Goal: Task Accomplishment & Management: Manage account settings

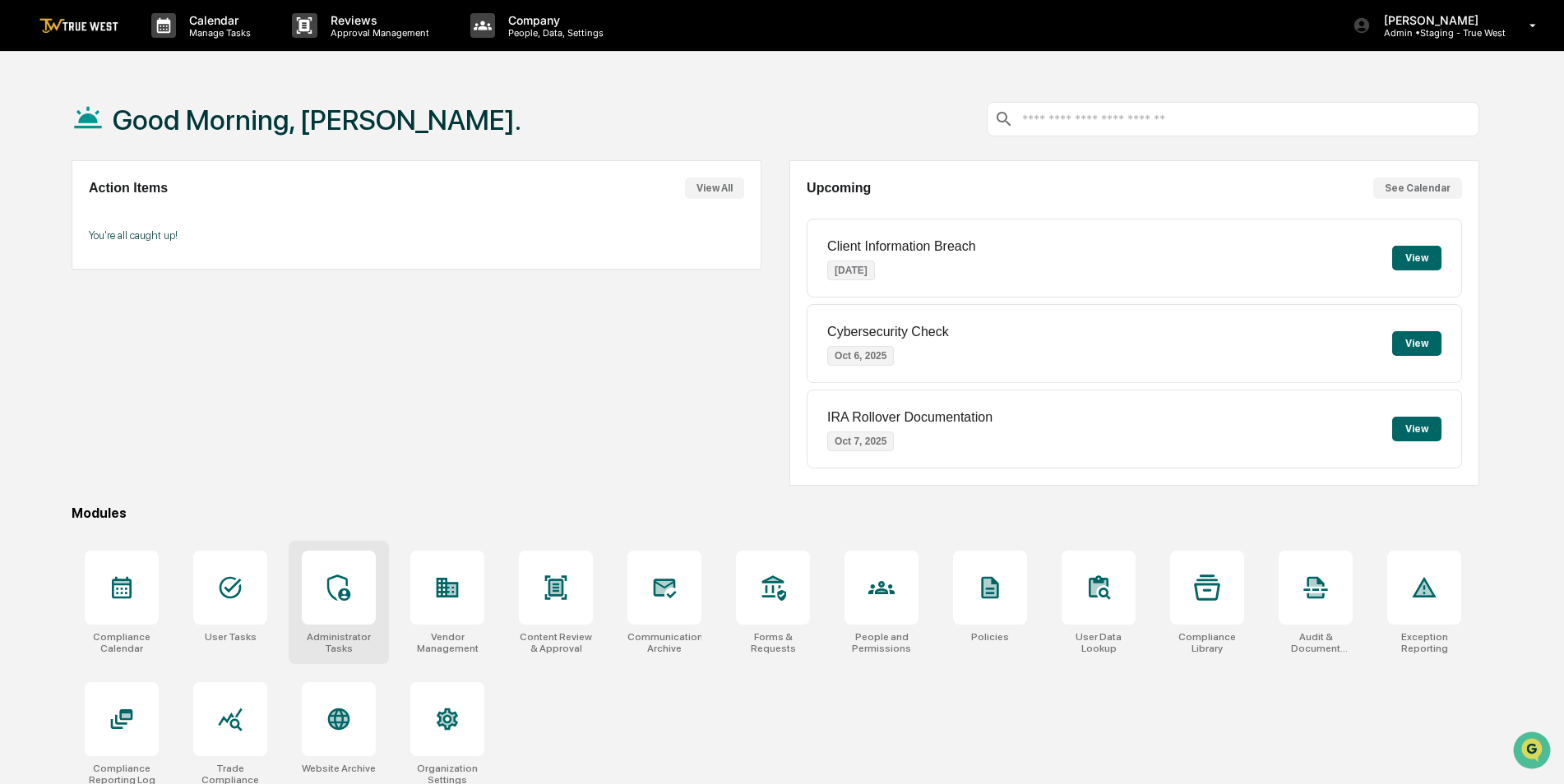
click at [339, 578] on icon at bounding box center [339, 588] width 26 height 26
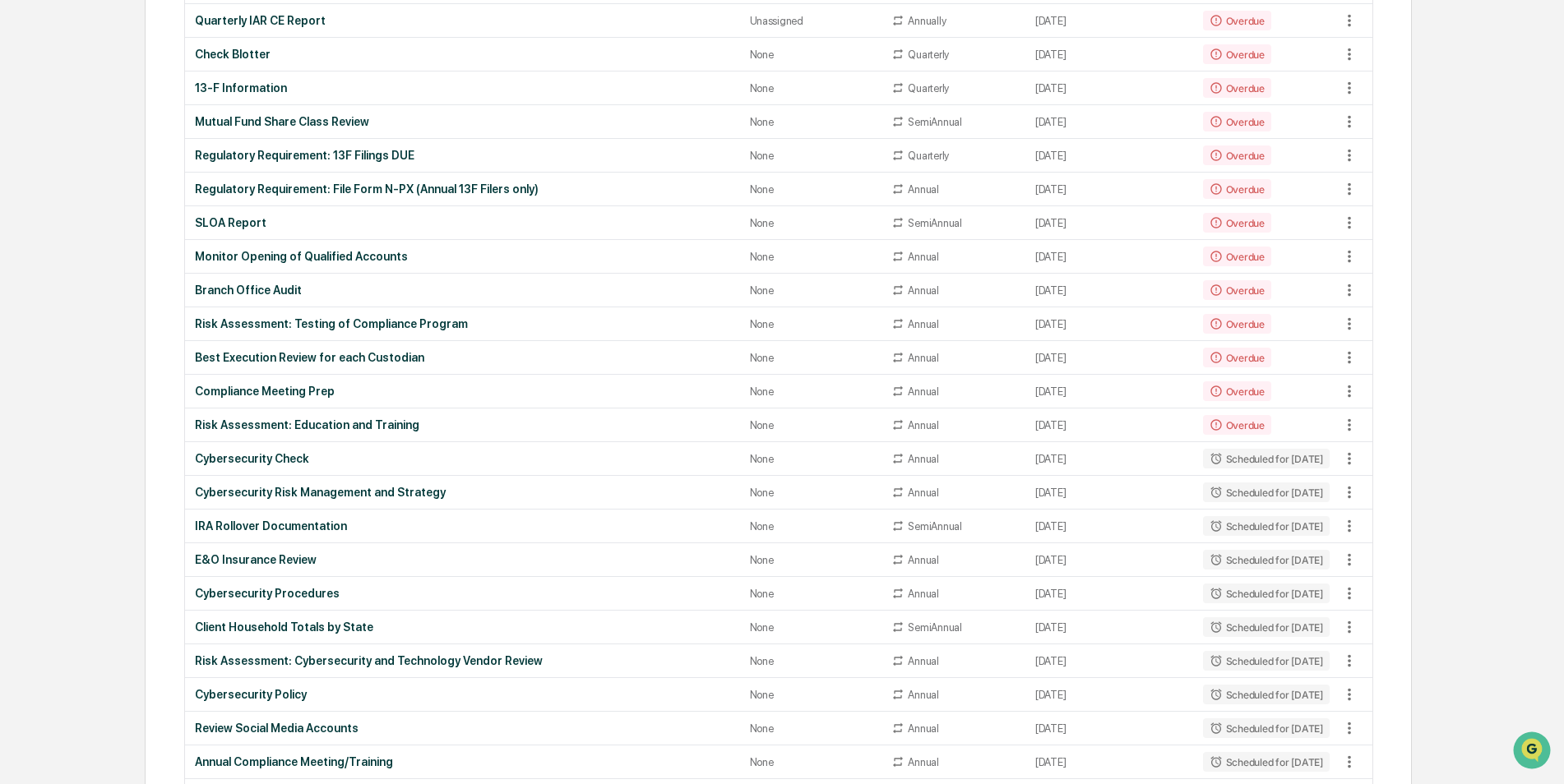
scroll to position [987, 0]
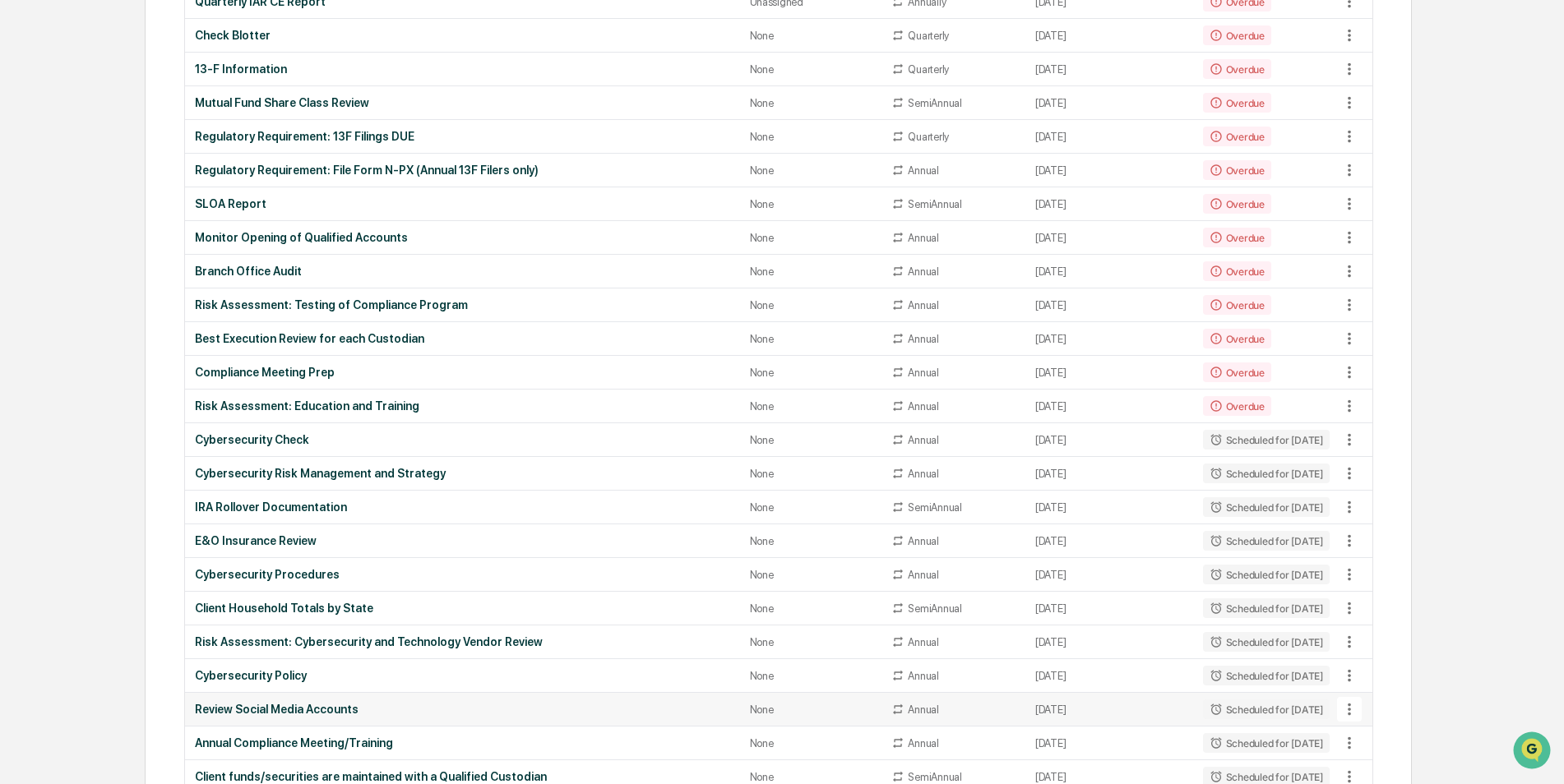
click at [290, 714] on div "Review Social Media Accounts" at bounding box center [463, 709] width 536 height 13
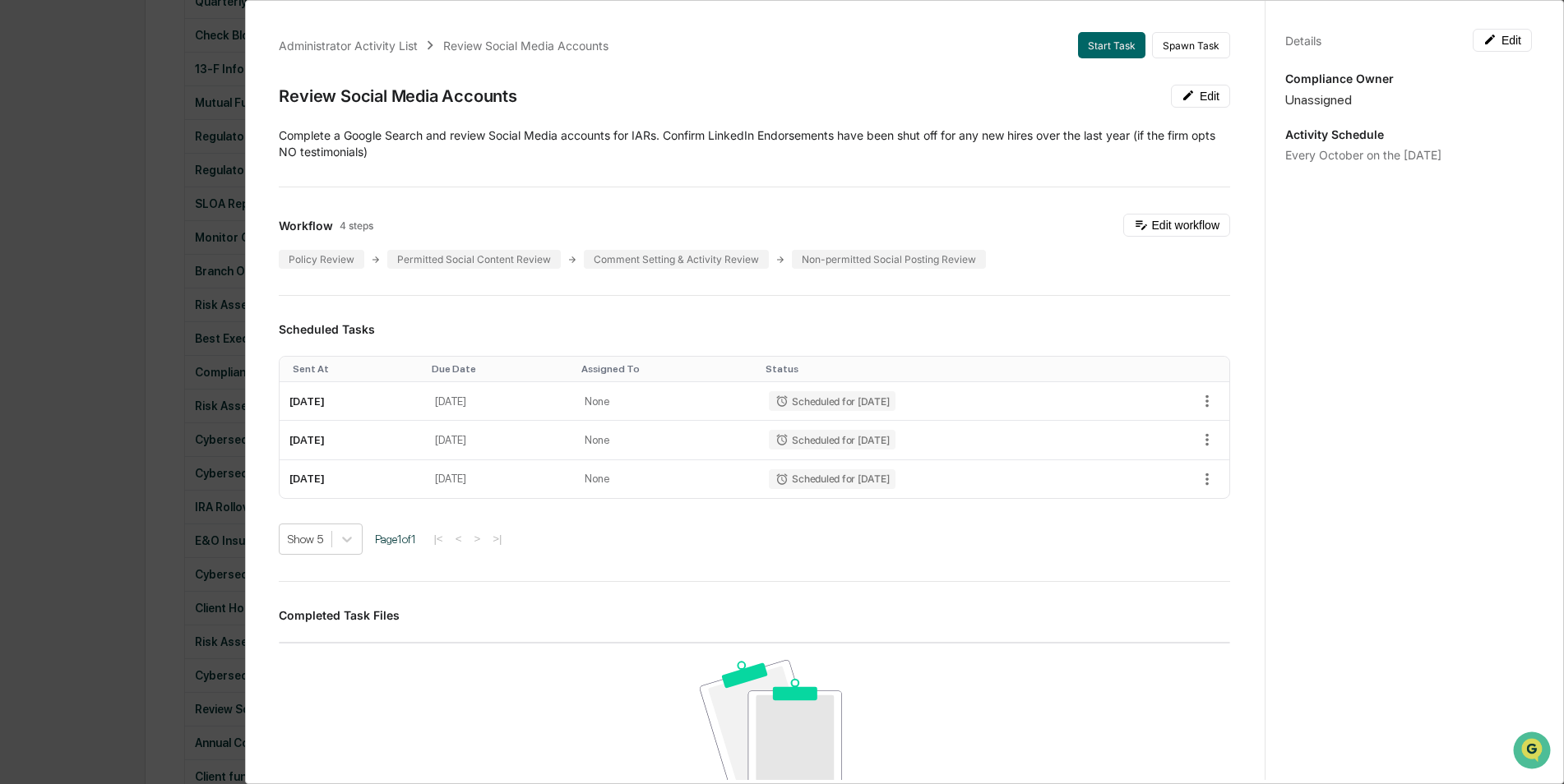
click at [98, 484] on div "Administrator Activity List Review Social Media Accounts Start Task Spawn Task …" at bounding box center [782, 392] width 1564 height 784
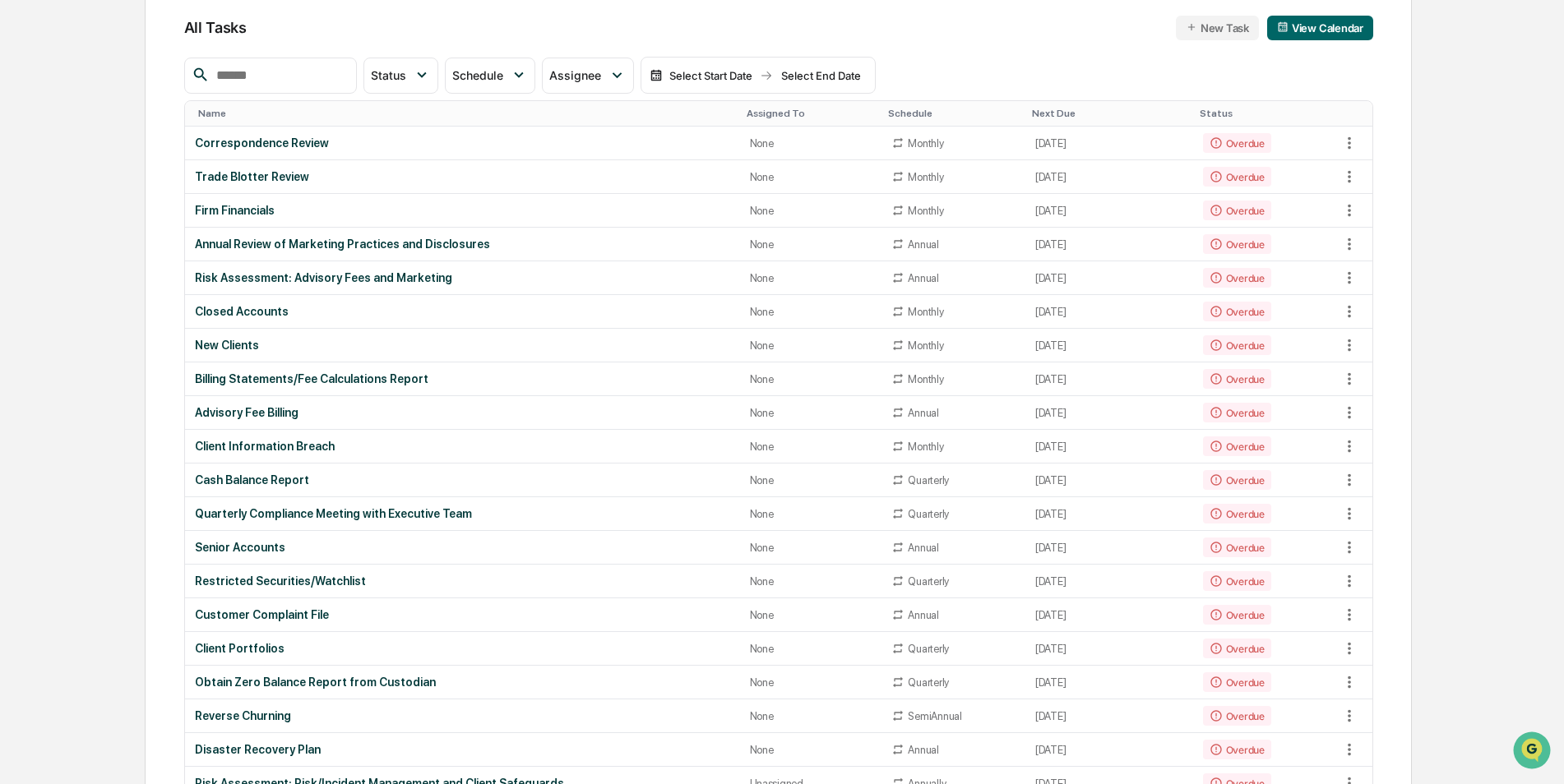
scroll to position [0, 0]
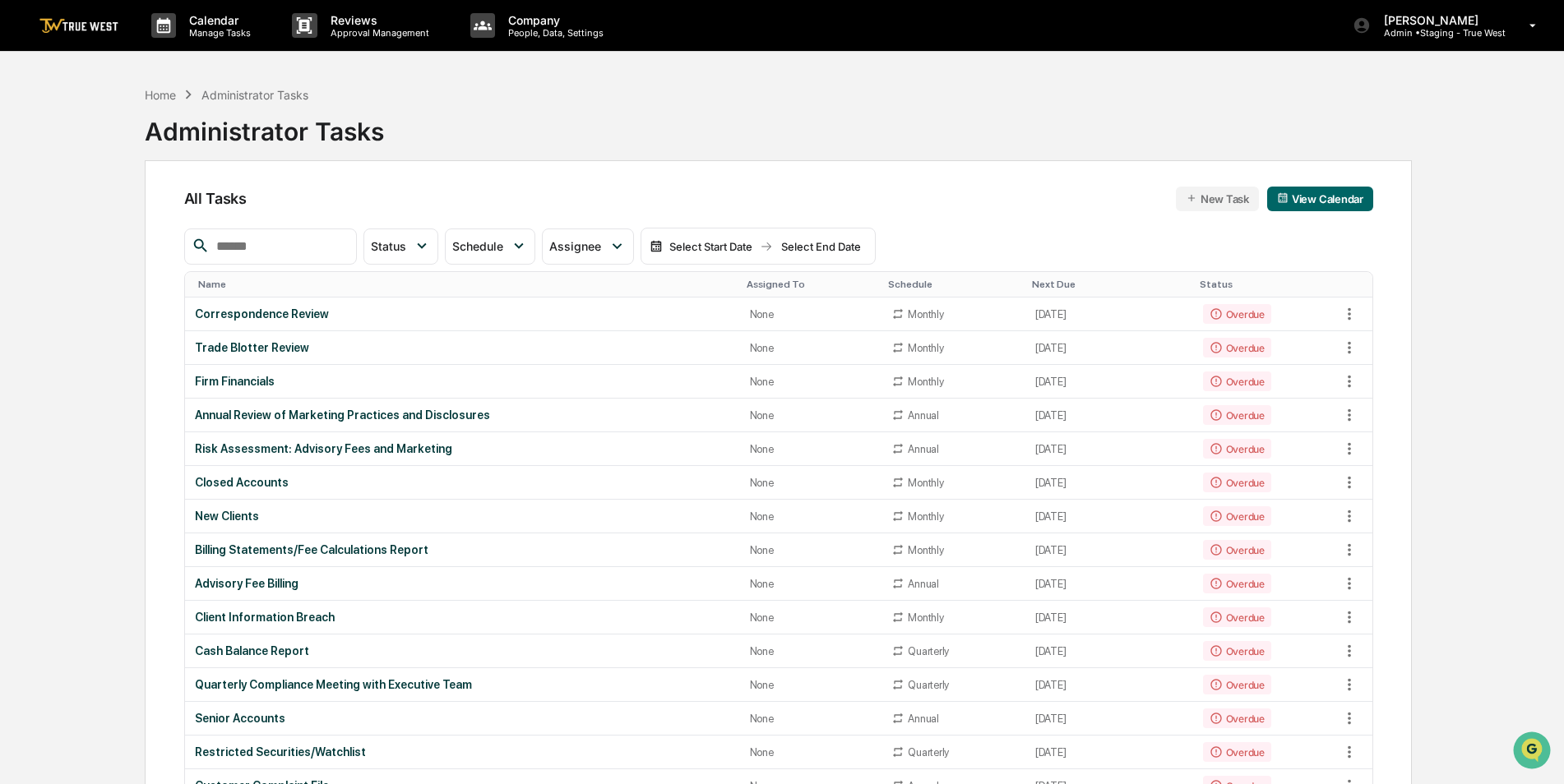
click at [253, 249] on input "text" at bounding box center [279, 247] width 140 height 22
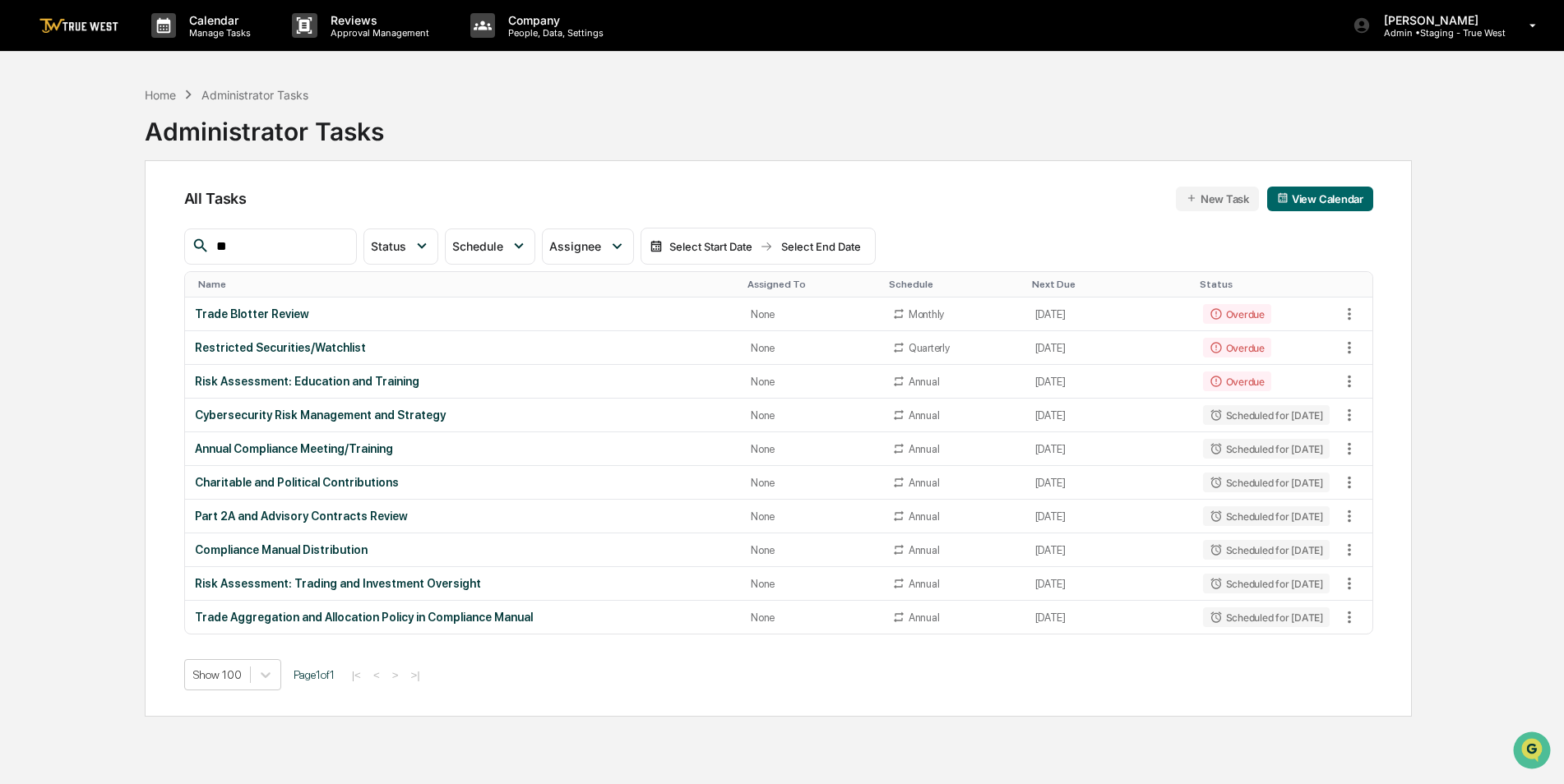
type input "*"
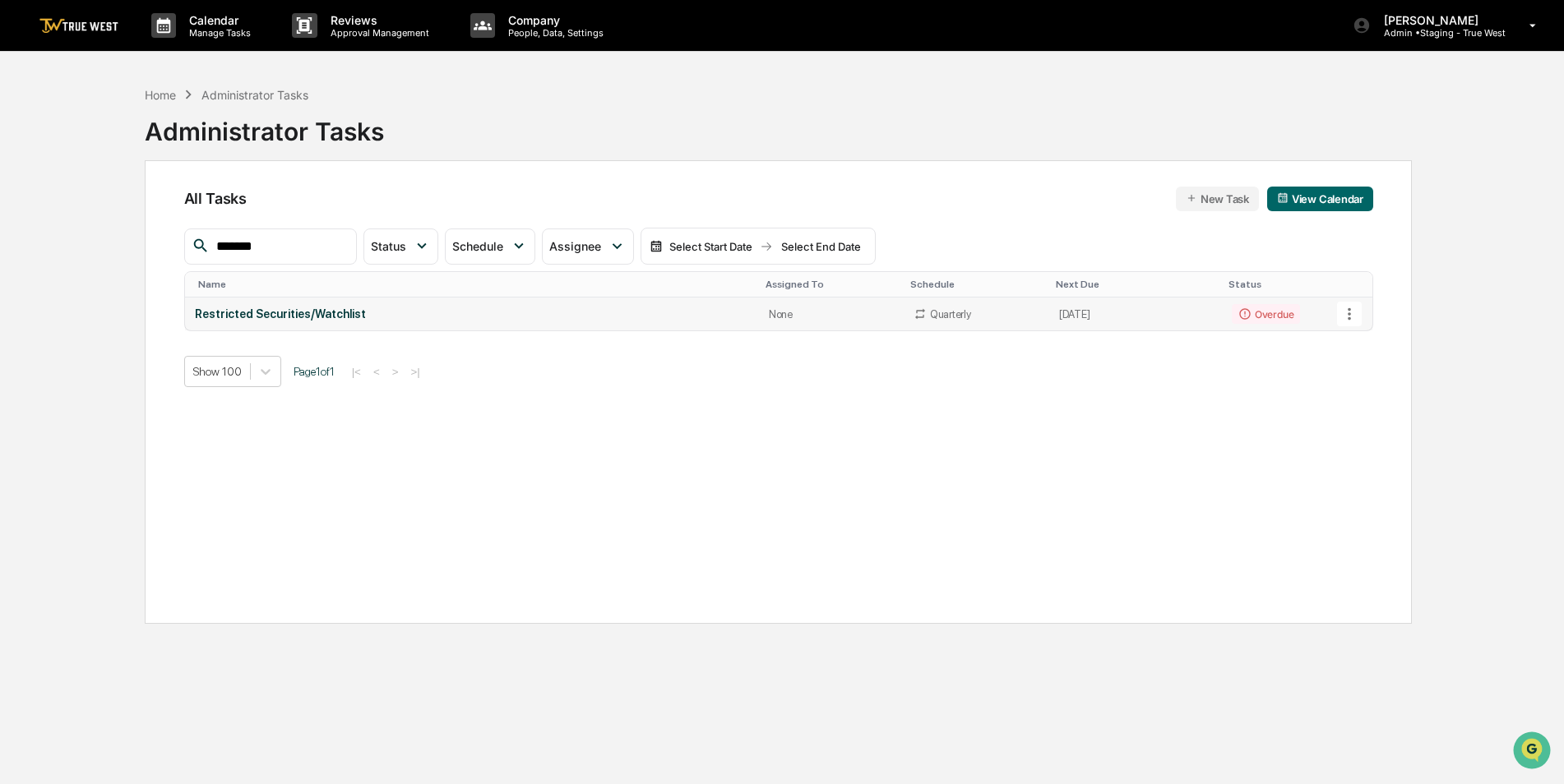
click at [261, 313] on div "Restricted Securities/Watchlist" at bounding box center [472, 314] width 554 height 13
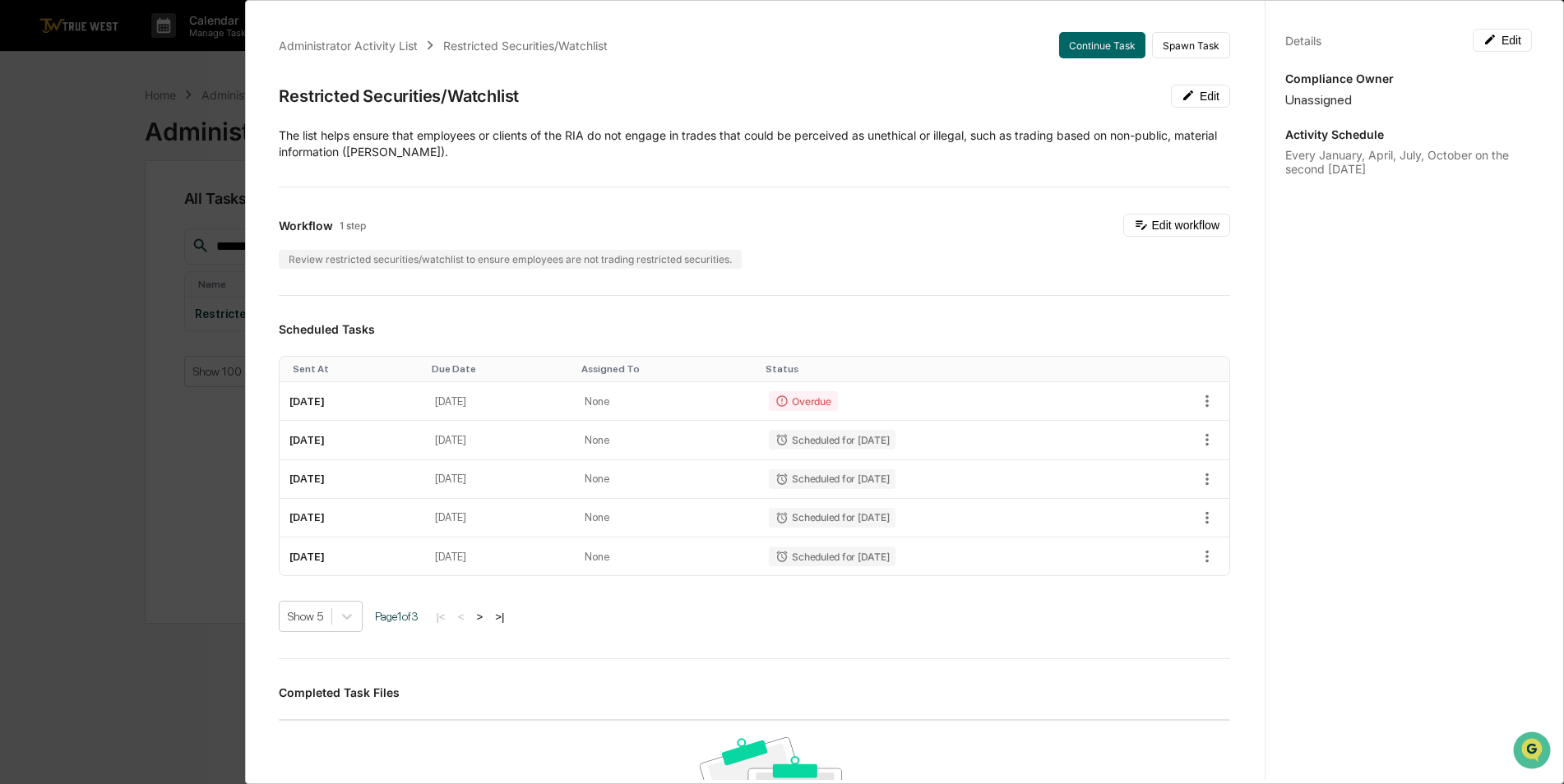
click at [128, 184] on div "Administrator Activity List Restricted Securities/Watchlist Continue Task Spawn…" at bounding box center [782, 392] width 1564 height 784
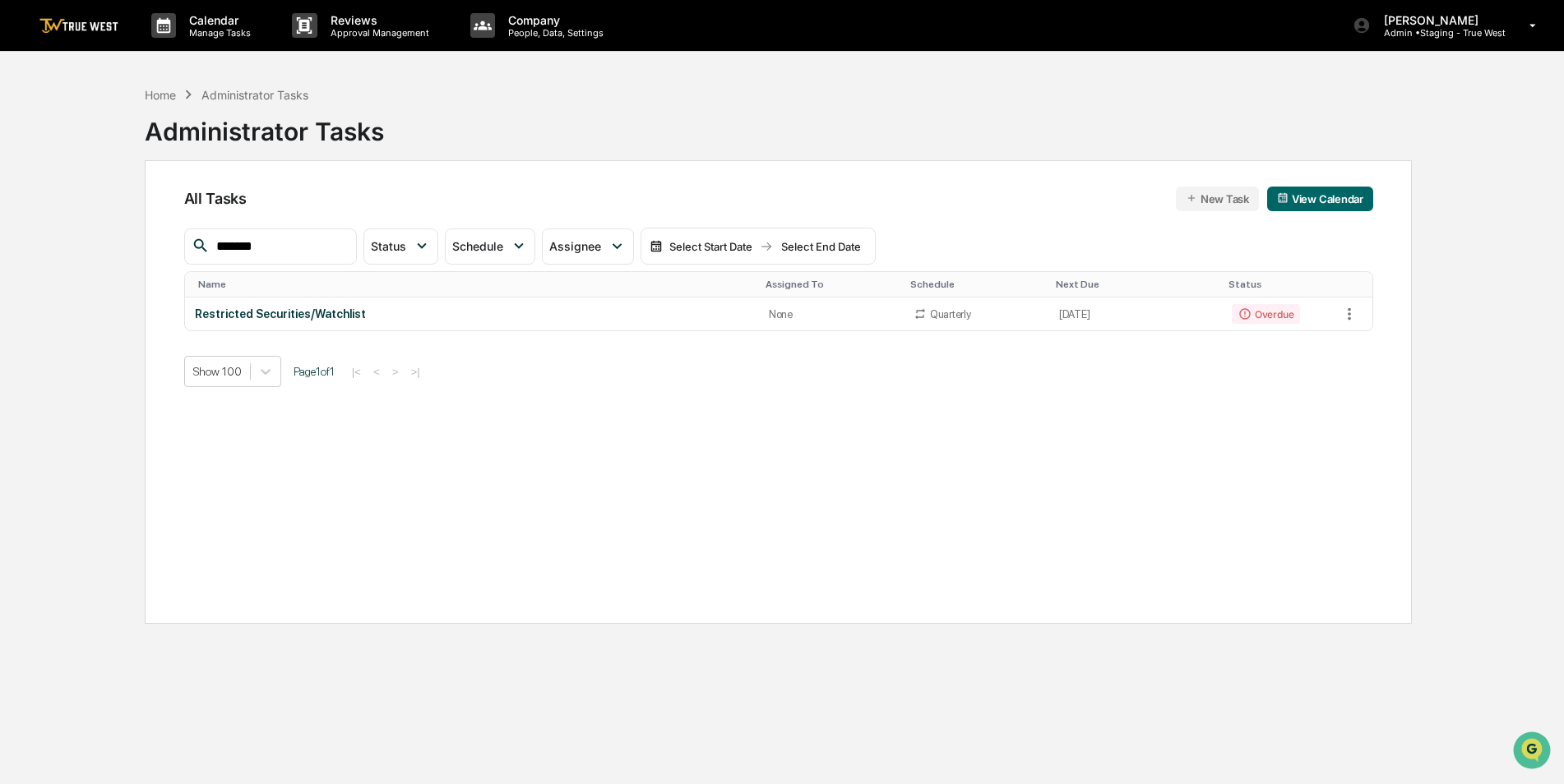
drag, startPoint x: 280, startPoint y: 243, endPoint x: 87, endPoint y: 247, distance: 193.0
click at [87, 247] on div "Home Administrator Tasks Administrator Tasks All Tasks New Task View Calendar *…" at bounding box center [782, 470] width 1407 height 784
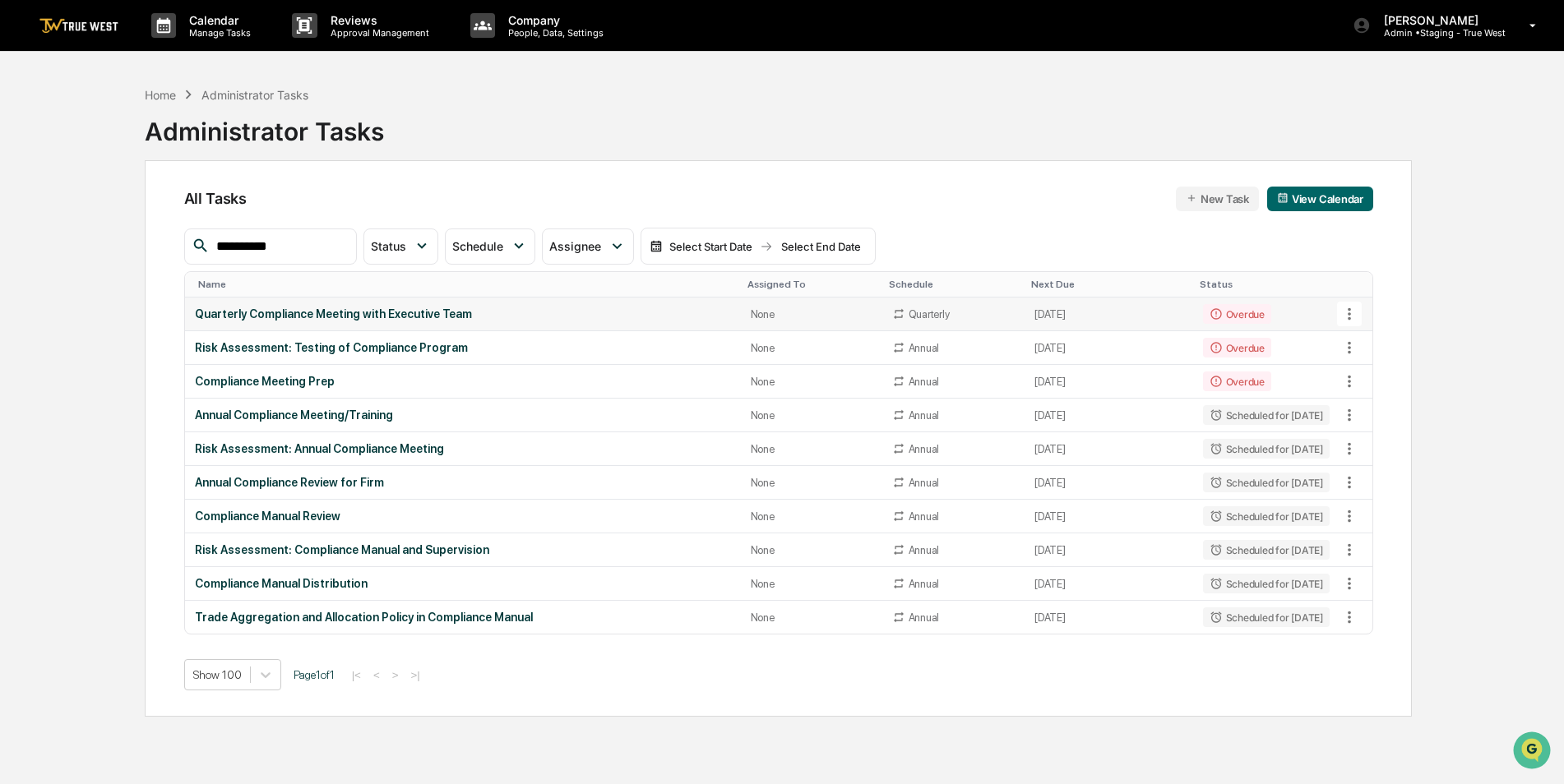
click at [220, 307] on td "Quarterly Compliance Meeting with Executive Team" at bounding box center [463, 314] width 555 height 34
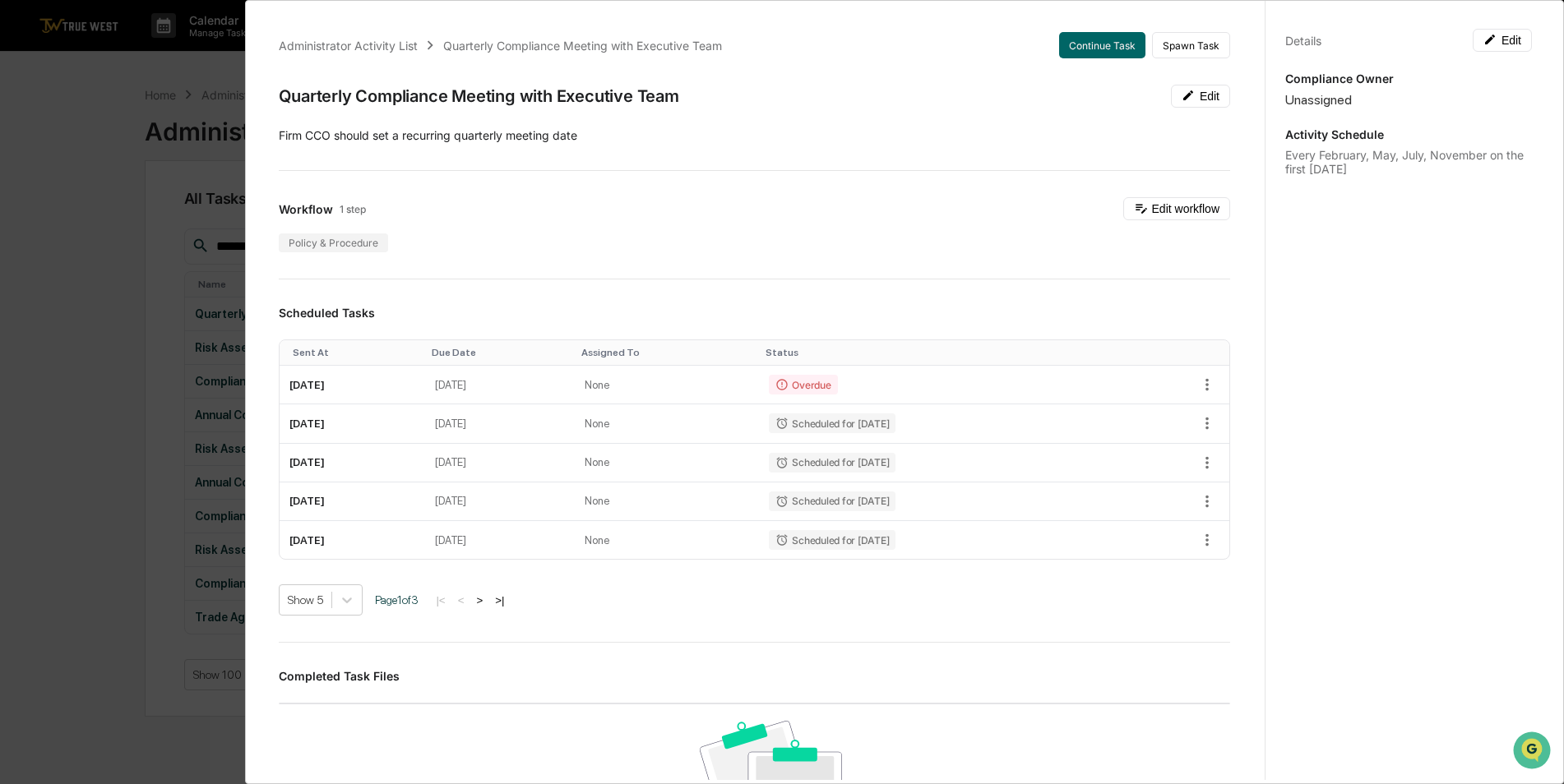
click at [93, 266] on div "Administrator Activity List Quarterly Compliance Meeting with Executive Team Co…" at bounding box center [782, 392] width 1564 height 784
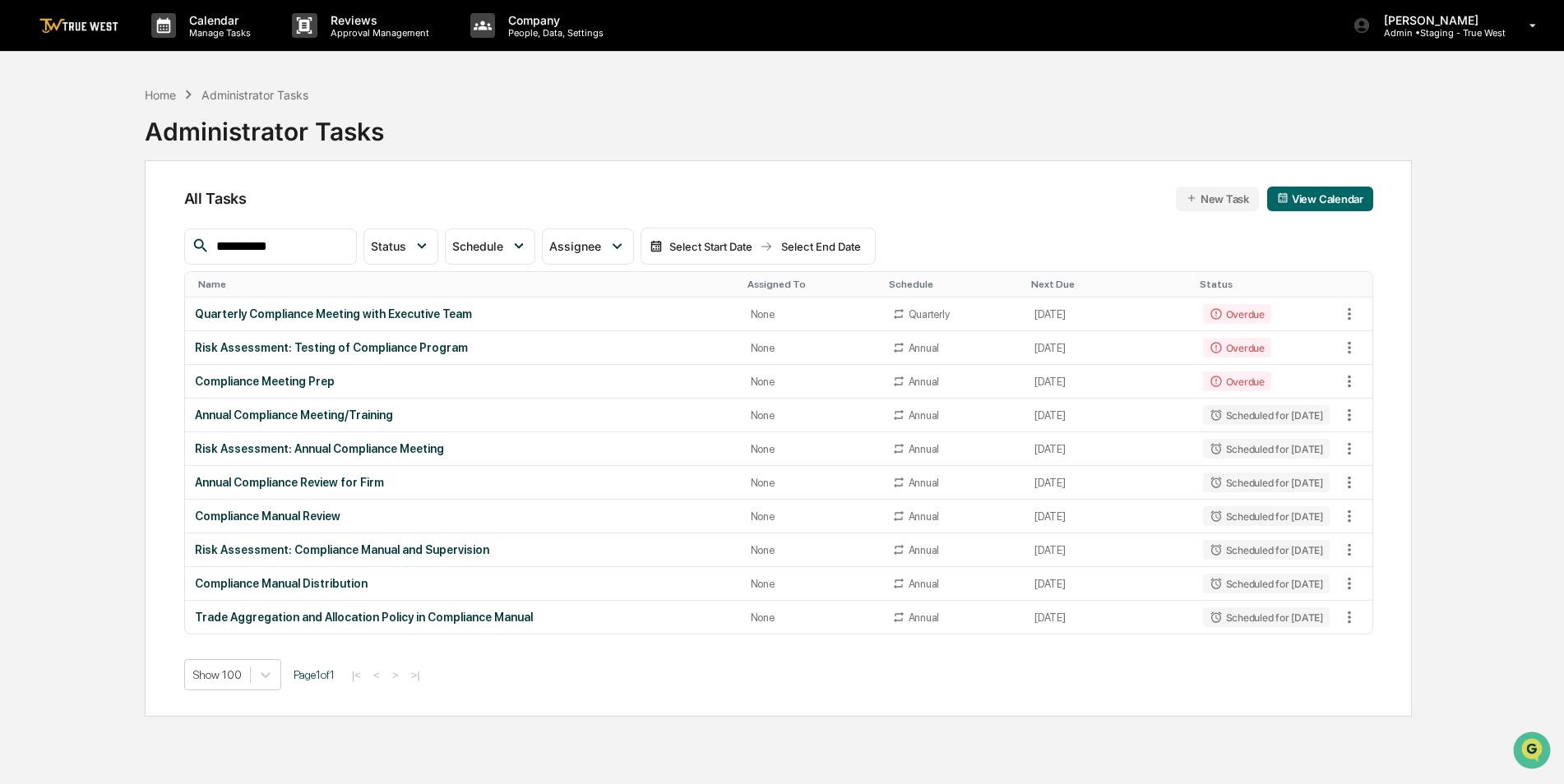
drag, startPoint x: 317, startPoint y: 249, endPoint x: -25, endPoint y: 251, distance: 342.0
click at [0, 251] on html "**********" at bounding box center [782, 392] width 1564 height 784
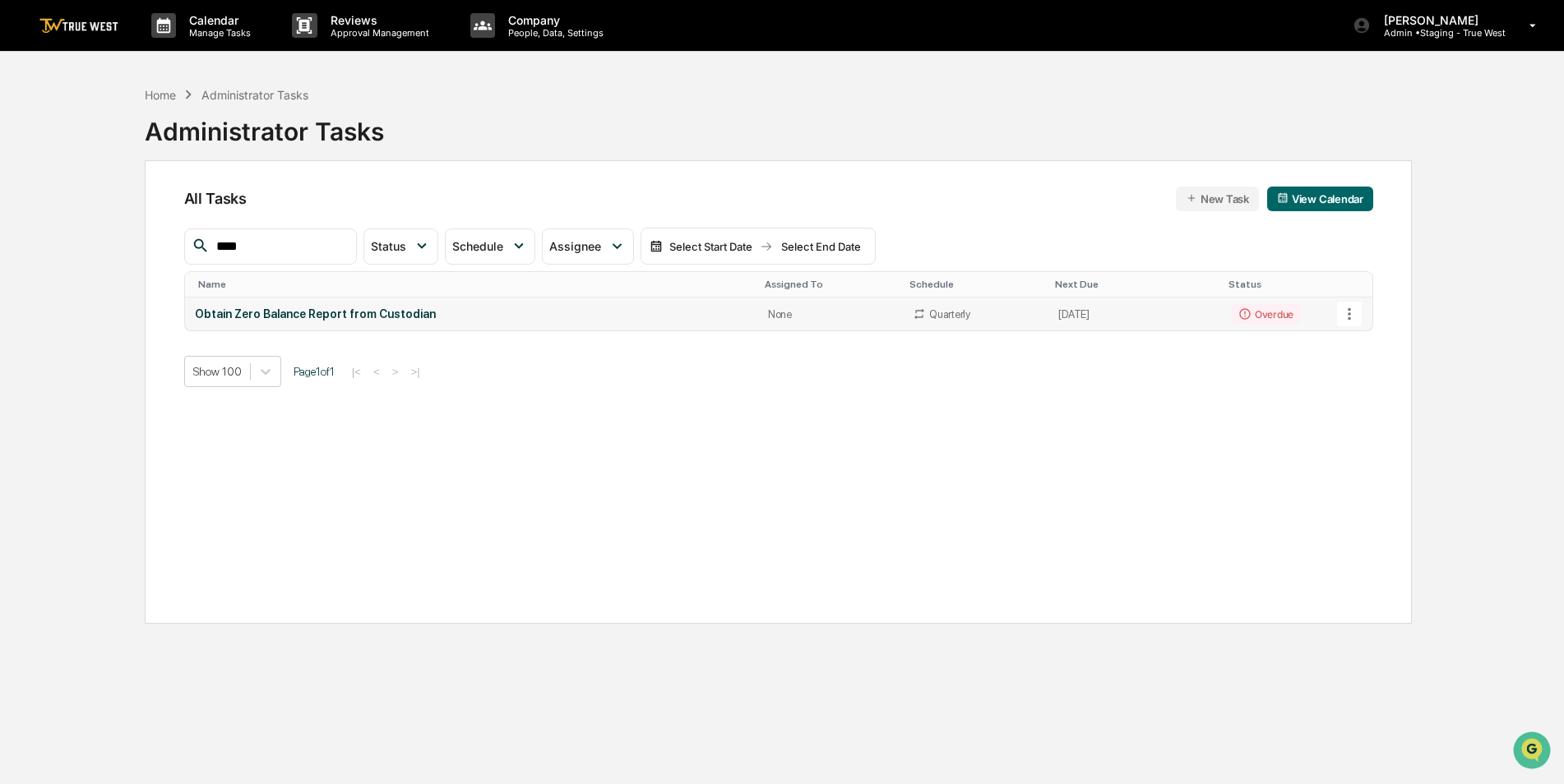
click at [243, 308] on div "Obtain Zero Balance Report from Custodian" at bounding box center [472, 314] width 554 height 13
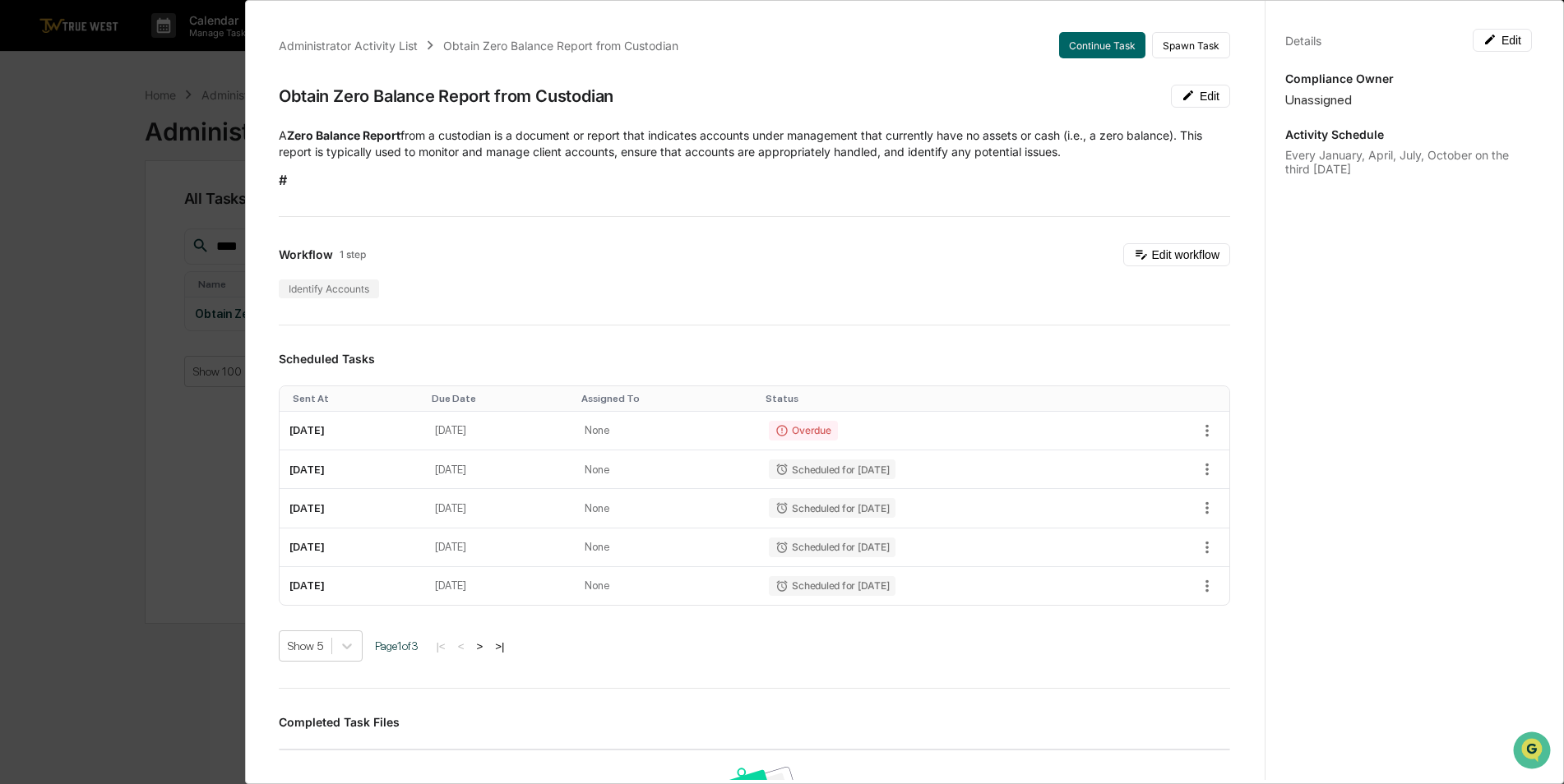
click at [107, 355] on div "Administrator Activity List Obtain Zero Balance Report from Custodian Continue …" at bounding box center [782, 392] width 1564 height 784
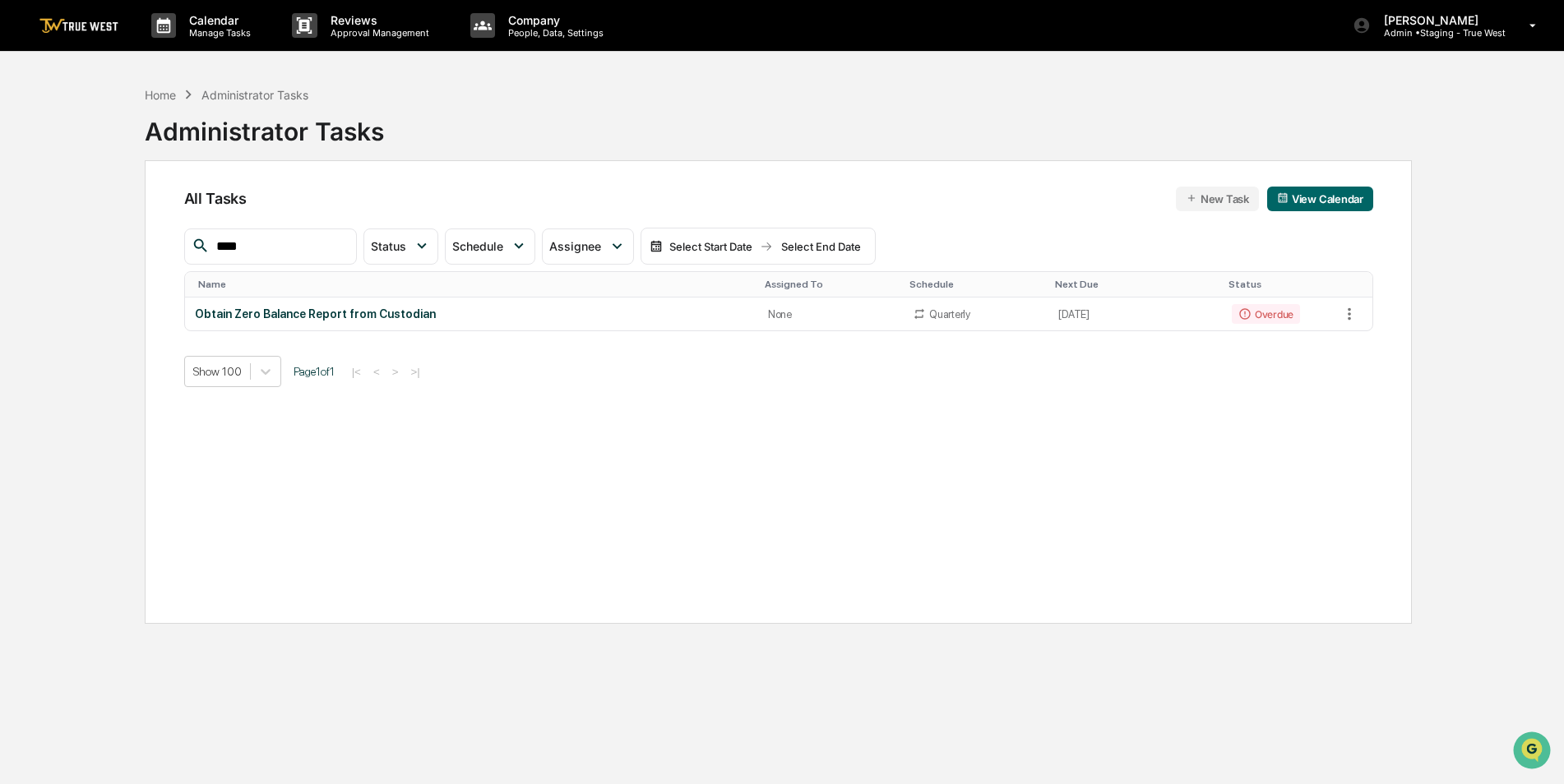
drag, startPoint x: 283, startPoint y: 252, endPoint x: 135, endPoint y: 248, distance: 148.1
click at [139, 249] on div "Home Administrator Tasks Administrator Tasks All Tasks New Task View Calendar *…" at bounding box center [778, 470] width 1316 height 784
click at [260, 309] on div "Client Portfolios" at bounding box center [472, 314] width 554 height 13
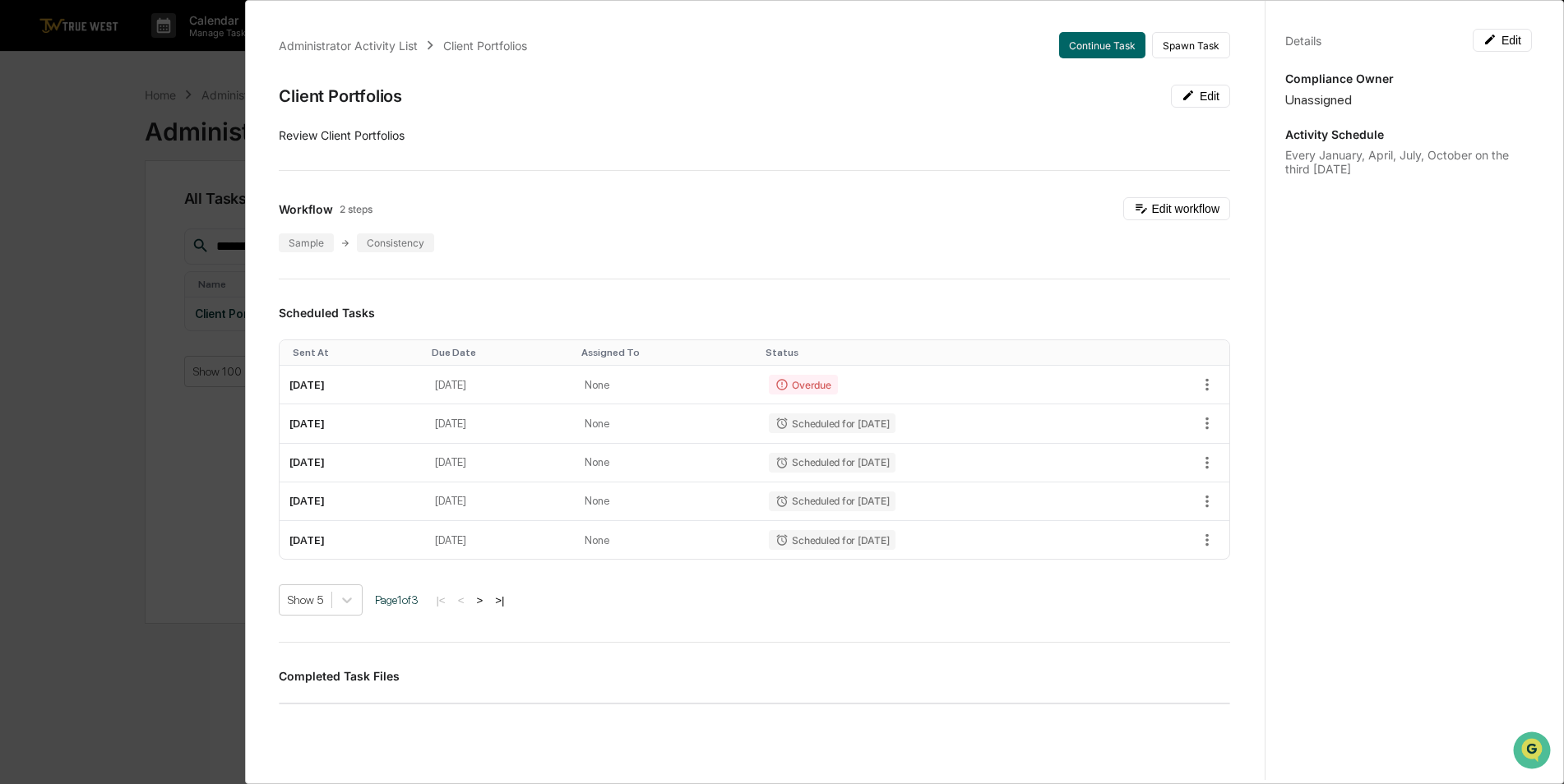
click at [103, 353] on div "Administrator Activity List Client Portfolios Continue Task Spawn Task Client P…" at bounding box center [782, 392] width 1564 height 784
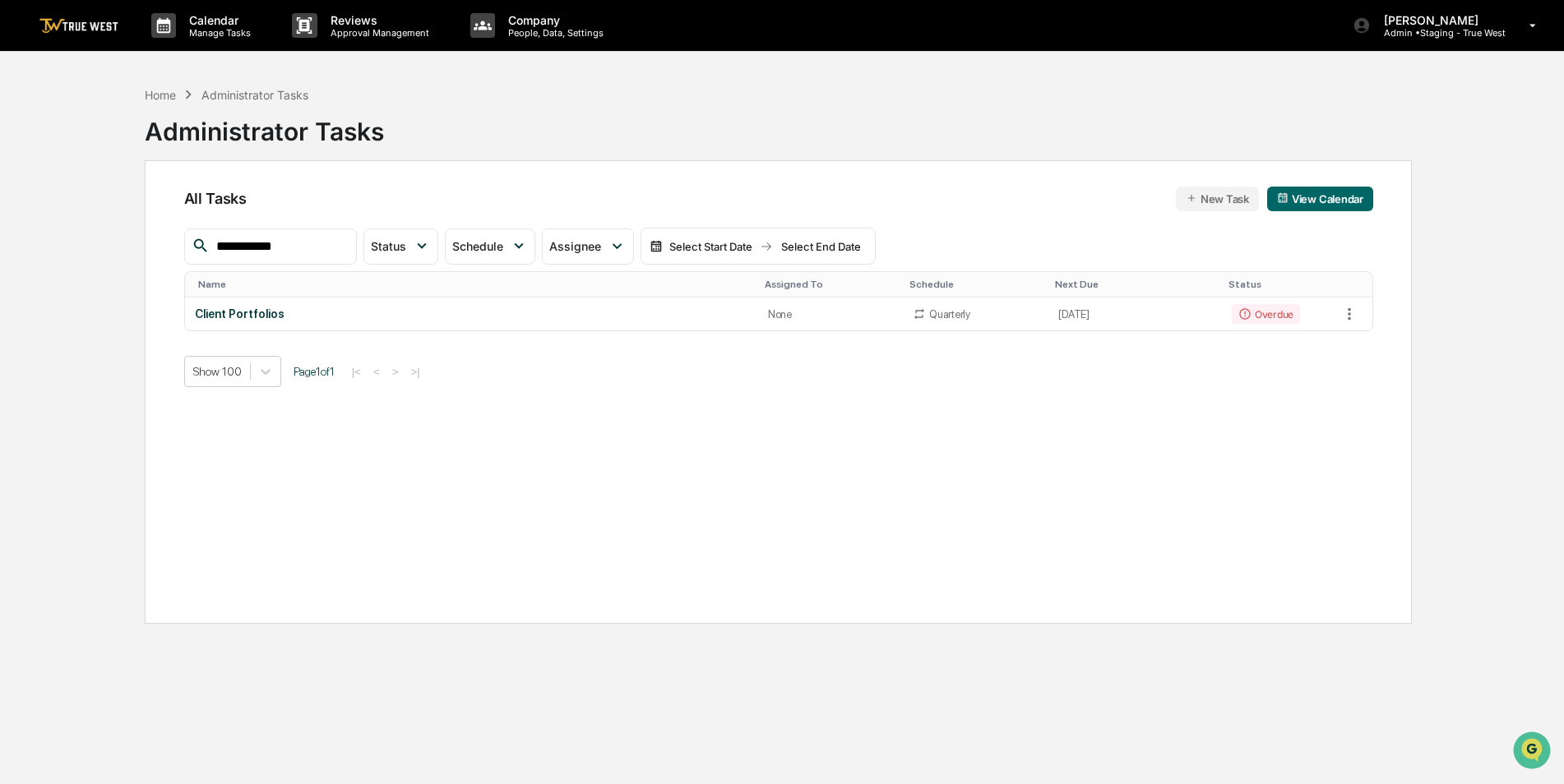
drag, startPoint x: 298, startPoint y: 244, endPoint x: 129, endPoint y: 263, distance: 170.1
click at [129, 263] on div "**********" at bounding box center [778, 470] width 1316 height 784
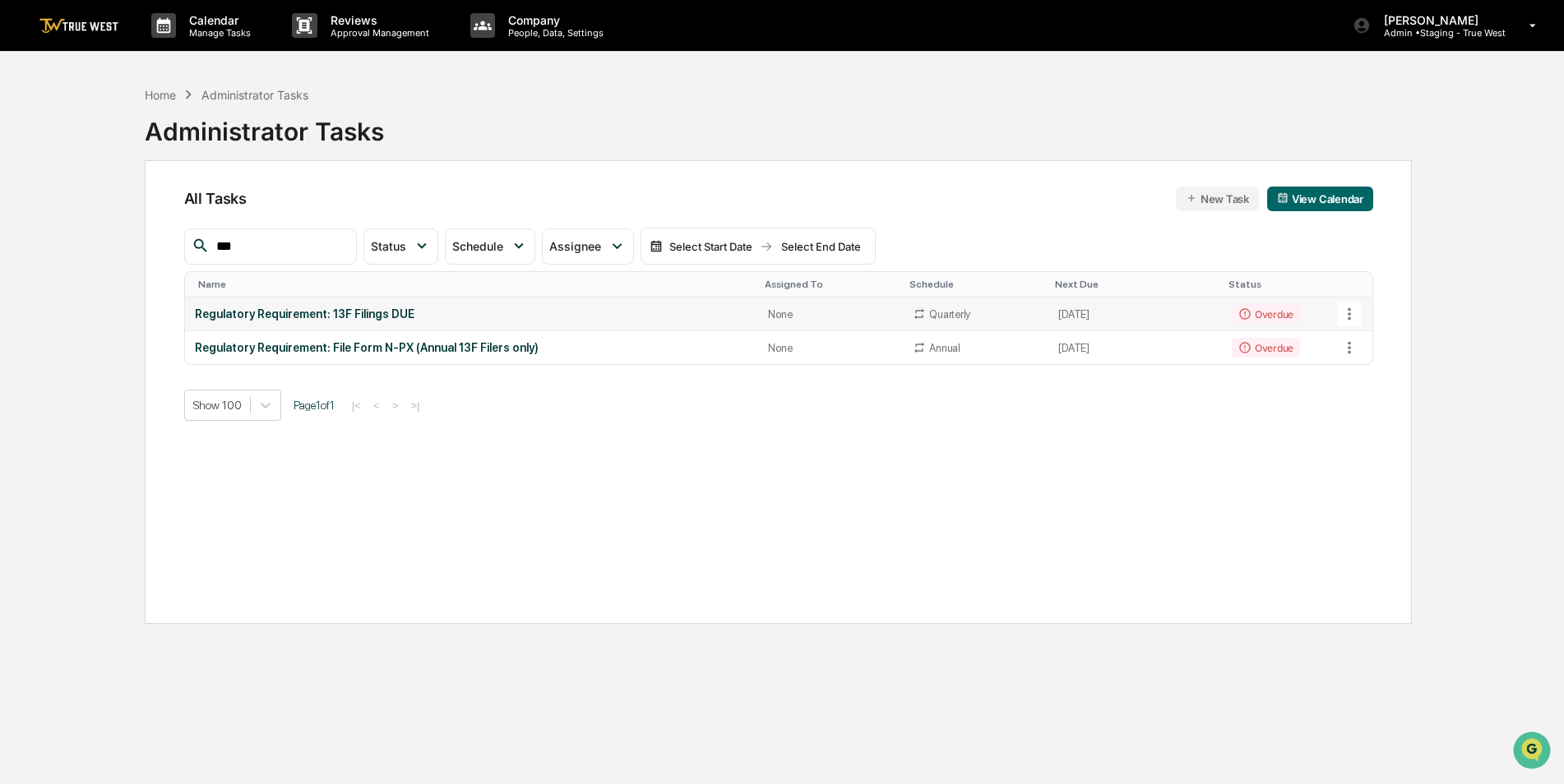
type input "***"
click at [296, 315] on div "Regulatory Requirement: 13F Filings DUE" at bounding box center [472, 314] width 554 height 13
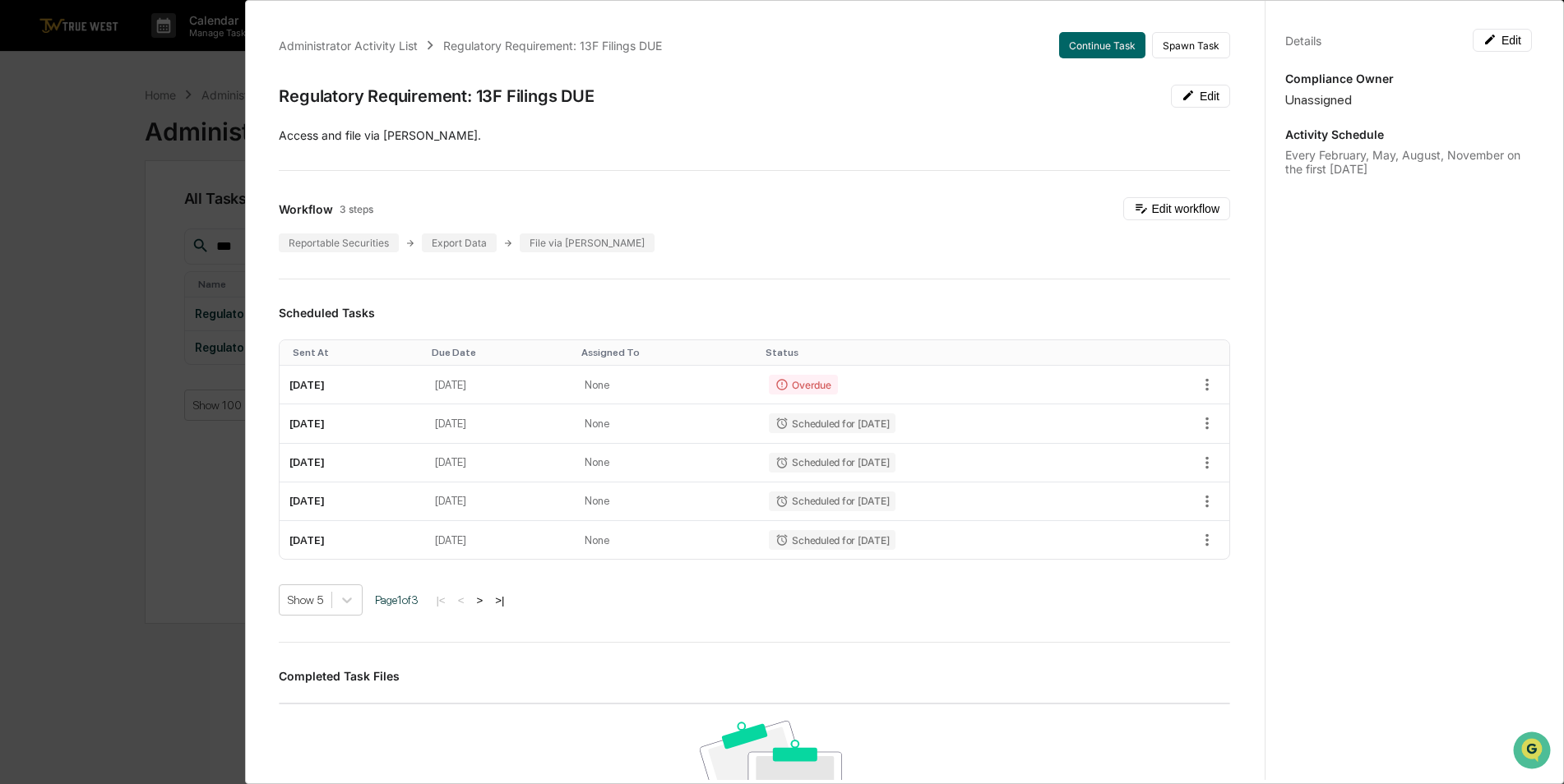
click at [41, 456] on div "Administrator Activity List Regulatory Requirement: 13F Filings DUE Continue Ta…" at bounding box center [782, 392] width 1564 height 784
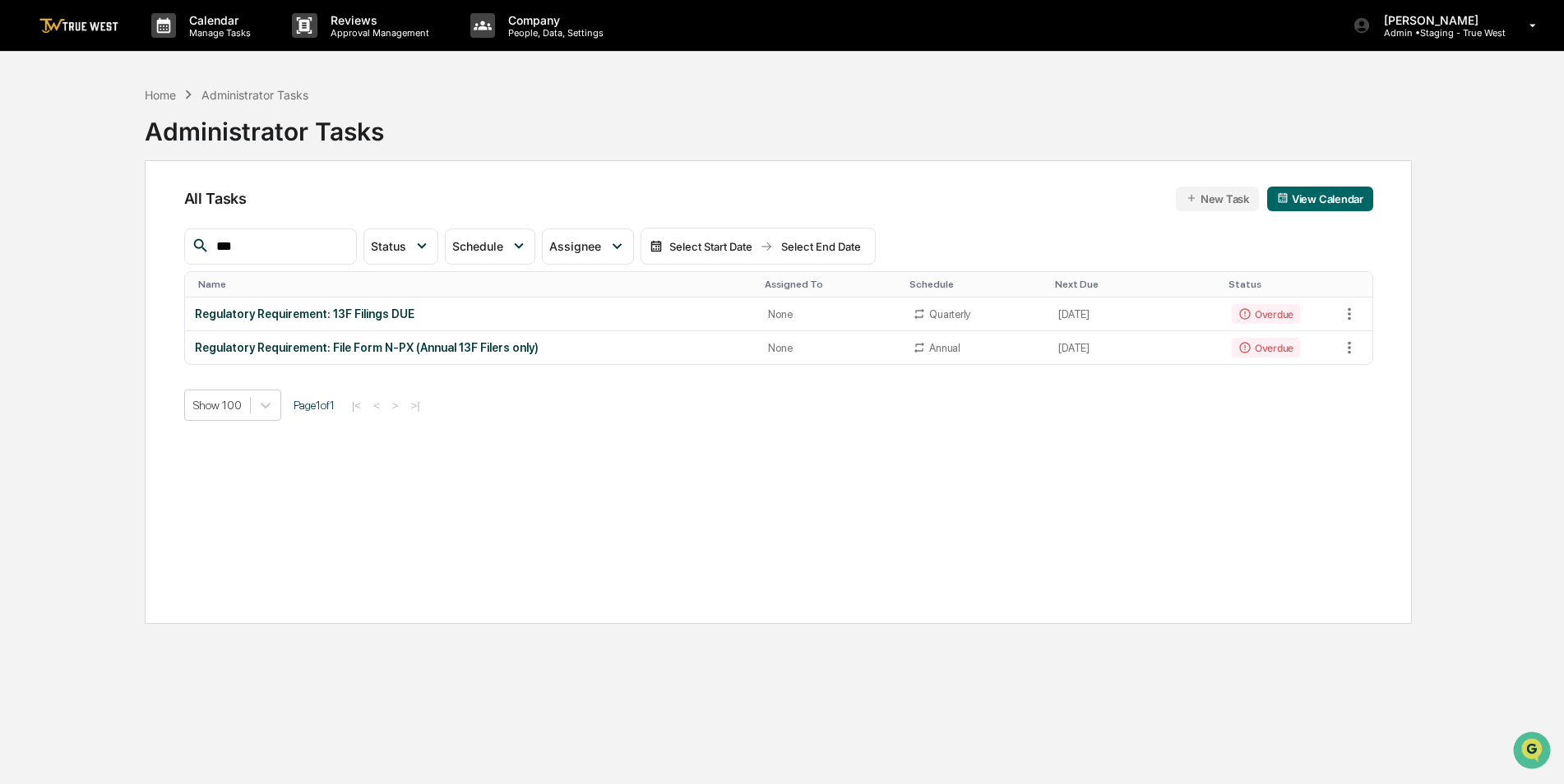
drag, startPoint x: 286, startPoint y: 244, endPoint x: 56, endPoint y: 238, distance: 230.1
click at [109, 249] on div "Home Administrator Tasks Administrator Tasks All Tasks New Task View Calendar *…" at bounding box center [782, 470] width 1407 height 784
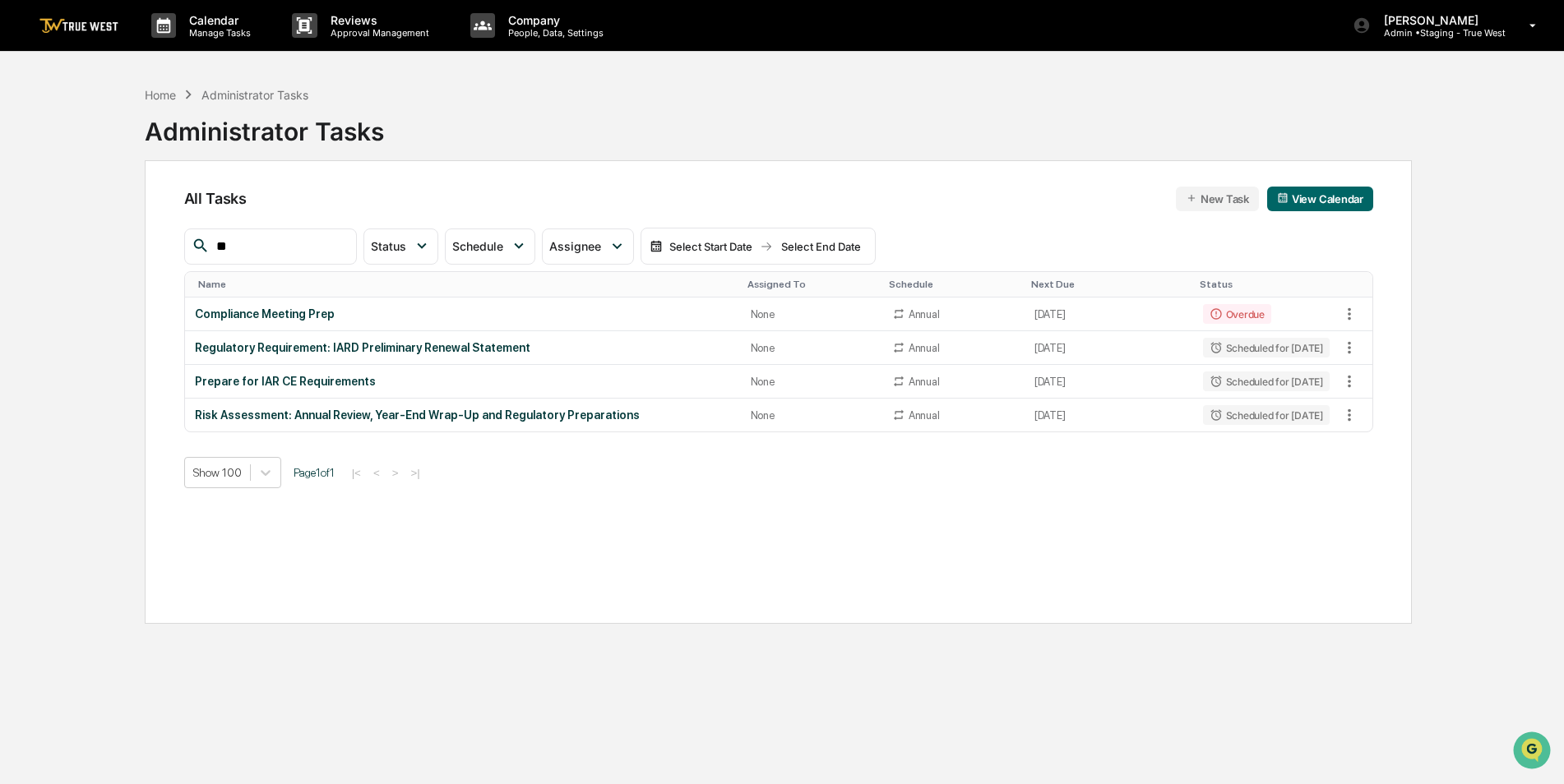
type input "*"
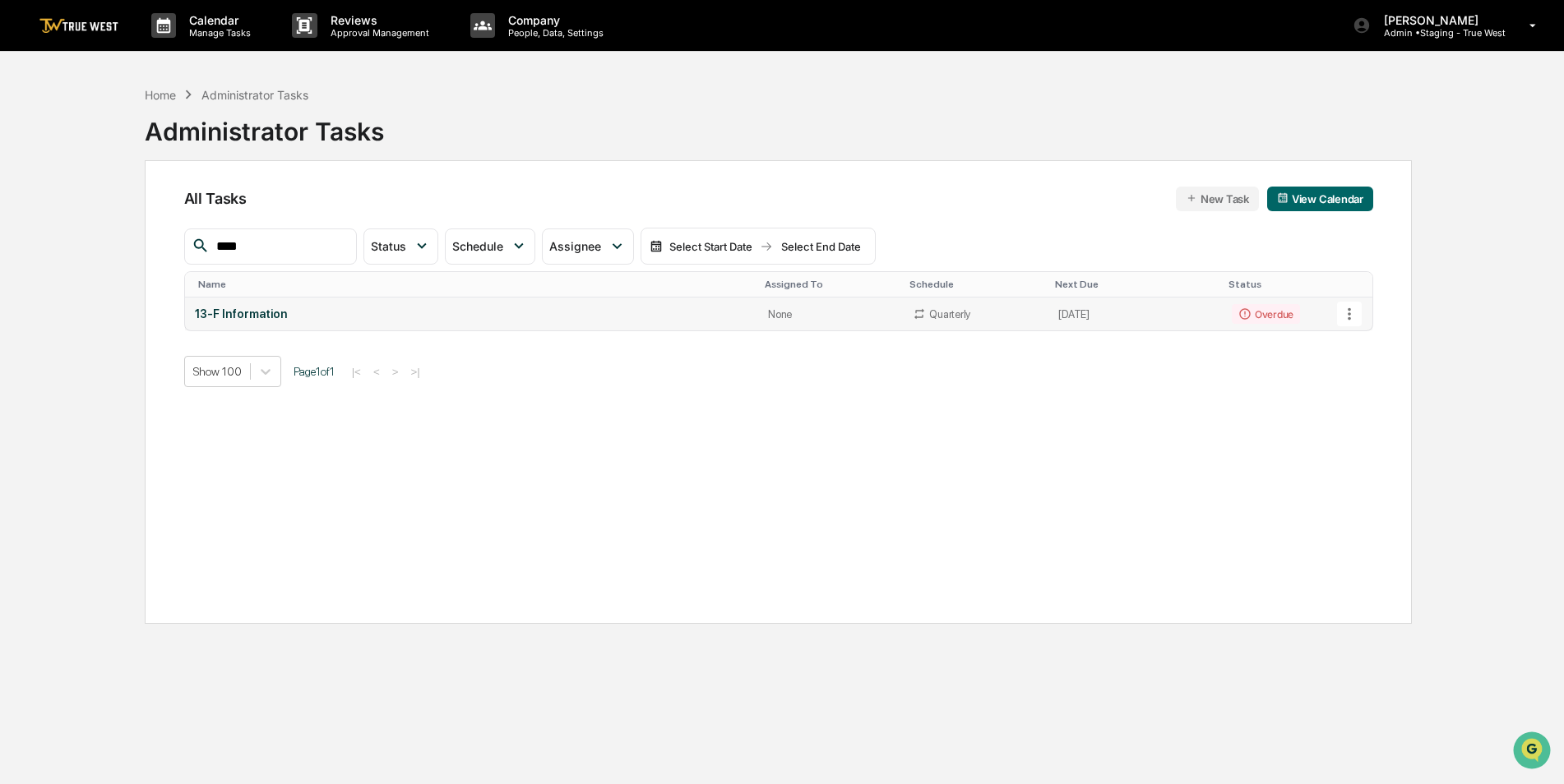
click at [230, 312] on div "13-F Information" at bounding box center [472, 314] width 554 height 13
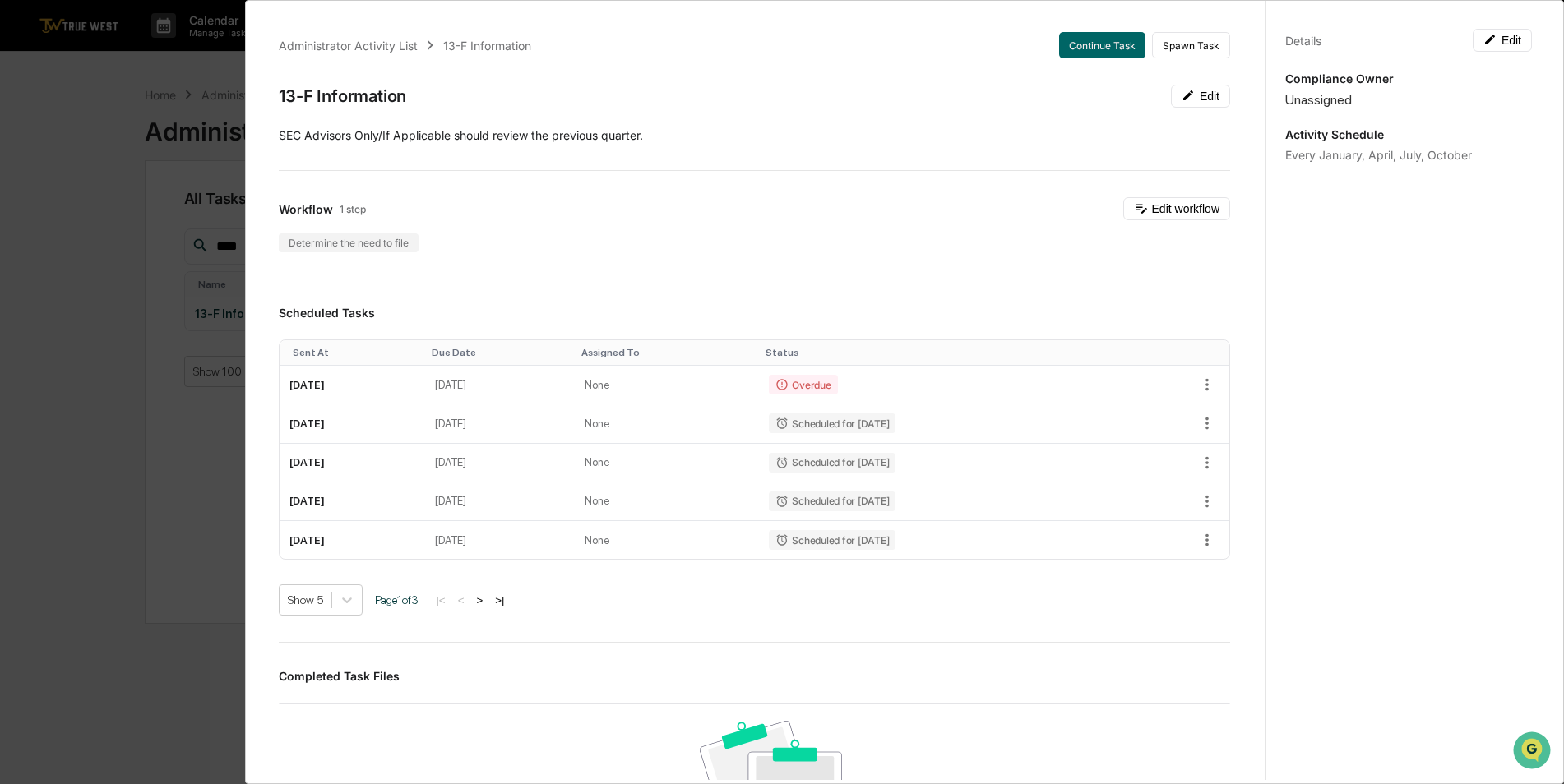
click at [67, 415] on div "Administrator Activity List 13-F Information Continue Task Spawn Task 13-F Info…" at bounding box center [782, 392] width 1564 height 784
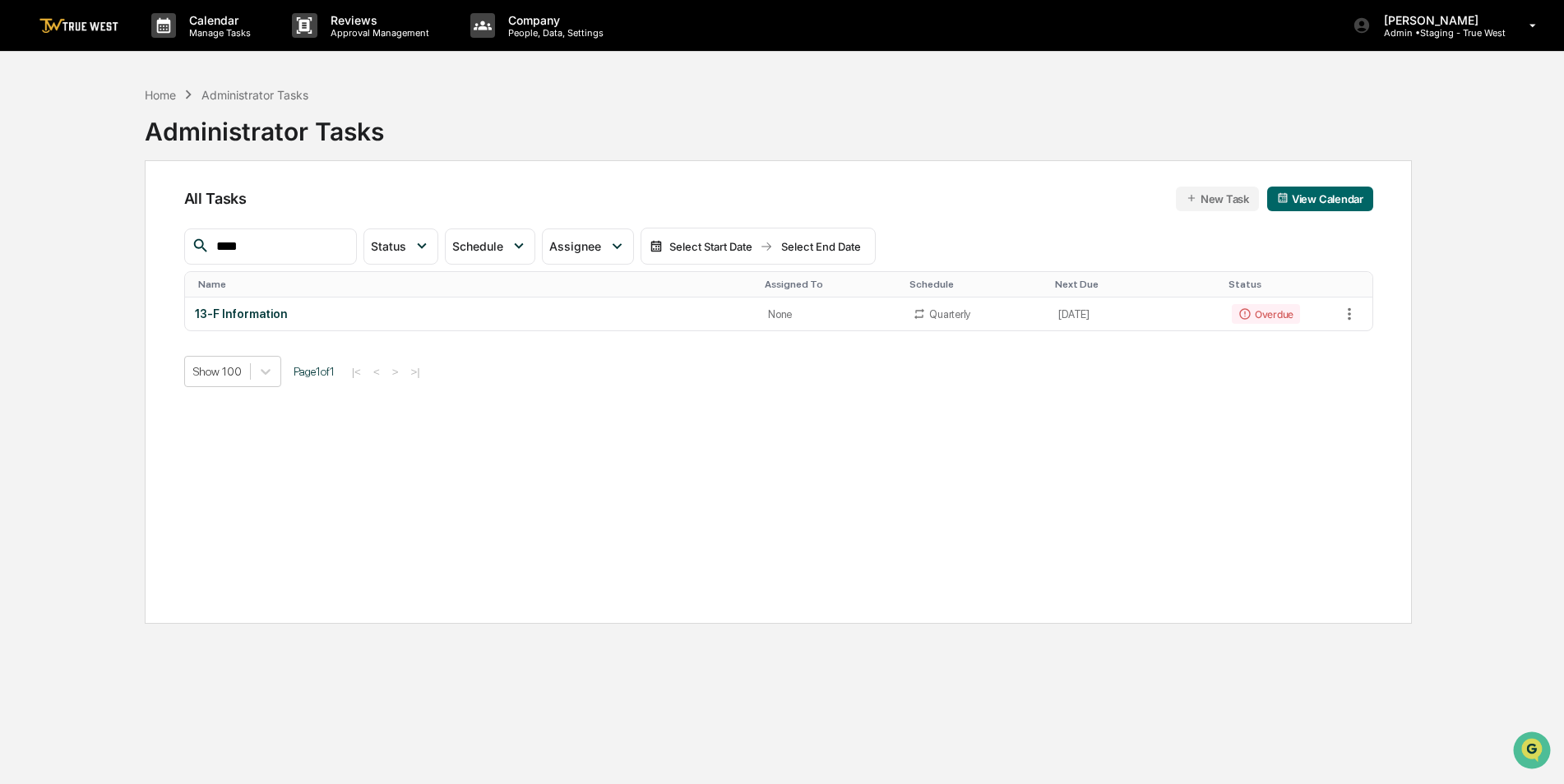
drag, startPoint x: 256, startPoint y: 245, endPoint x: 78, endPoint y: 255, distance: 178.3
click at [92, 256] on div "Home Administrator Tasks Administrator Tasks All Tasks New Task View Calendar *…" at bounding box center [782, 470] width 1407 height 784
click at [214, 316] on div "Cash Balance Report" at bounding box center [472, 314] width 554 height 13
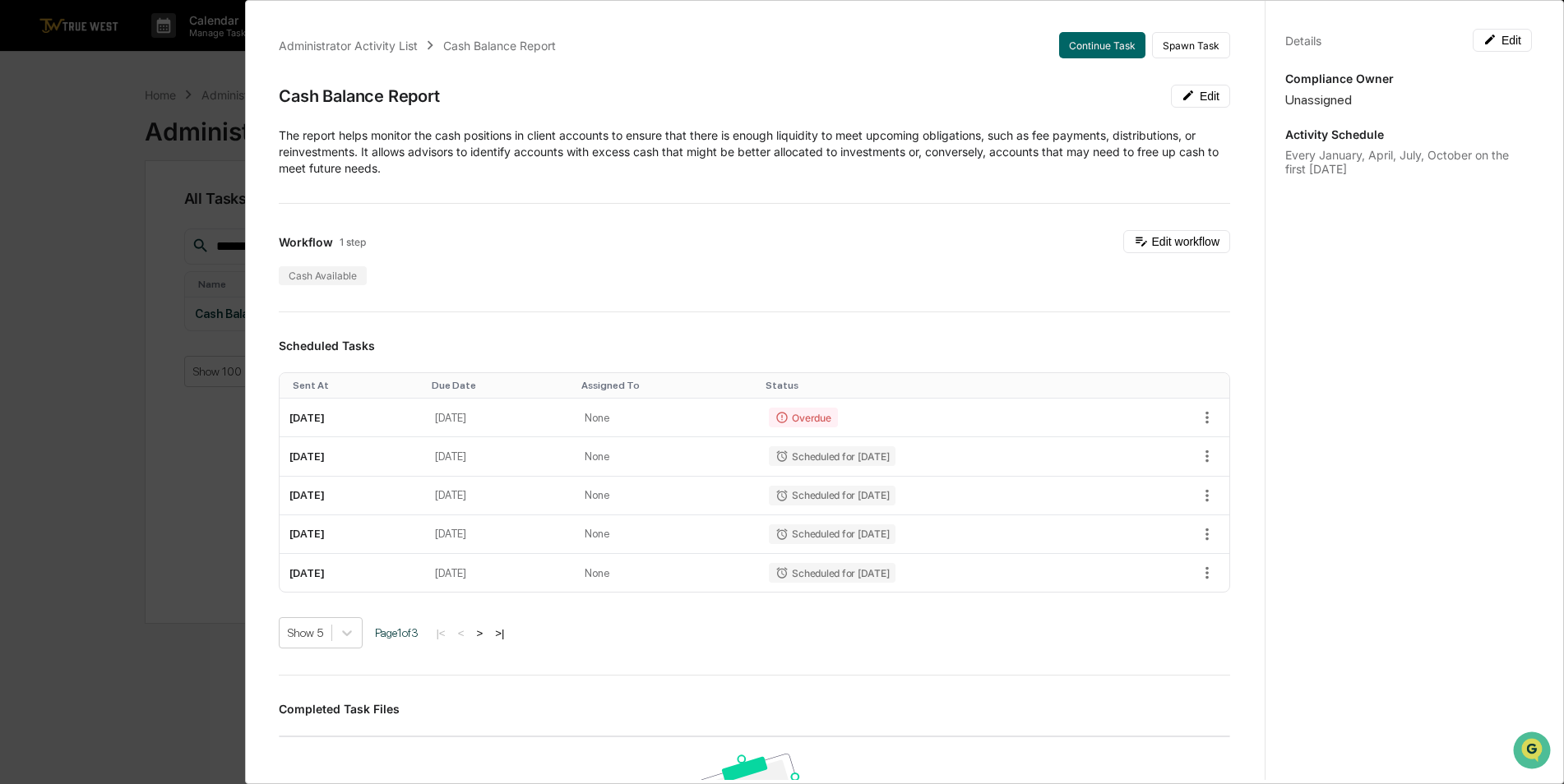
click at [84, 402] on div "Administrator Activity List Cash Balance Report Continue Task Spawn Task Cash B…" at bounding box center [782, 392] width 1564 height 784
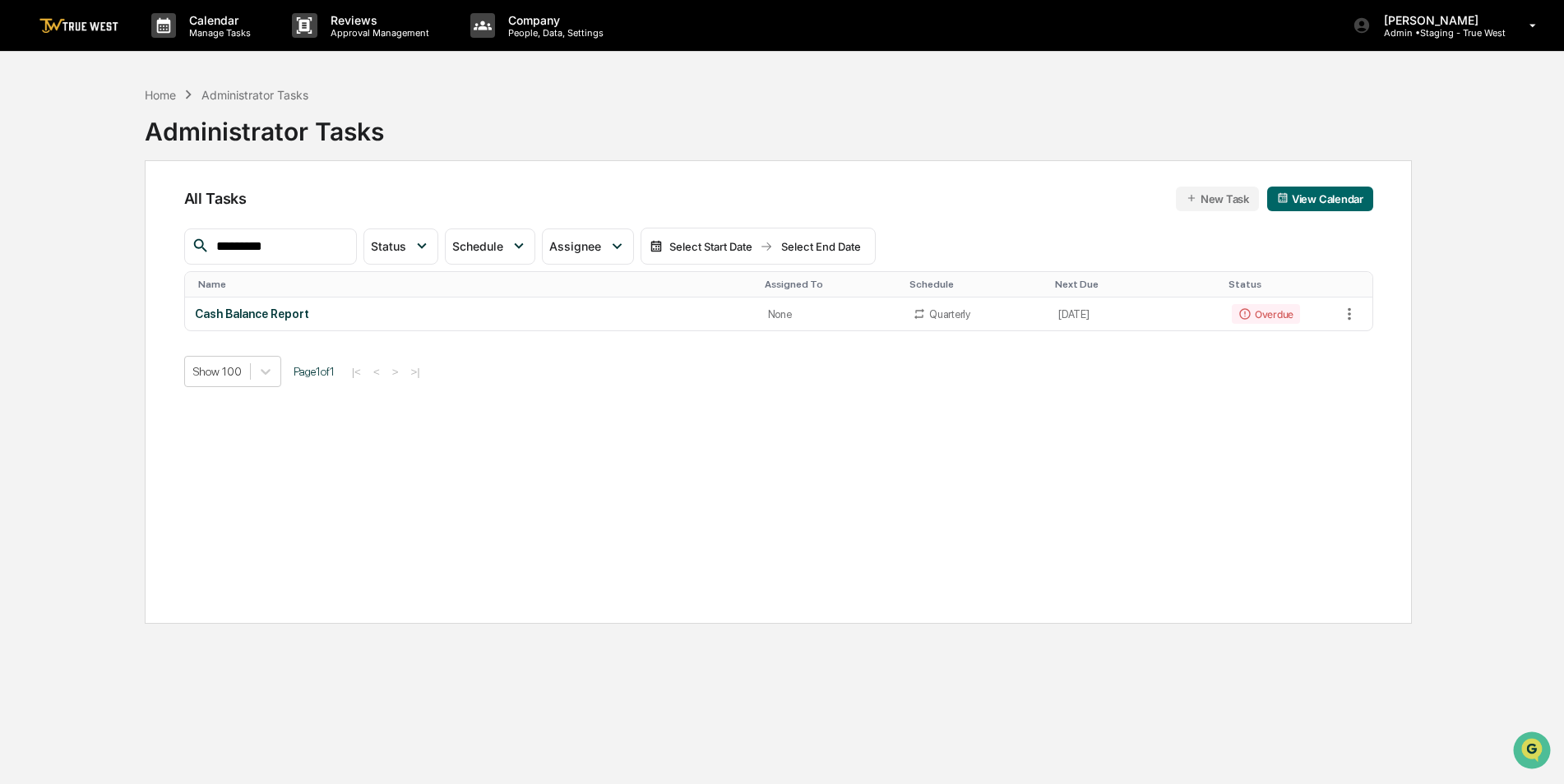
drag, startPoint x: 296, startPoint y: 244, endPoint x: 12, endPoint y: 246, distance: 284.0
click at [82, 256] on div "Home Administrator Tasks Administrator Tasks All Tasks New Task View Calendar *…" at bounding box center [782, 470] width 1407 height 784
click at [314, 309] on div "Mutual Fund Share Class Review" at bounding box center [472, 314] width 554 height 13
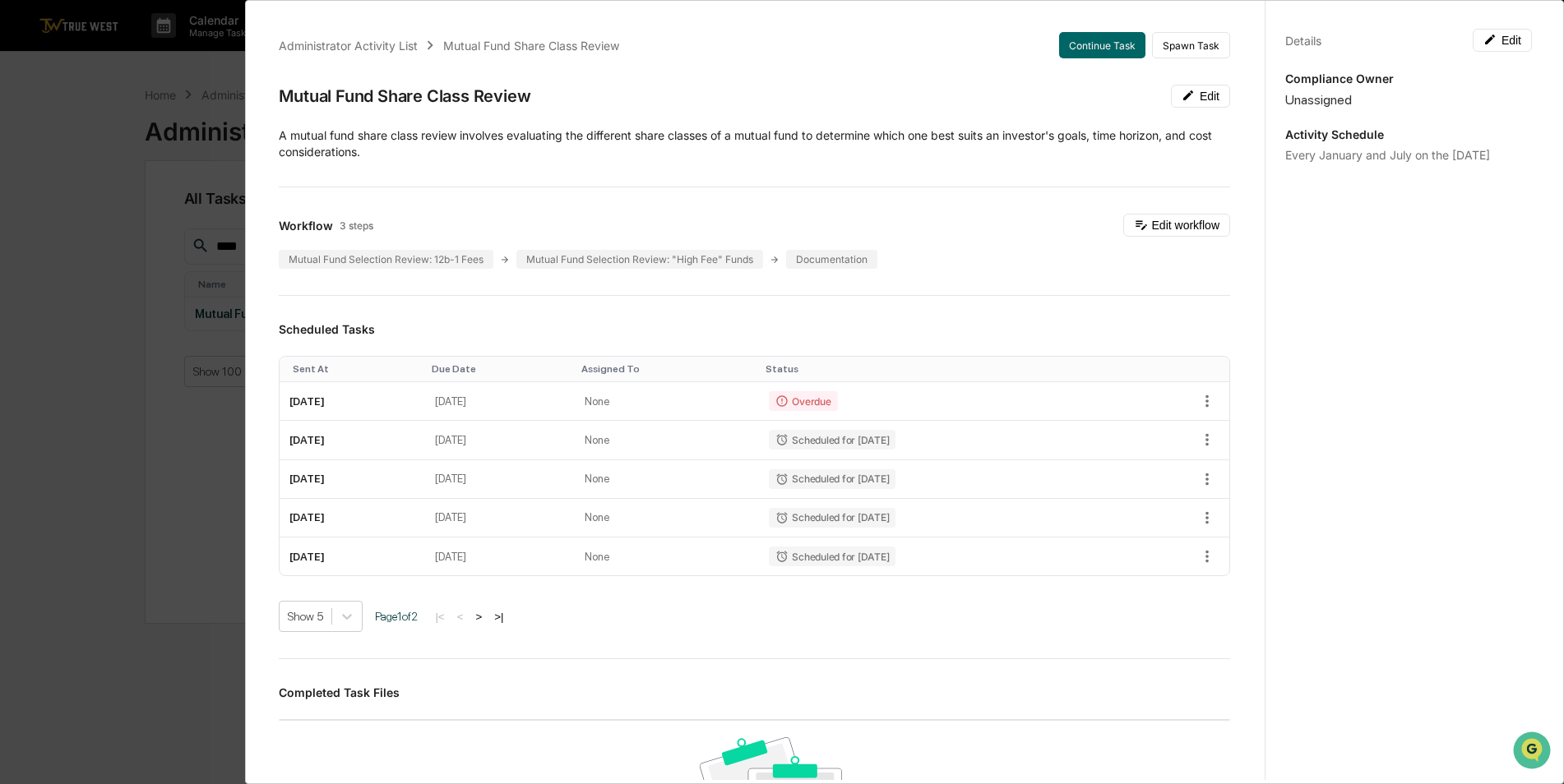
click at [77, 422] on div "Administrator Activity List Mutual Fund Share Class Review Continue Task Spawn …" at bounding box center [782, 392] width 1564 height 784
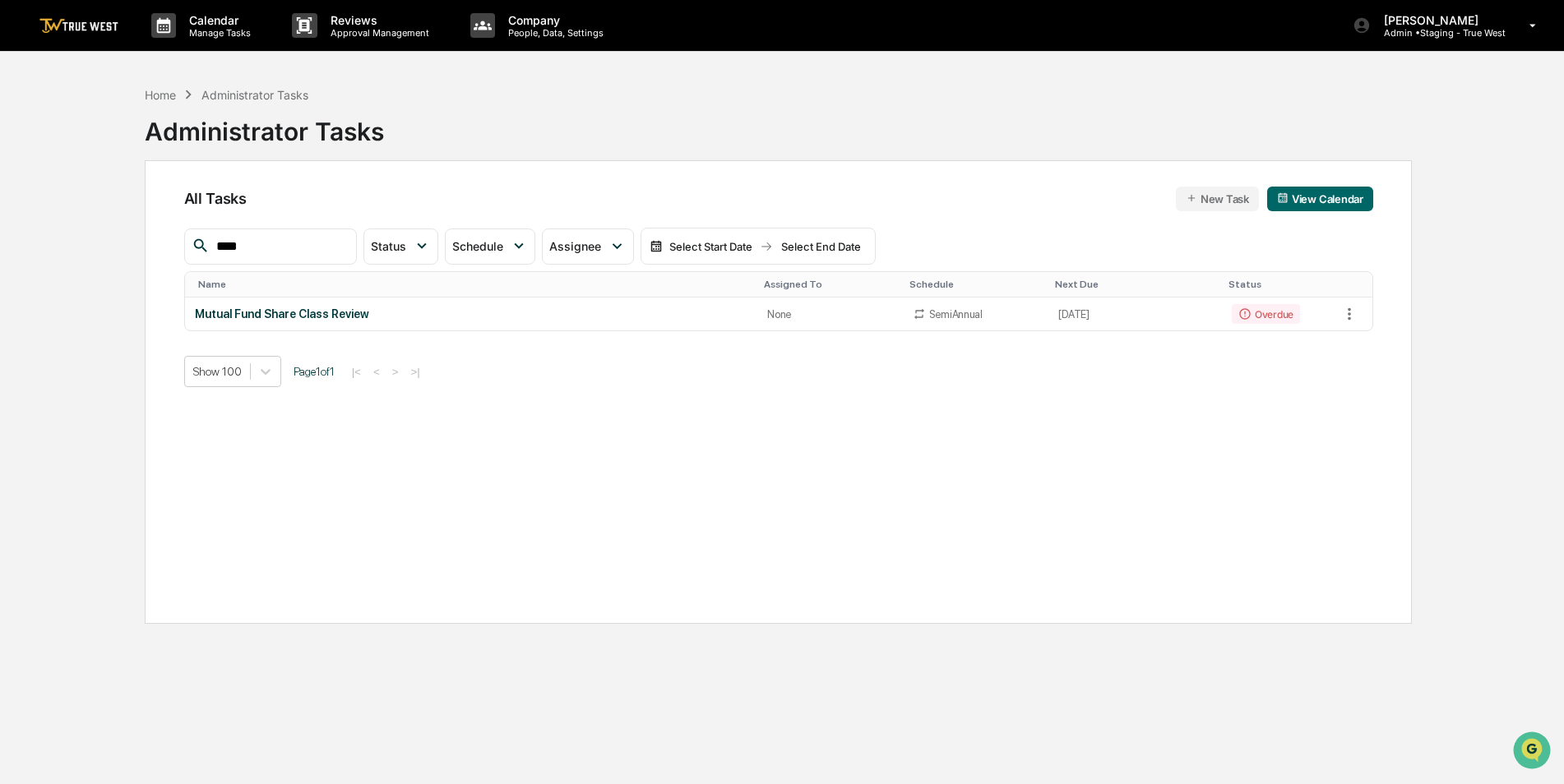
drag, startPoint x: 289, startPoint y: 249, endPoint x: 161, endPoint y: 253, distance: 128.1
click at [161, 253] on div "All Tasks New Task View Calendar **** Status Select/Deselect All Done In Progre…" at bounding box center [778, 392] width 1267 height 463
click at [297, 249] on input "****" at bounding box center [279, 247] width 140 height 22
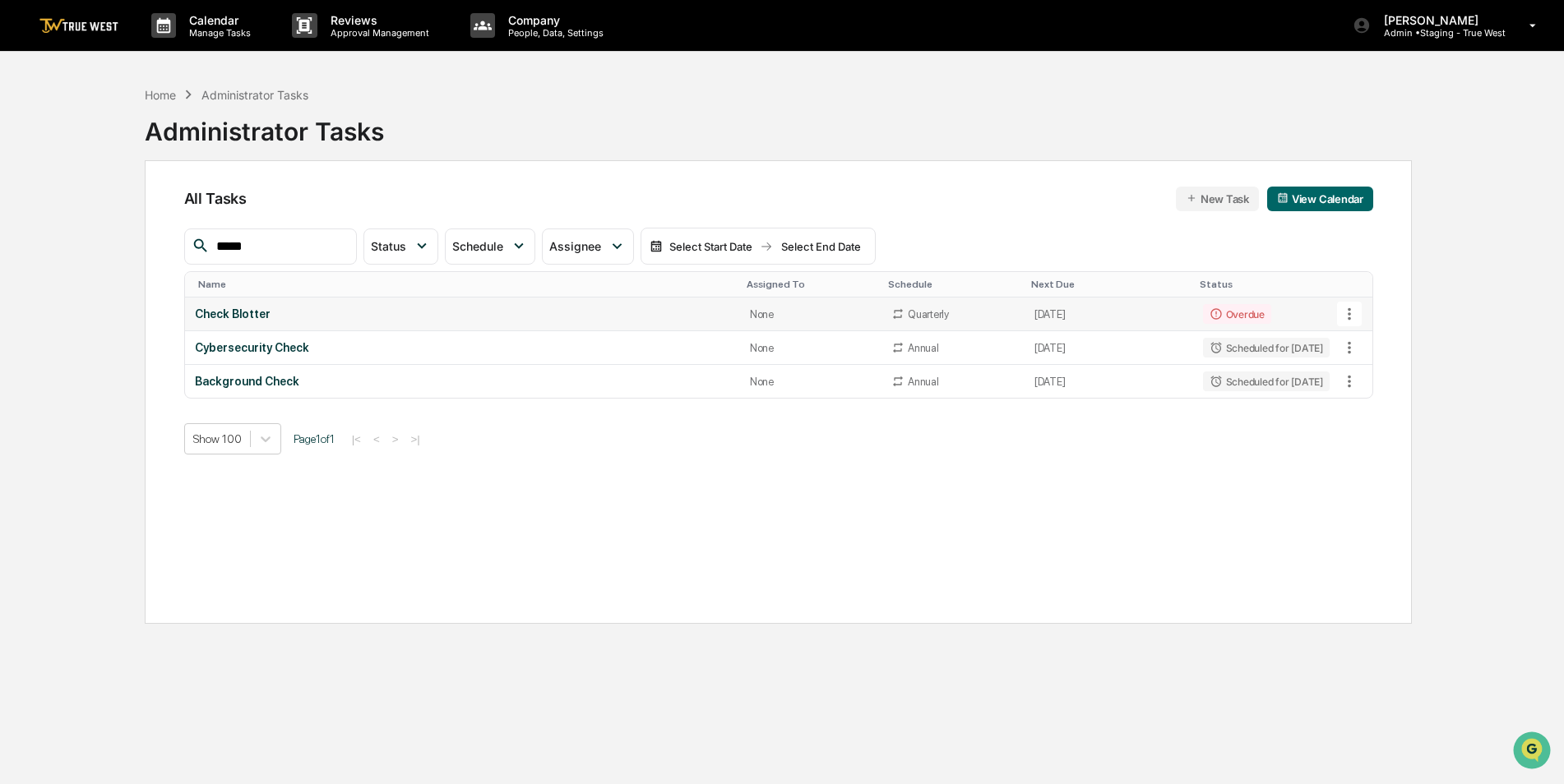
type input "*****"
click at [243, 311] on div "Check Blotter" at bounding box center [463, 314] width 536 height 13
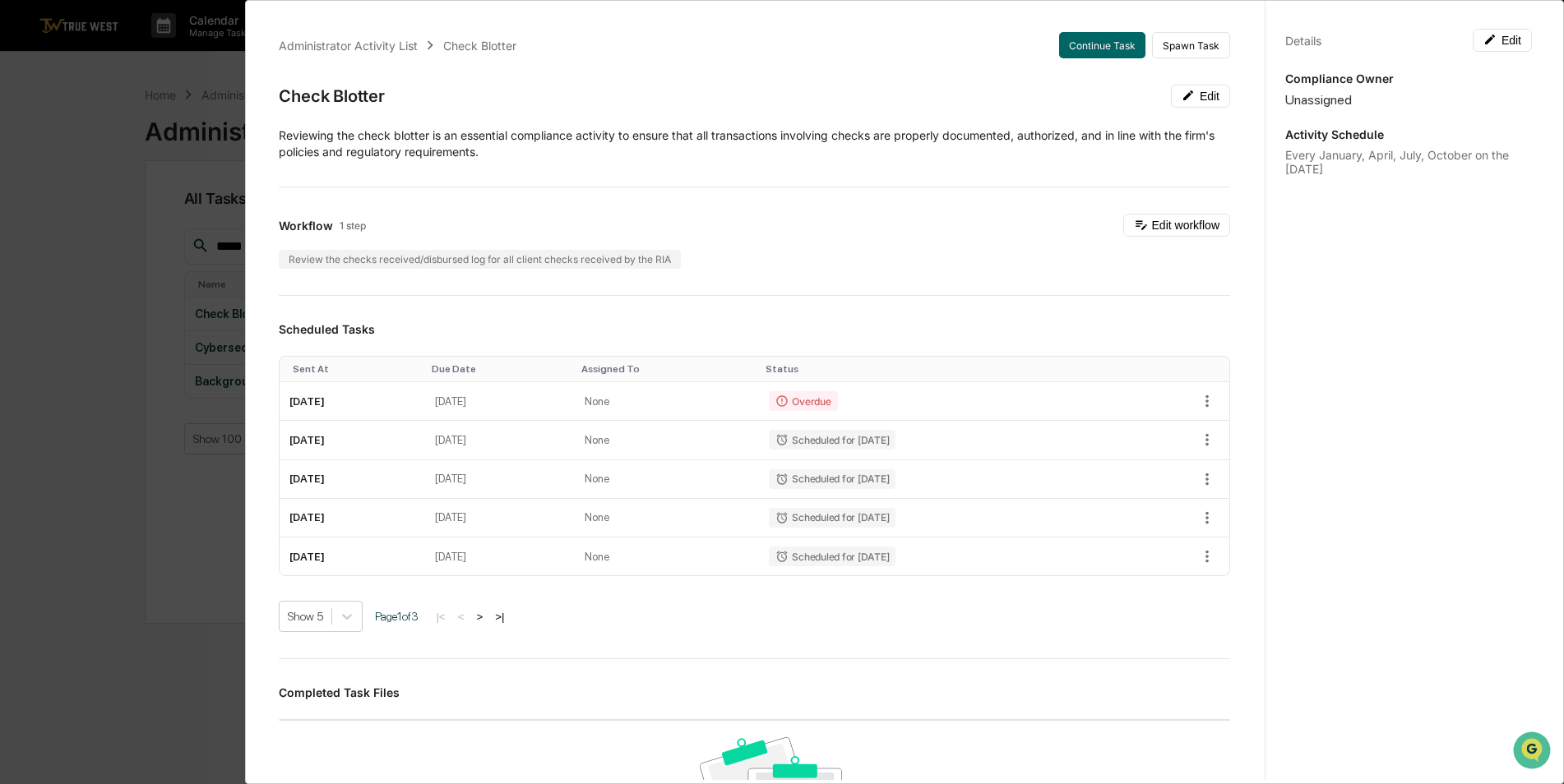
click at [129, 502] on div "Administrator Activity List Check Blotter Continue Task Spawn Task Check Blotte…" at bounding box center [782, 392] width 1564 height 784
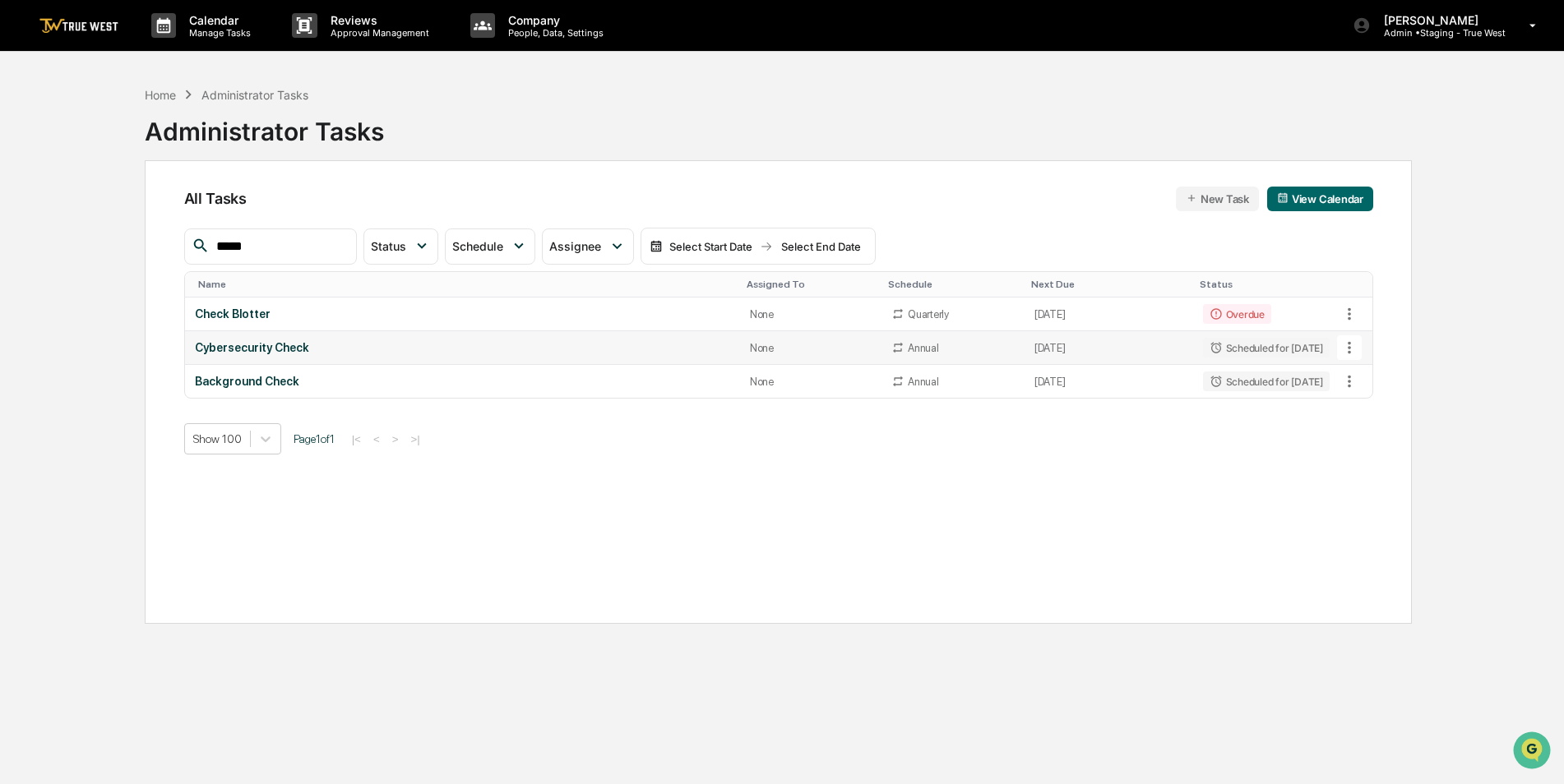
click at [243, 347] on div "Cybersecurity Check" at bounding box center [463, 348] width 536 height 13
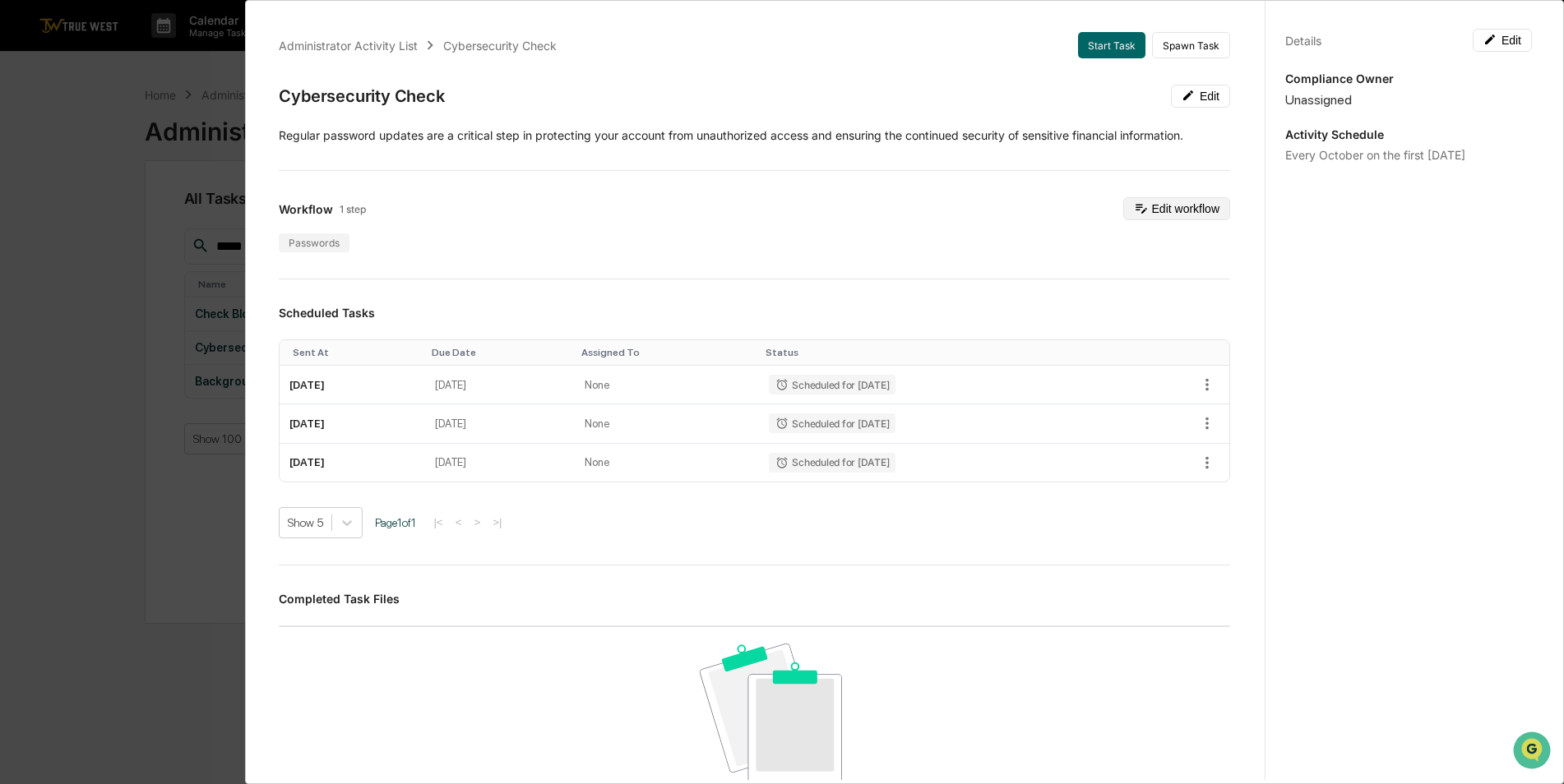
click at [1187, 206] on button "Edit workflow" at bounding box center [1177, 208] width 107 height 23
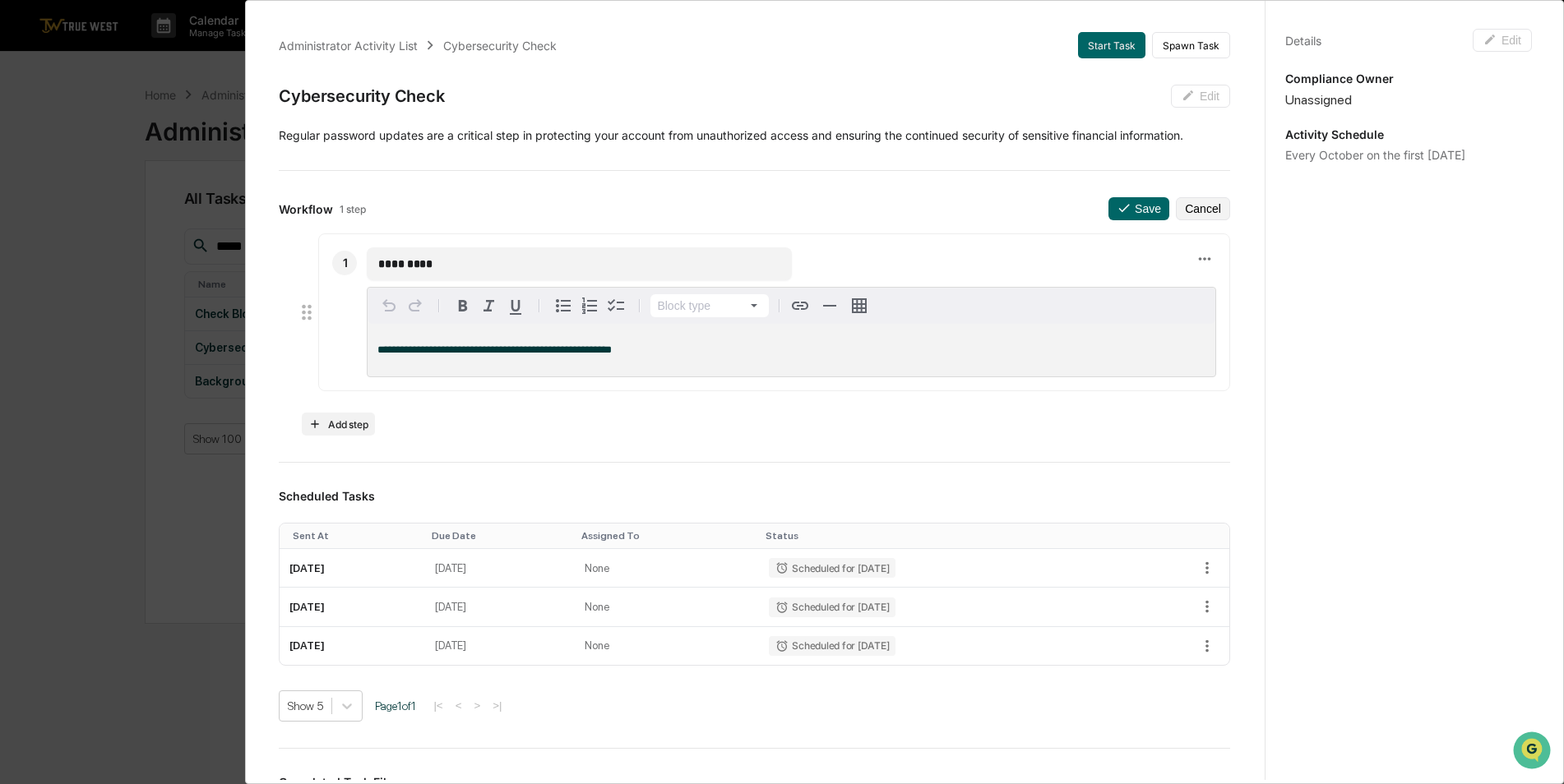
click at [1092, 131] on p "Regular password updates are a critical step in protecting your account from un…" at bounding box center [754, 136] width 951 height 17
click at [1176, 209] on button "Cancel" at bounding box center [1203, 208] width 54 height 23
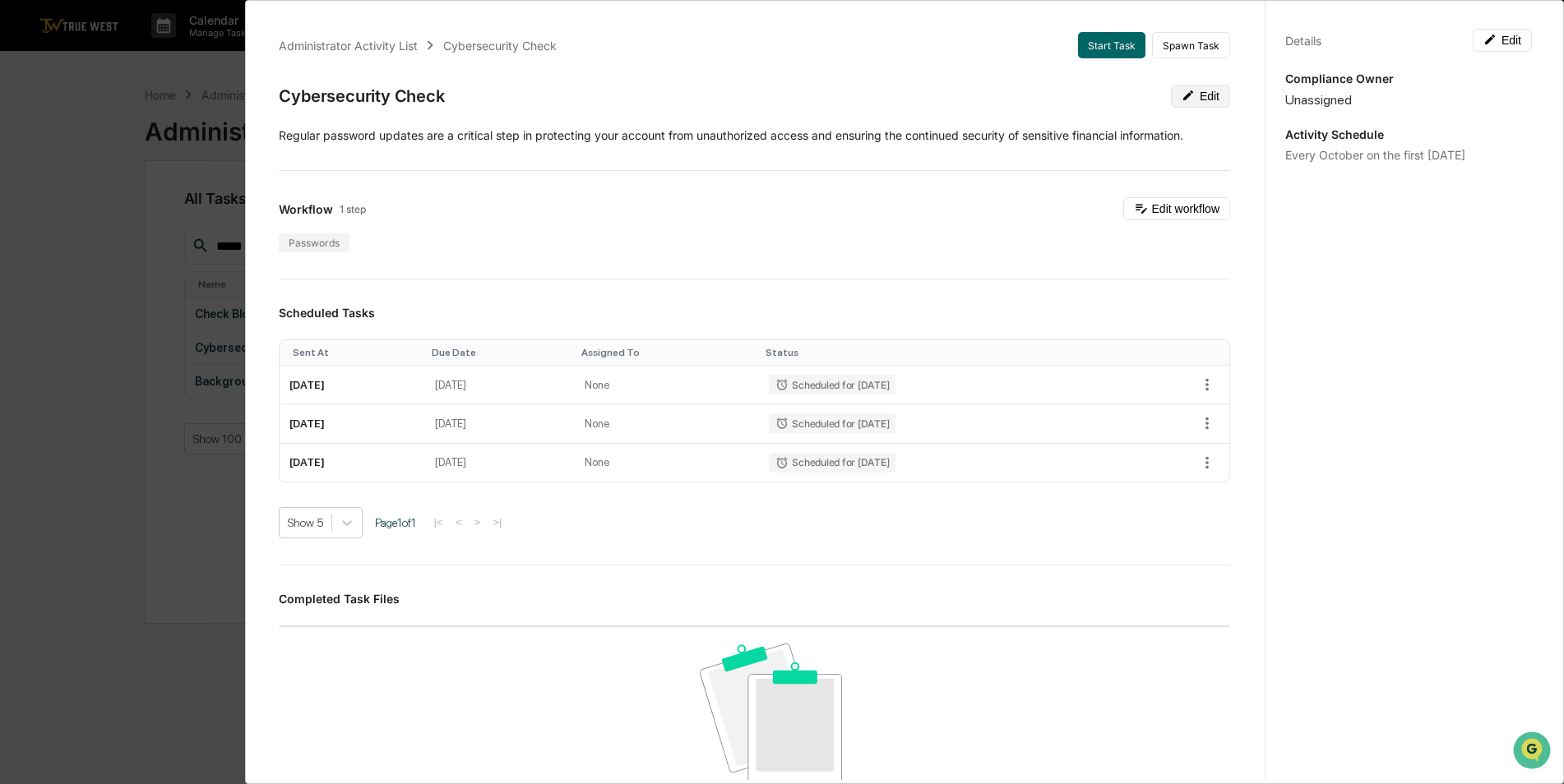
click at [1181, 99] on icon at bounding box center [1188, 96] width 13 height 13
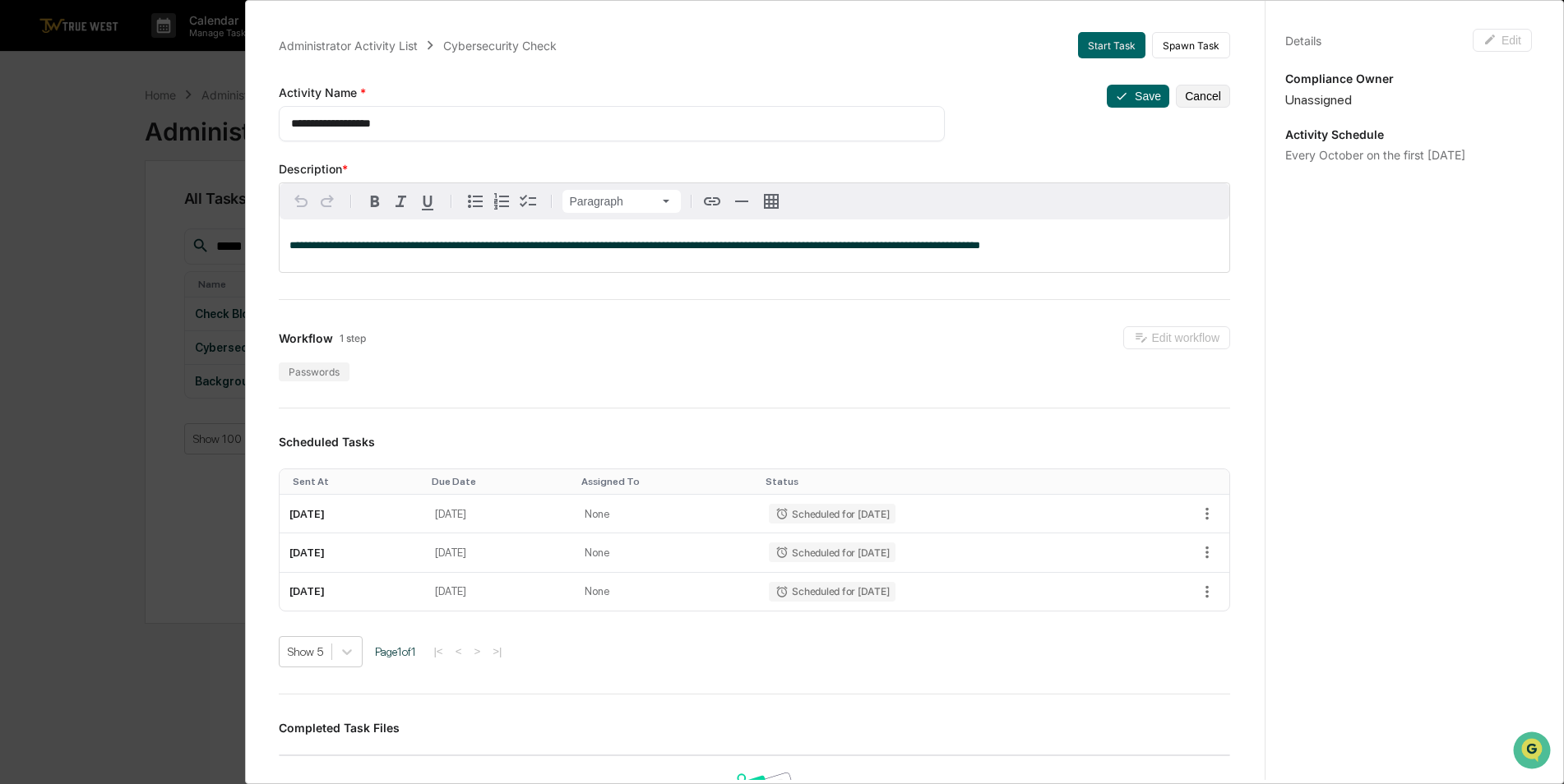
drag, startPoint x: 1034, startPoint y: 236, endPoint x: 1020, endPoint y: 243, distance: 15.7
click at [1029, 236] on div "**********" at bounding box center [754, 246] width 949 height 53
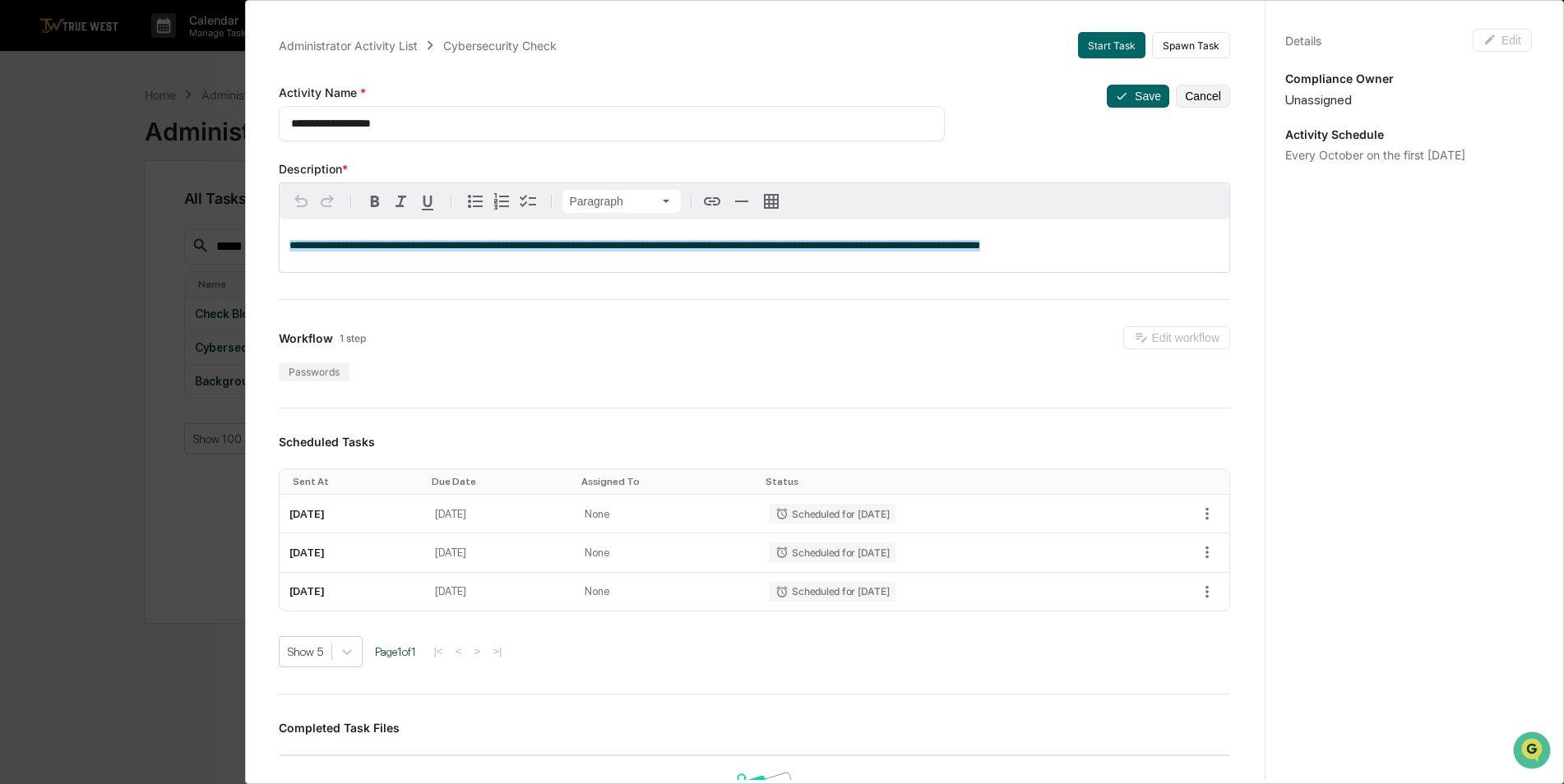
drag, startPoint x: 1019, startPoint y: 243, endPoint x: 279, endPoint y: 249, distance: 740.0
click at [279, 249] on div "**********" at bounding box center [754, 228] width 951 height 90
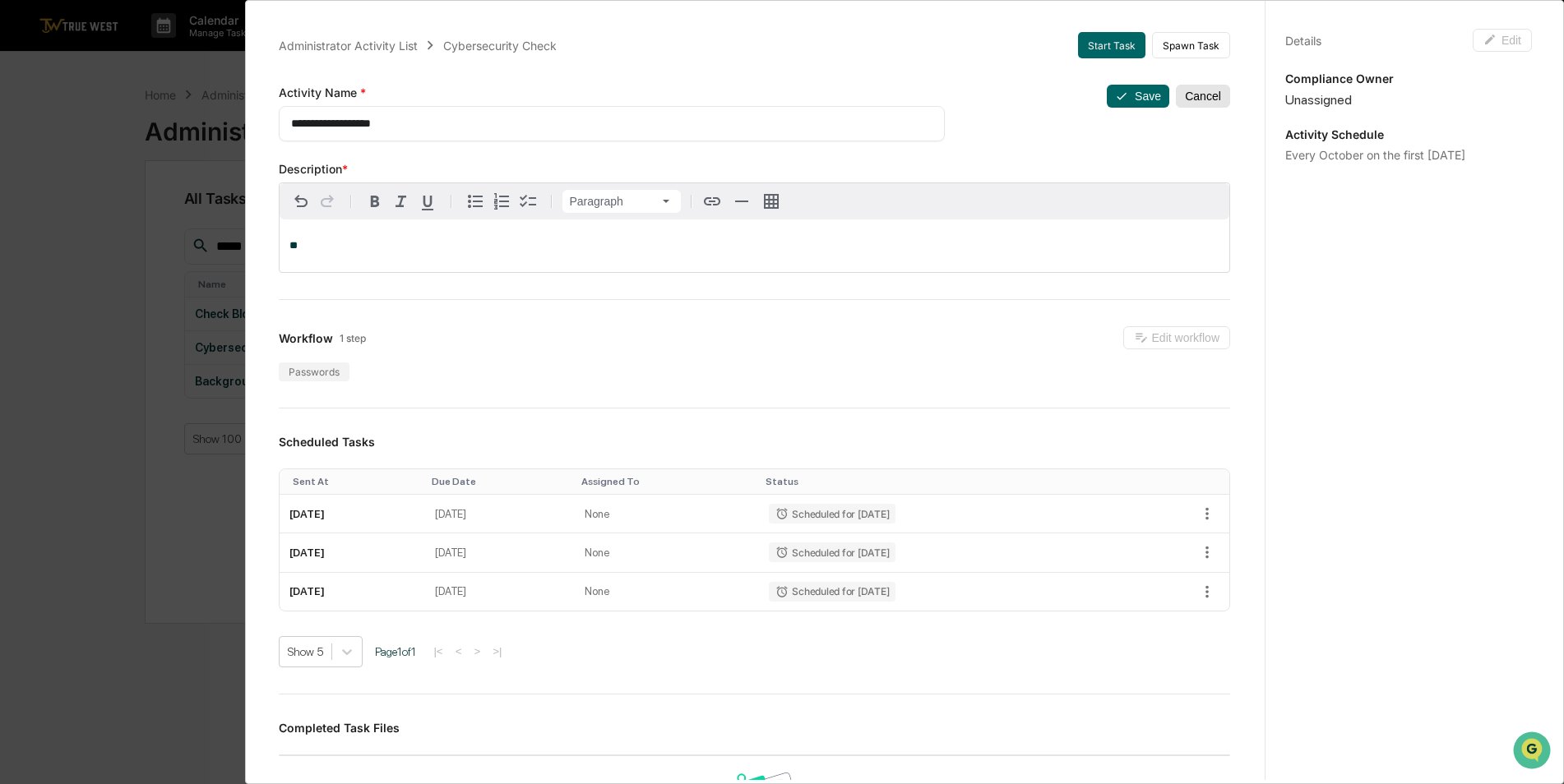
click at [1189, 102] on button "Cancel" at bounding box center [1203, 96] width 54 height 23
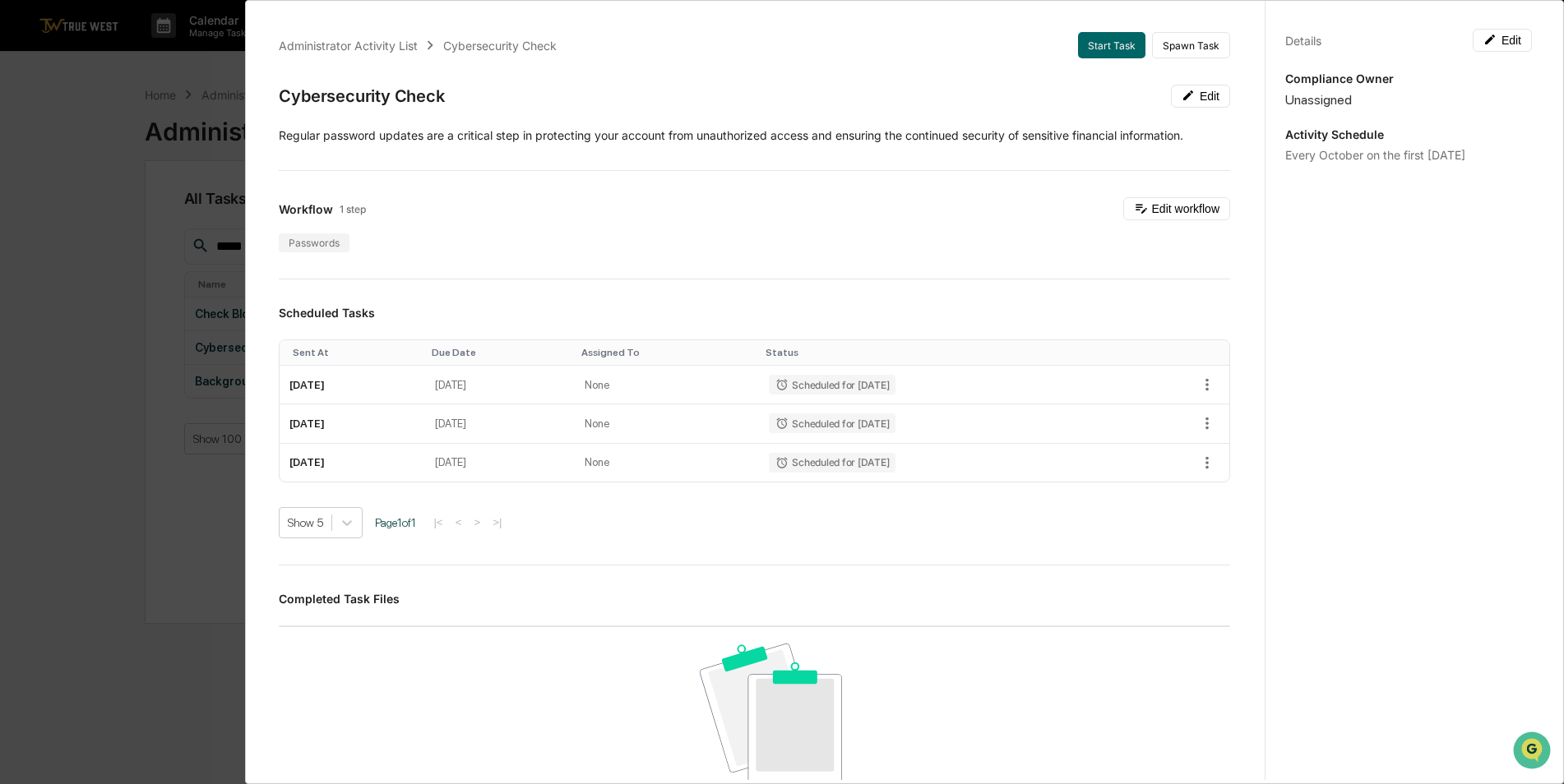
click at [102, 203] on div "Administrator Activity List Cybersecurity Check Start Task Spawn Task Cybersecu…" at bounding box center [782, 392] width 1564 height 784
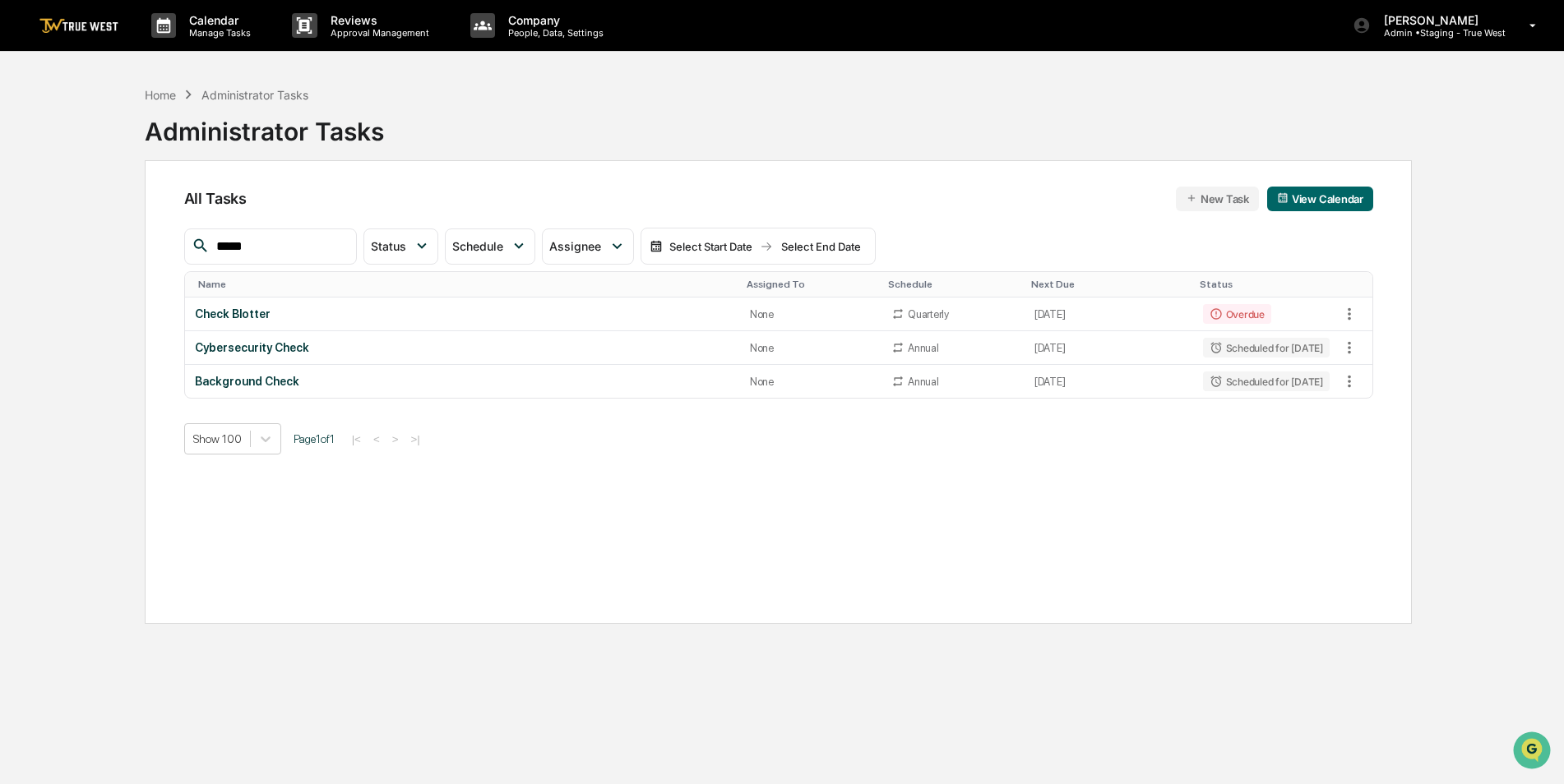
click at [299, 247] on input "*****" at bounding box center [279, 247] width 140 height 22
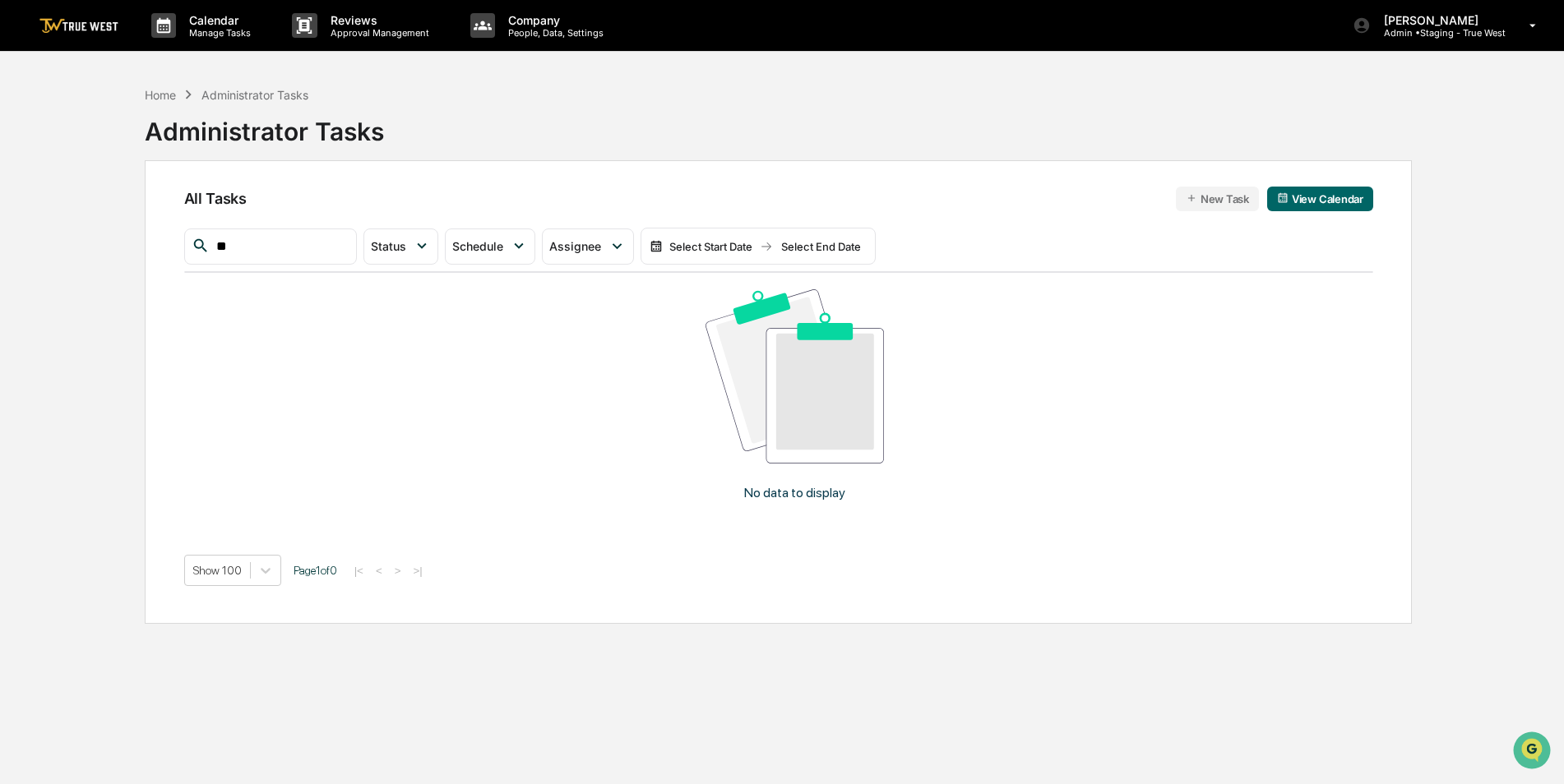
type input "*"
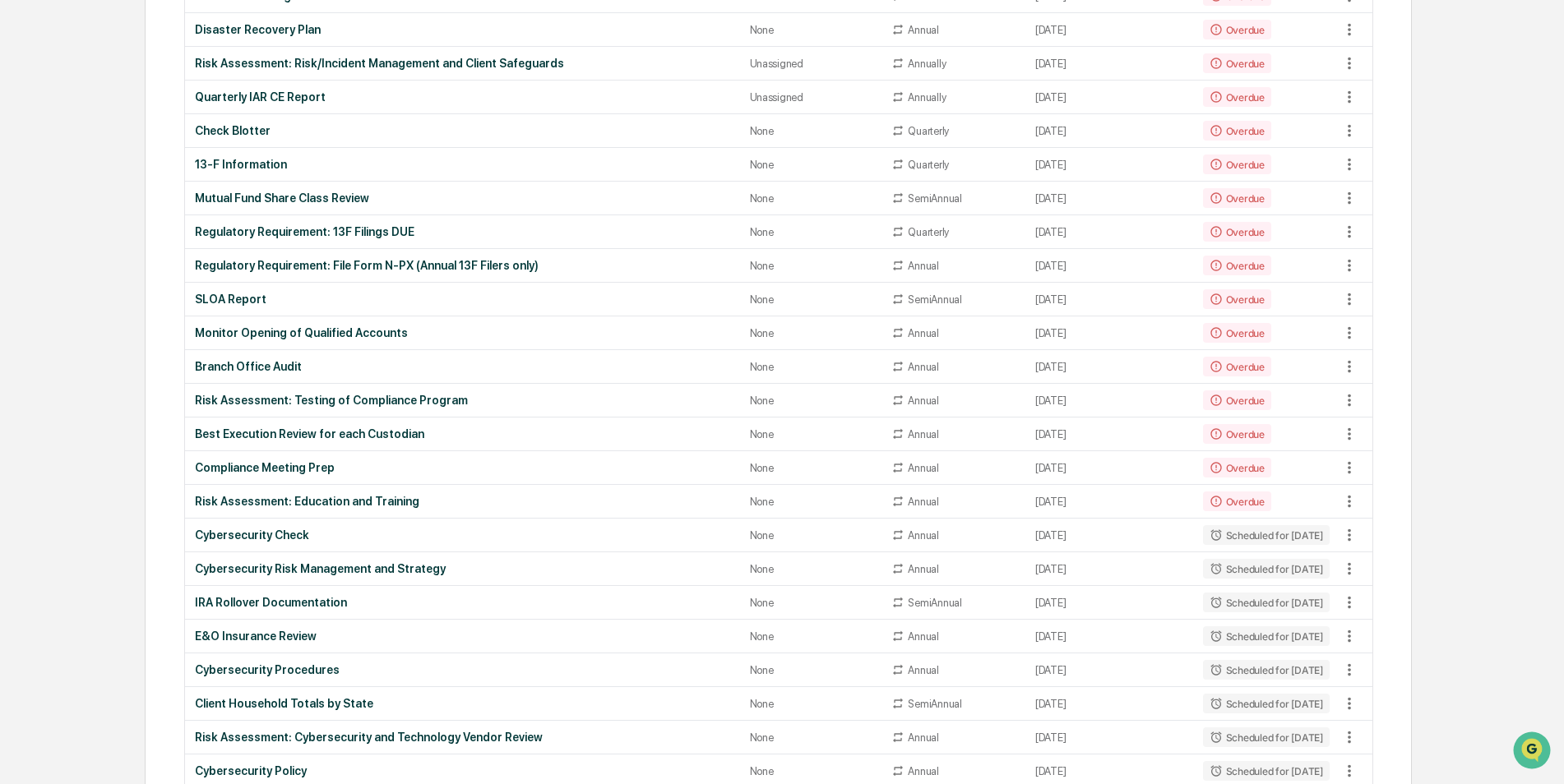
scroll to position [904, 0]
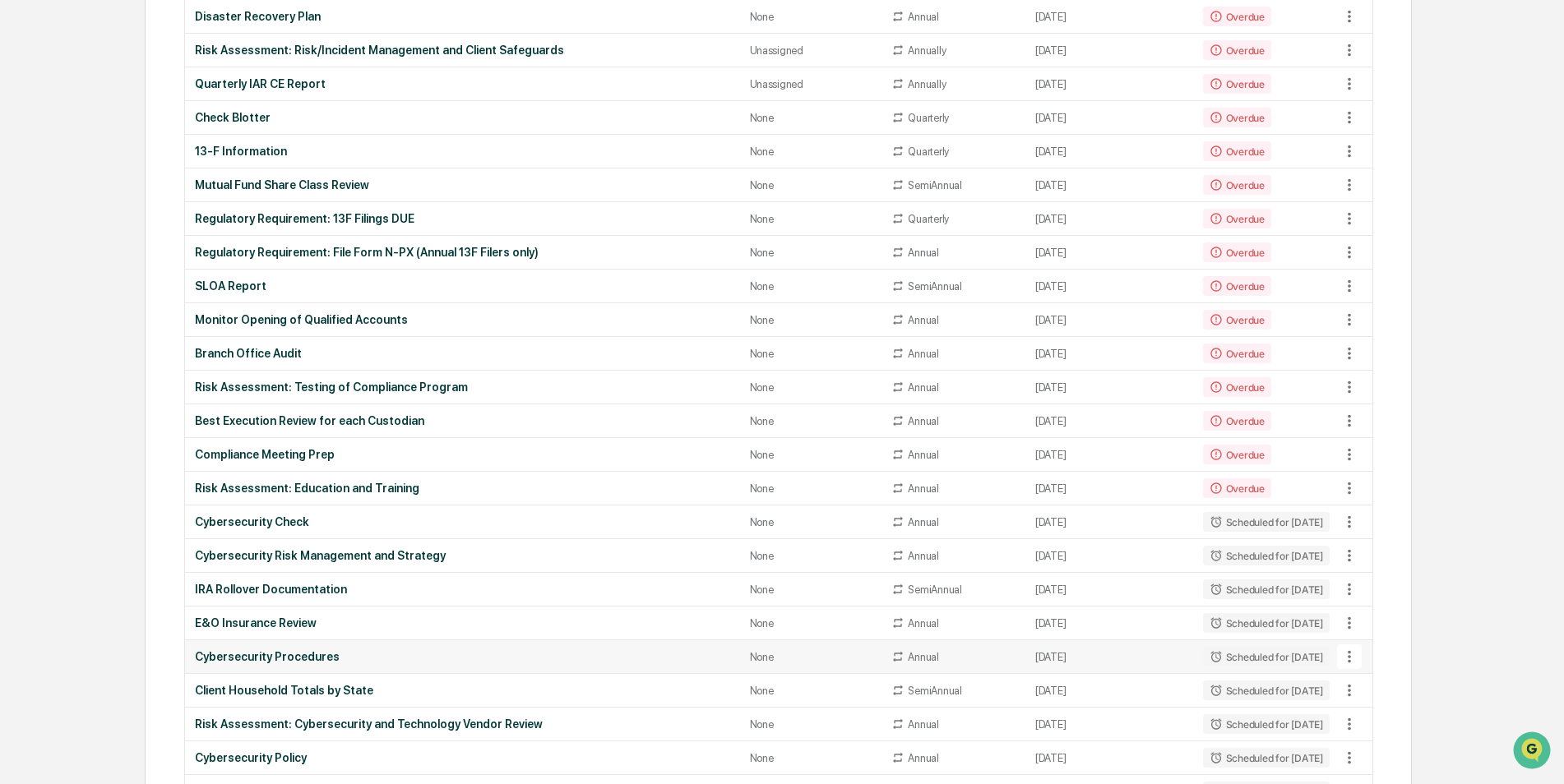
click at [297, 652] on div "Cybersecurity Procedures" at bounding box center [463, 656] width 536 height 13
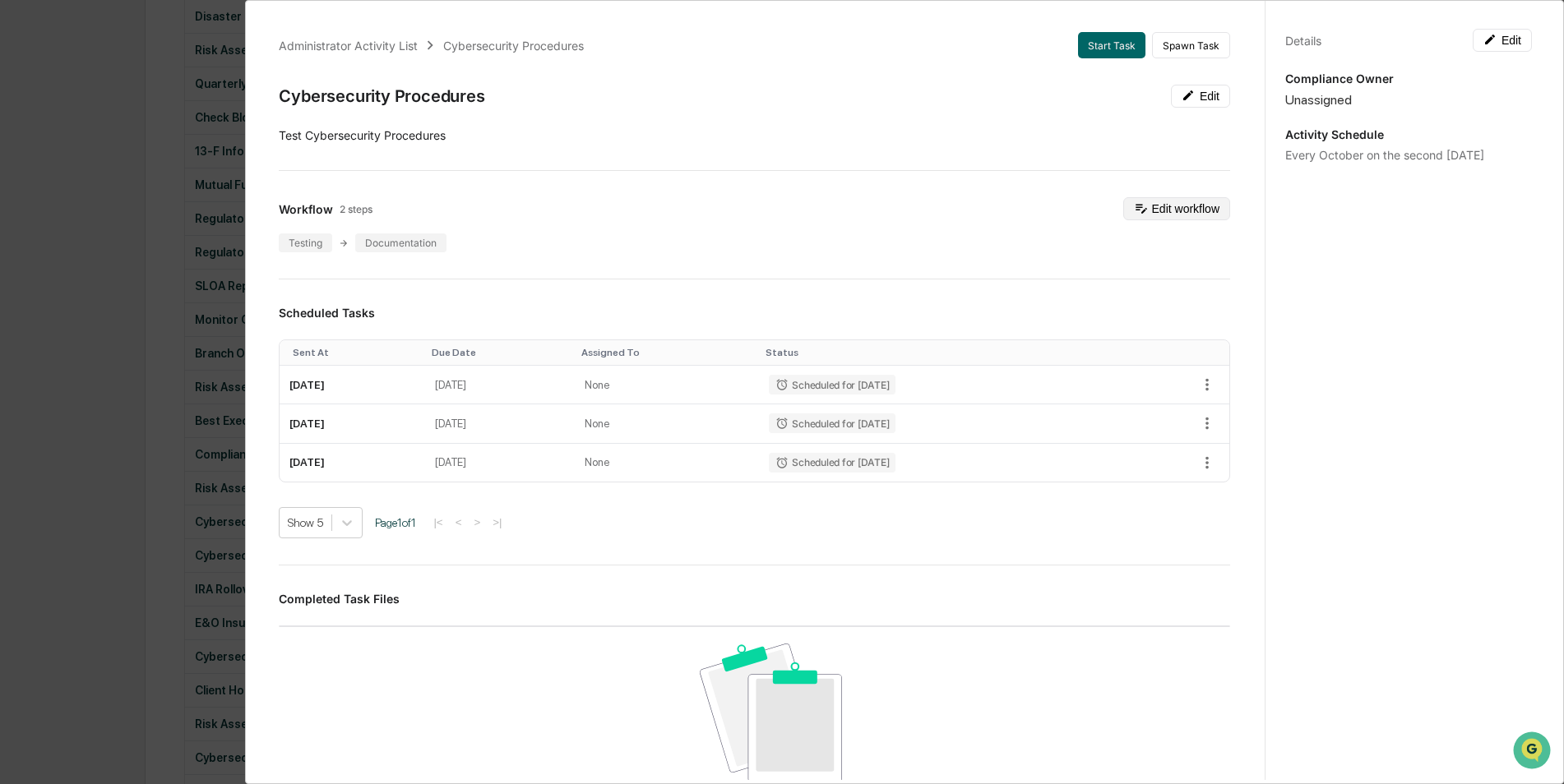
click at [1161, 207] on button "Edit workflow" at bounding box center [1177, 208] width 107 height 23
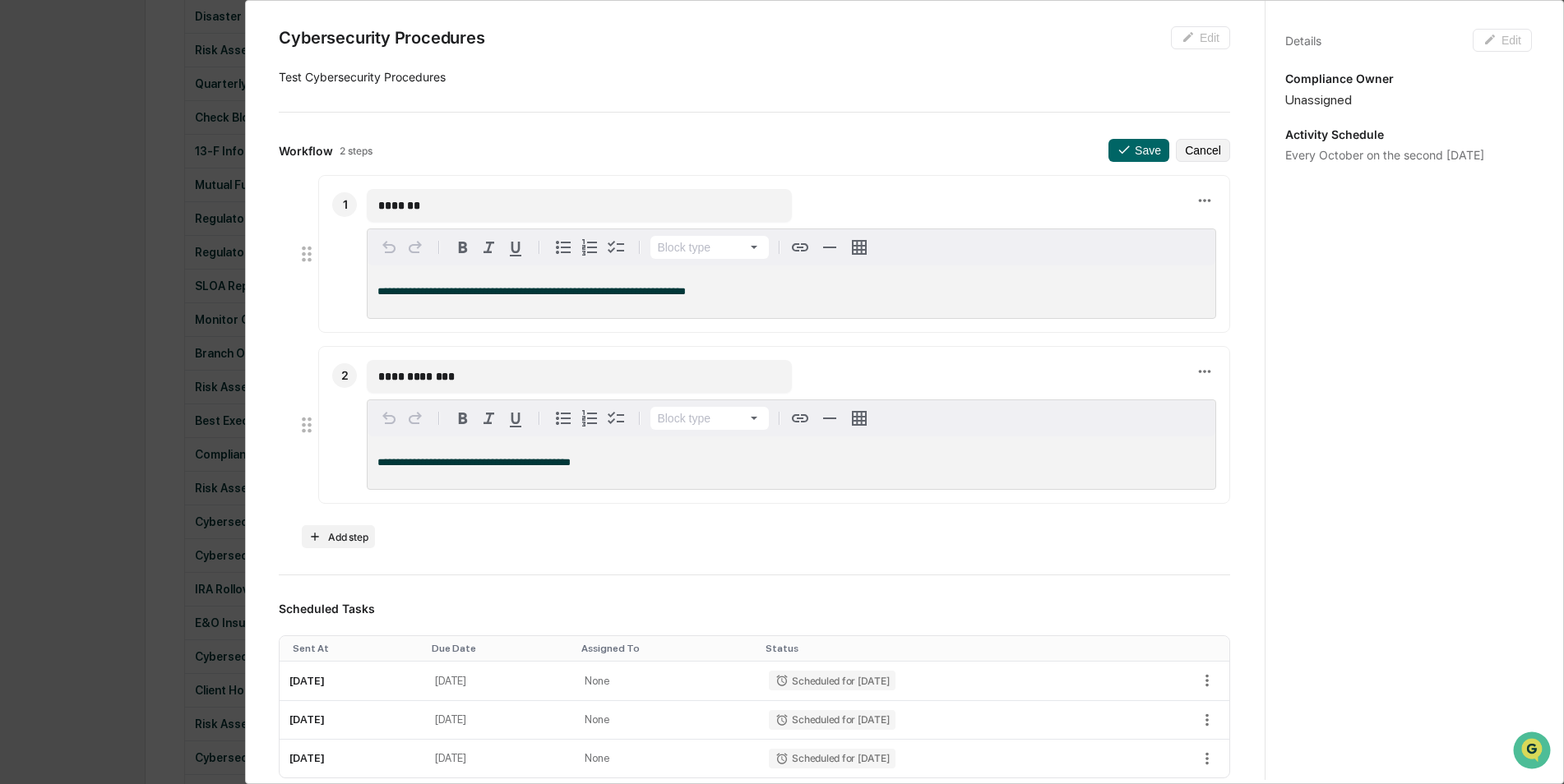
scroll to position [83, 0]
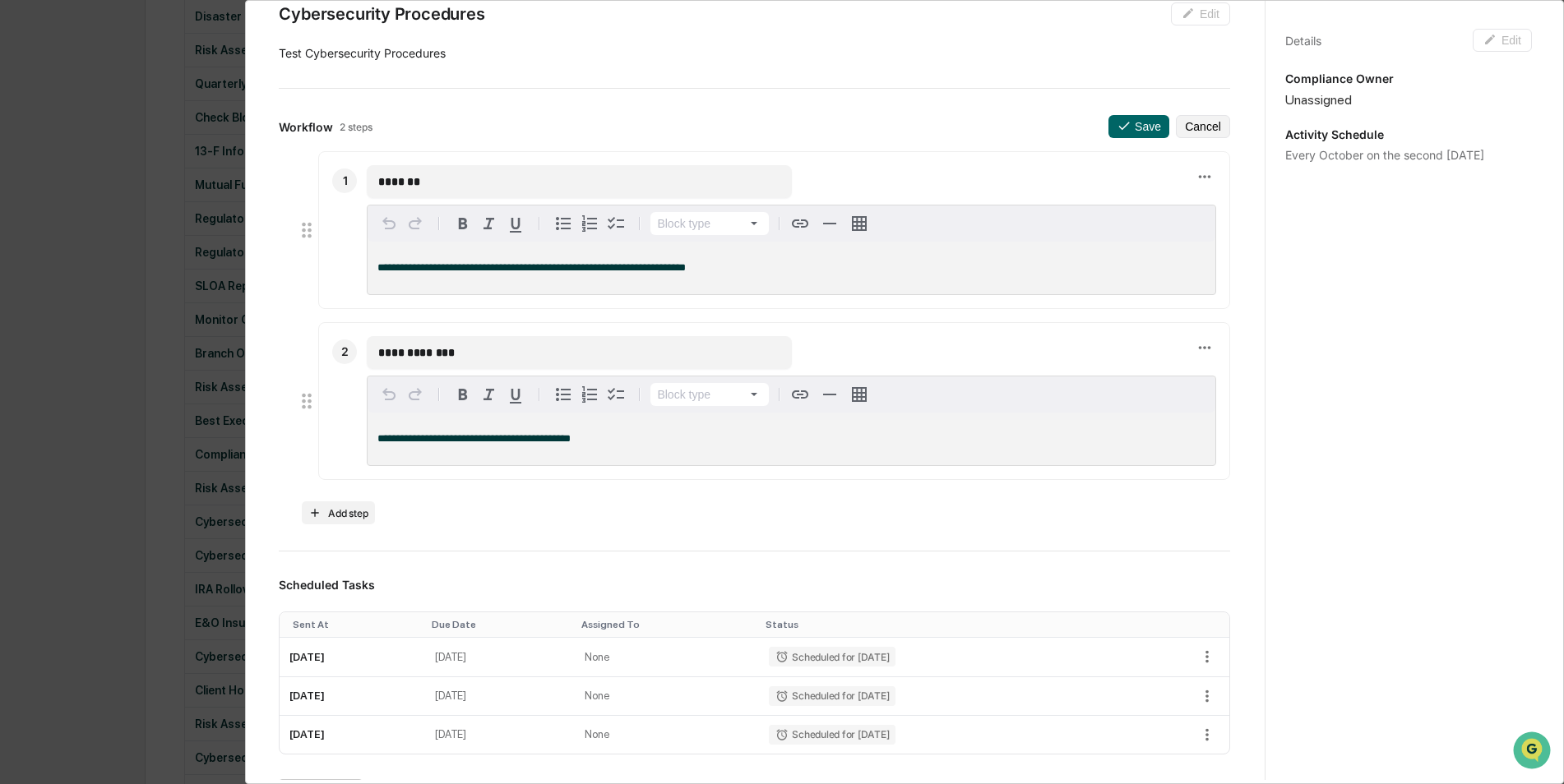
click at [76, 502] on div "**********" at bounding box center [782, 392] width 1564 height 784
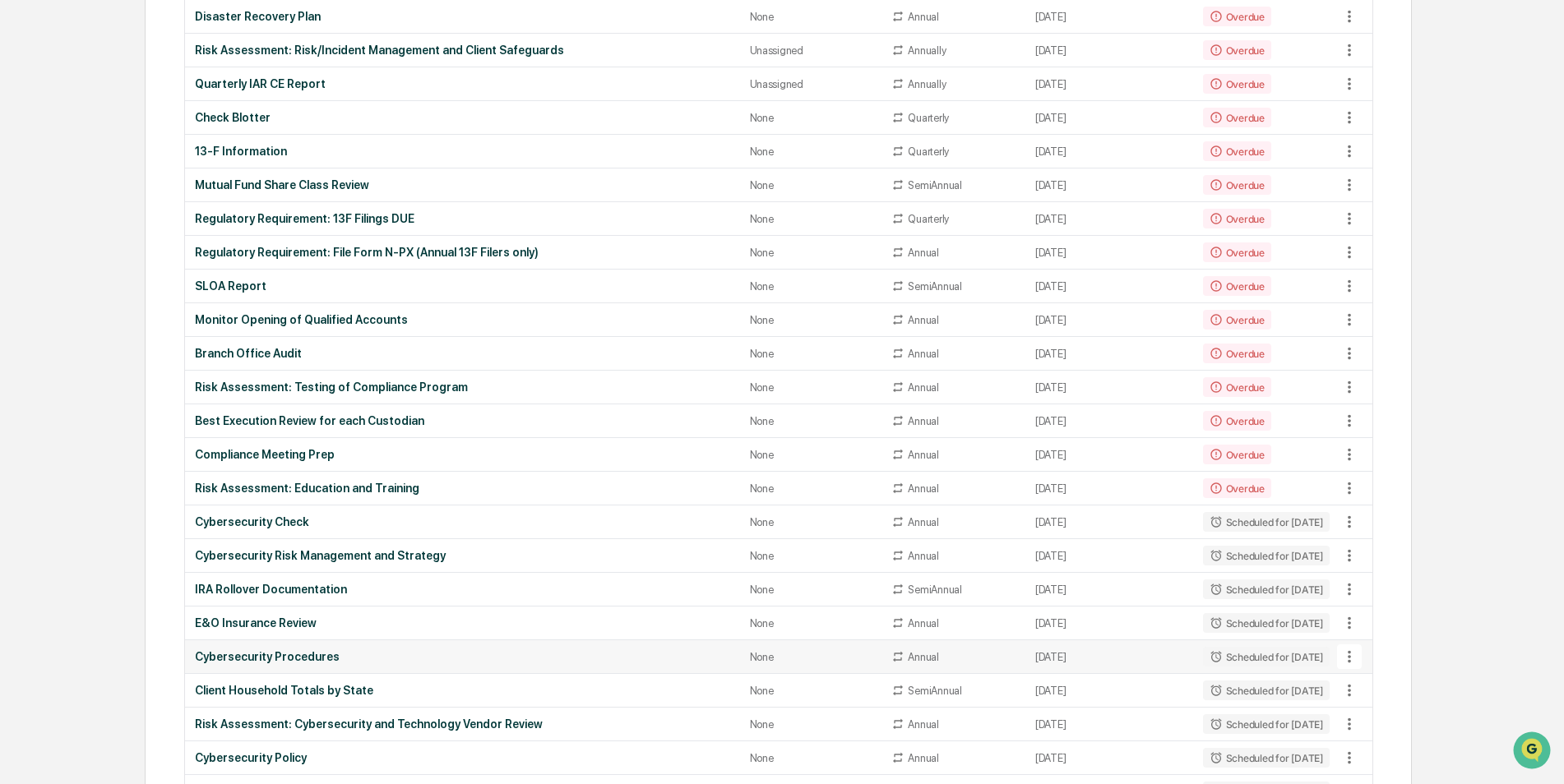
scroll to position [987, 0]
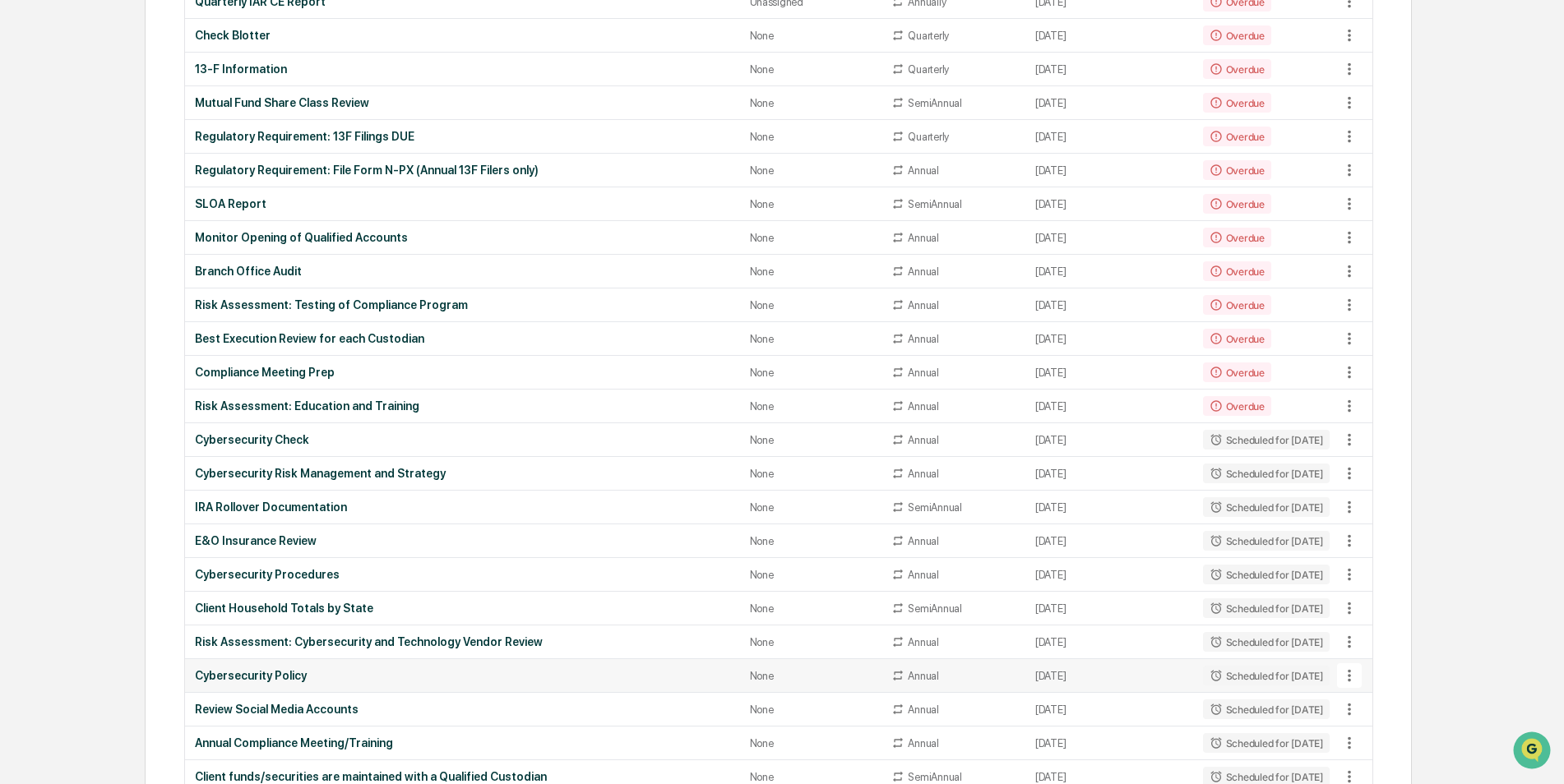
click at [269, 671] on div "Cybersecurity Policy" at bounding box center [463, 675] width 536 height 13
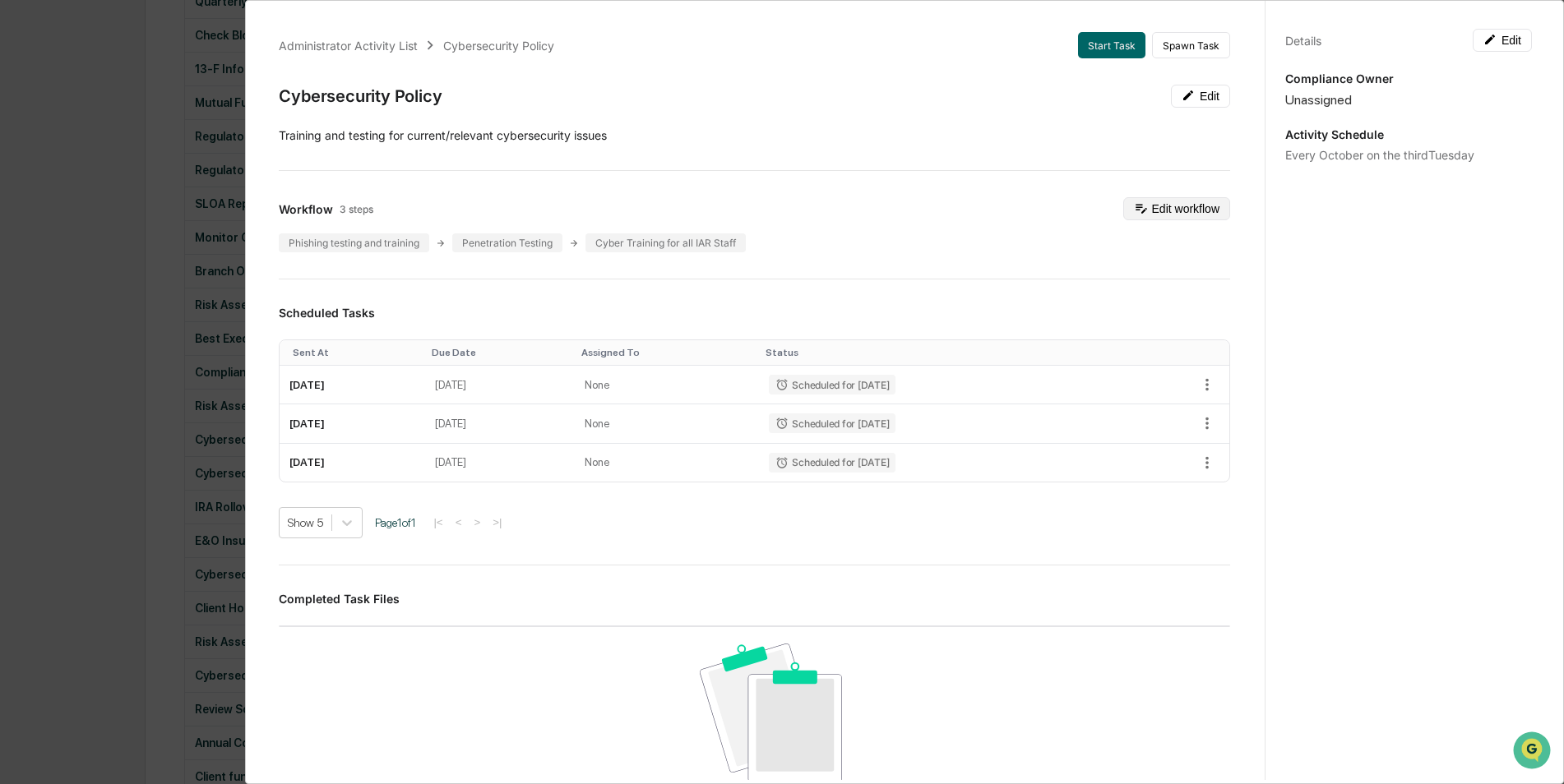
click at [1141, 204] on button "Edit workflow" at bounding box center [1177, 208] width 107 height 23
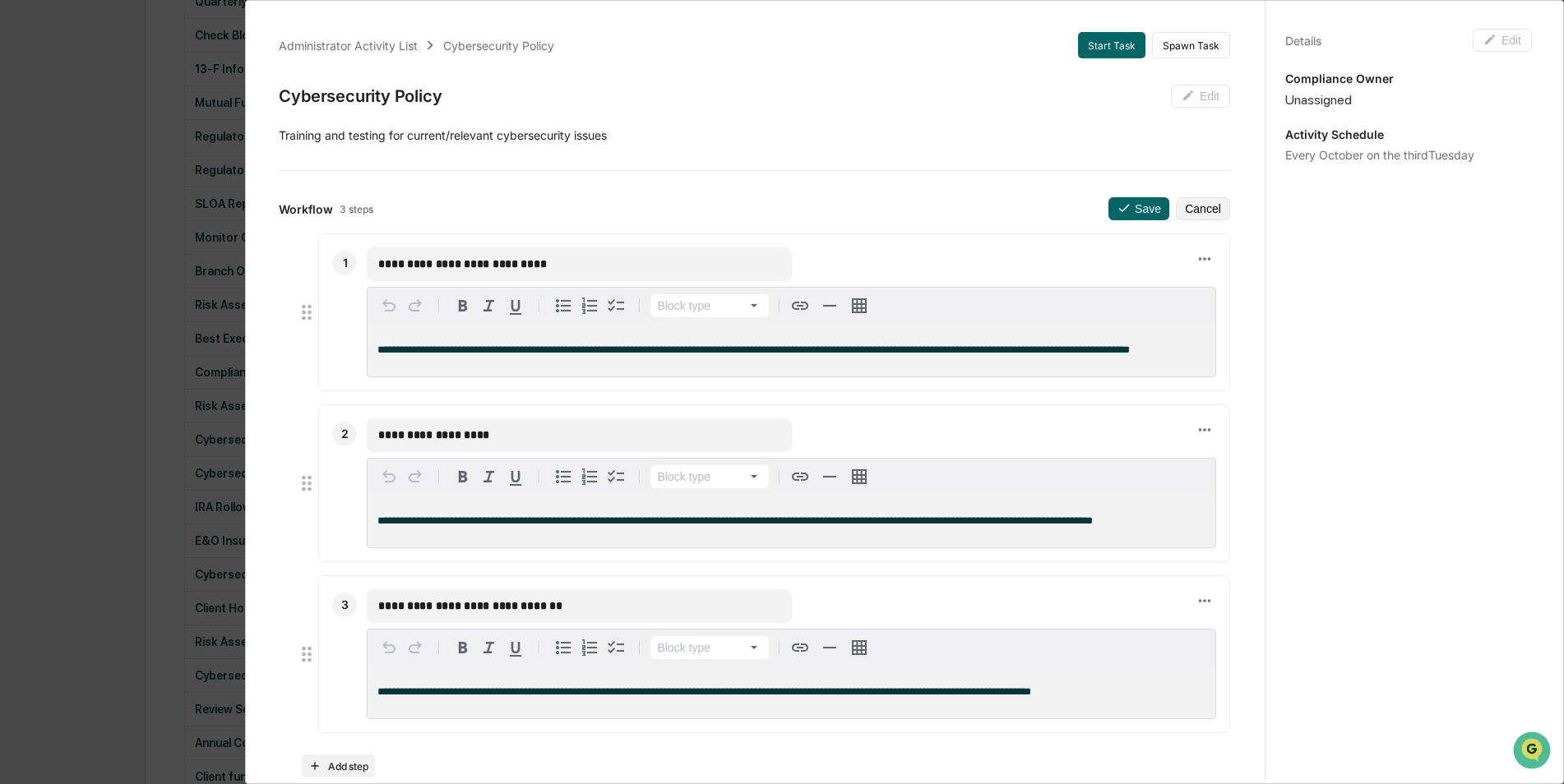
scroll to position [83, 0]
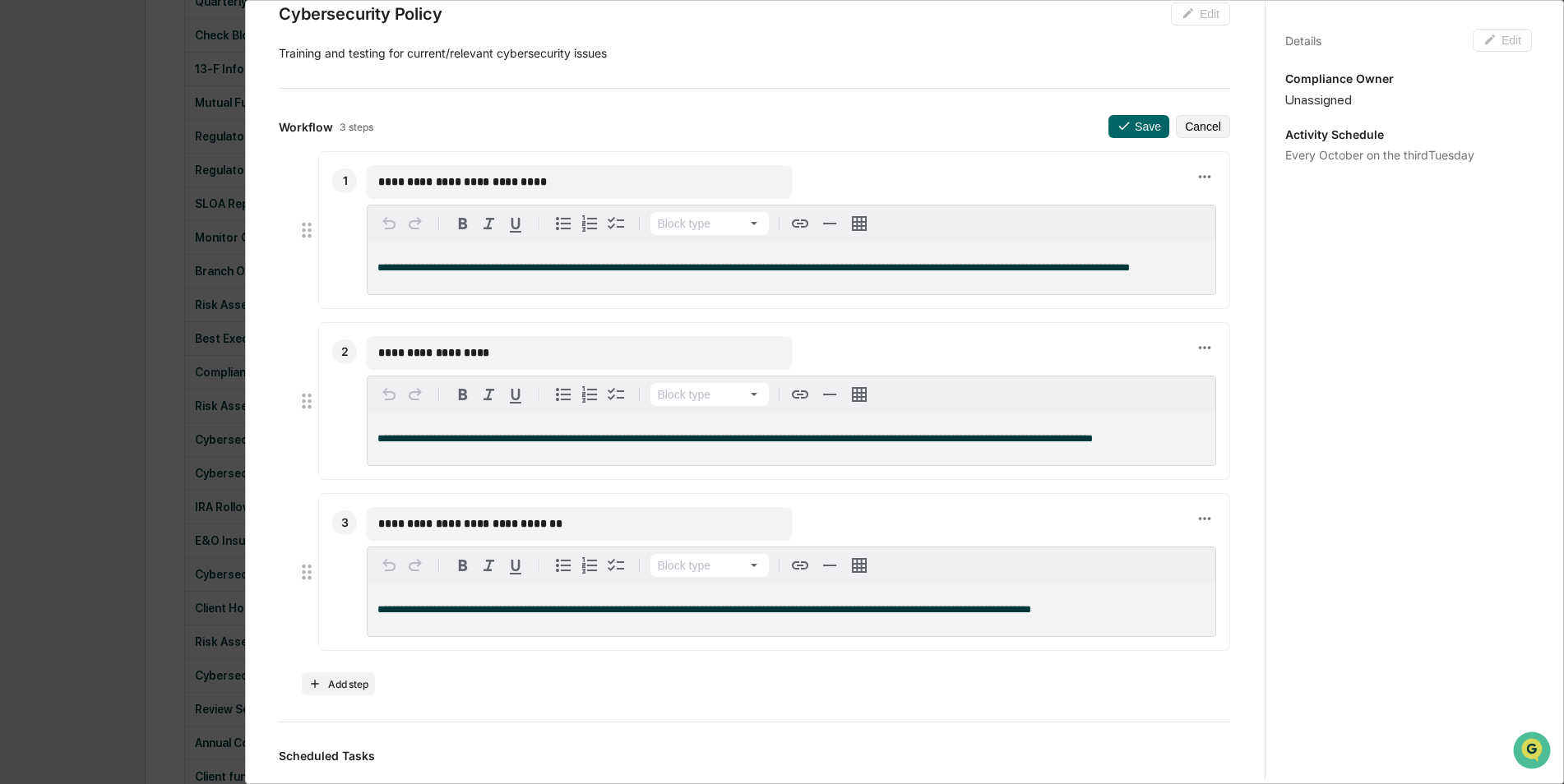
click at [53, 478] on div "**********" at bounding box center [782, 392] width 1564 height 784
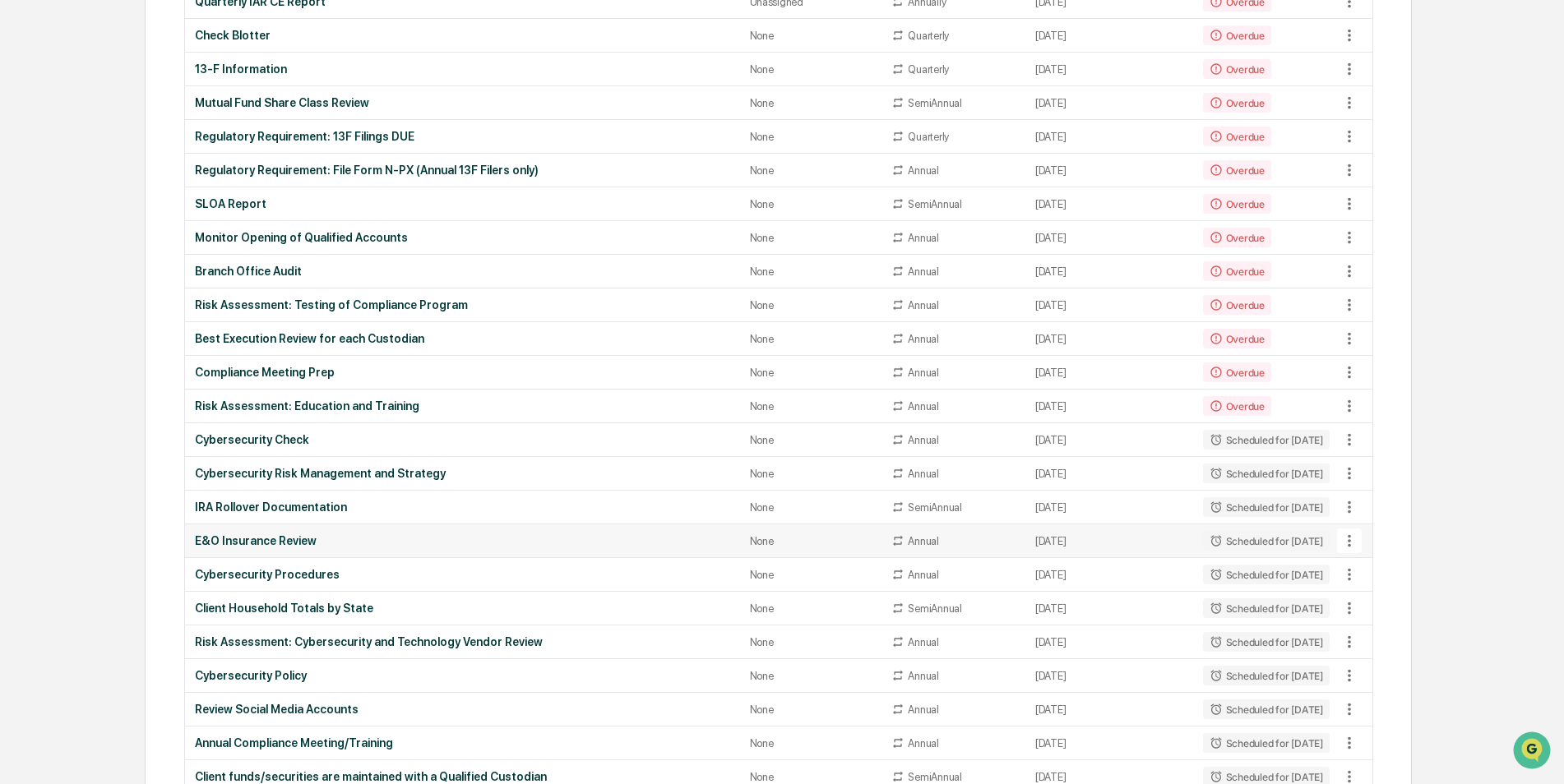
click at [251, 538] on div "E&O Insurance Review" at bounding box center [463, 541] width 536 height 13
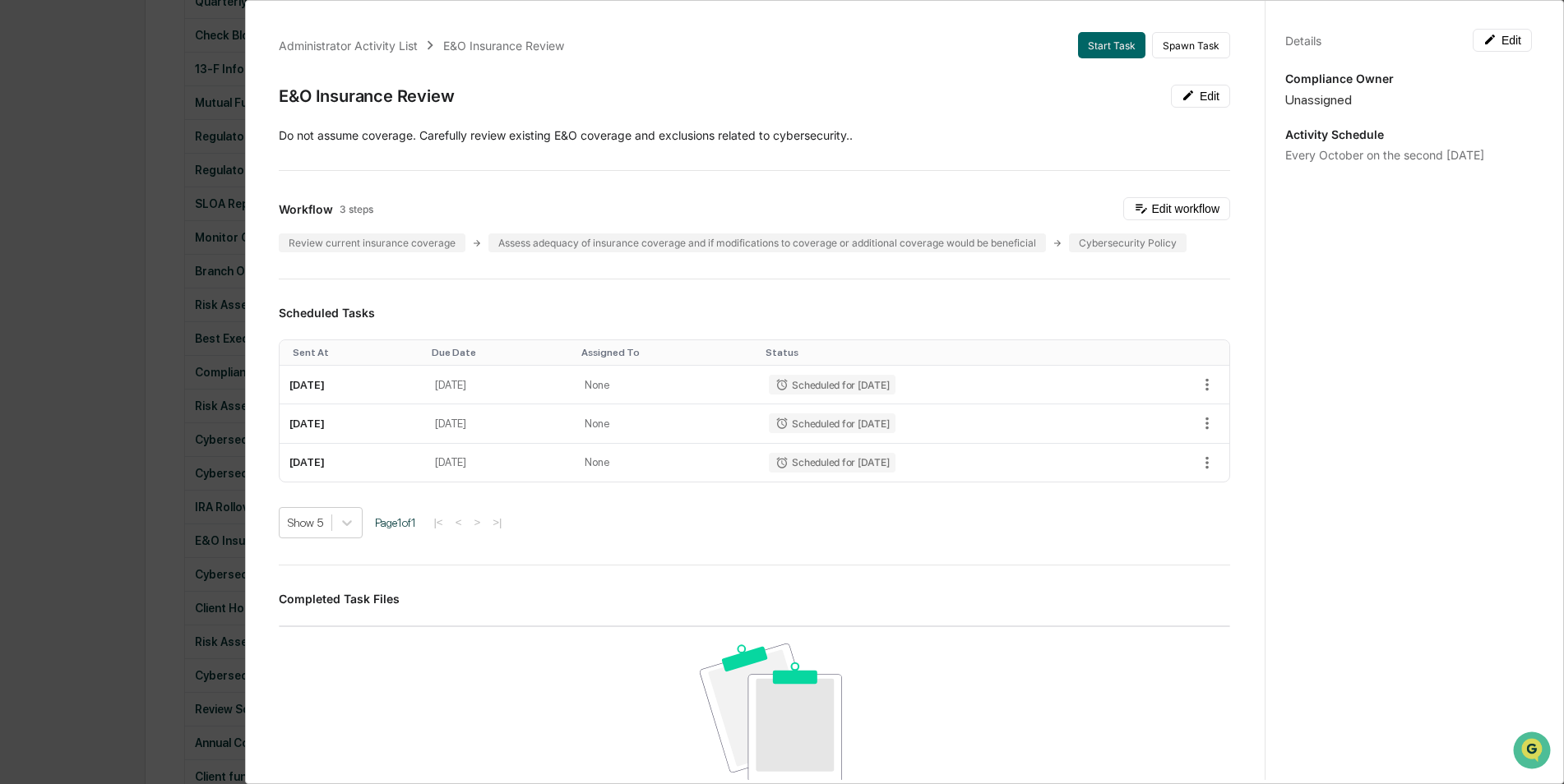
click at [112, 268] on div "Administrator Activity List E&O Insurance Review Start Task Spawn Task E&O Insu…" at bounding box center [782, 392] width 1564 height 784
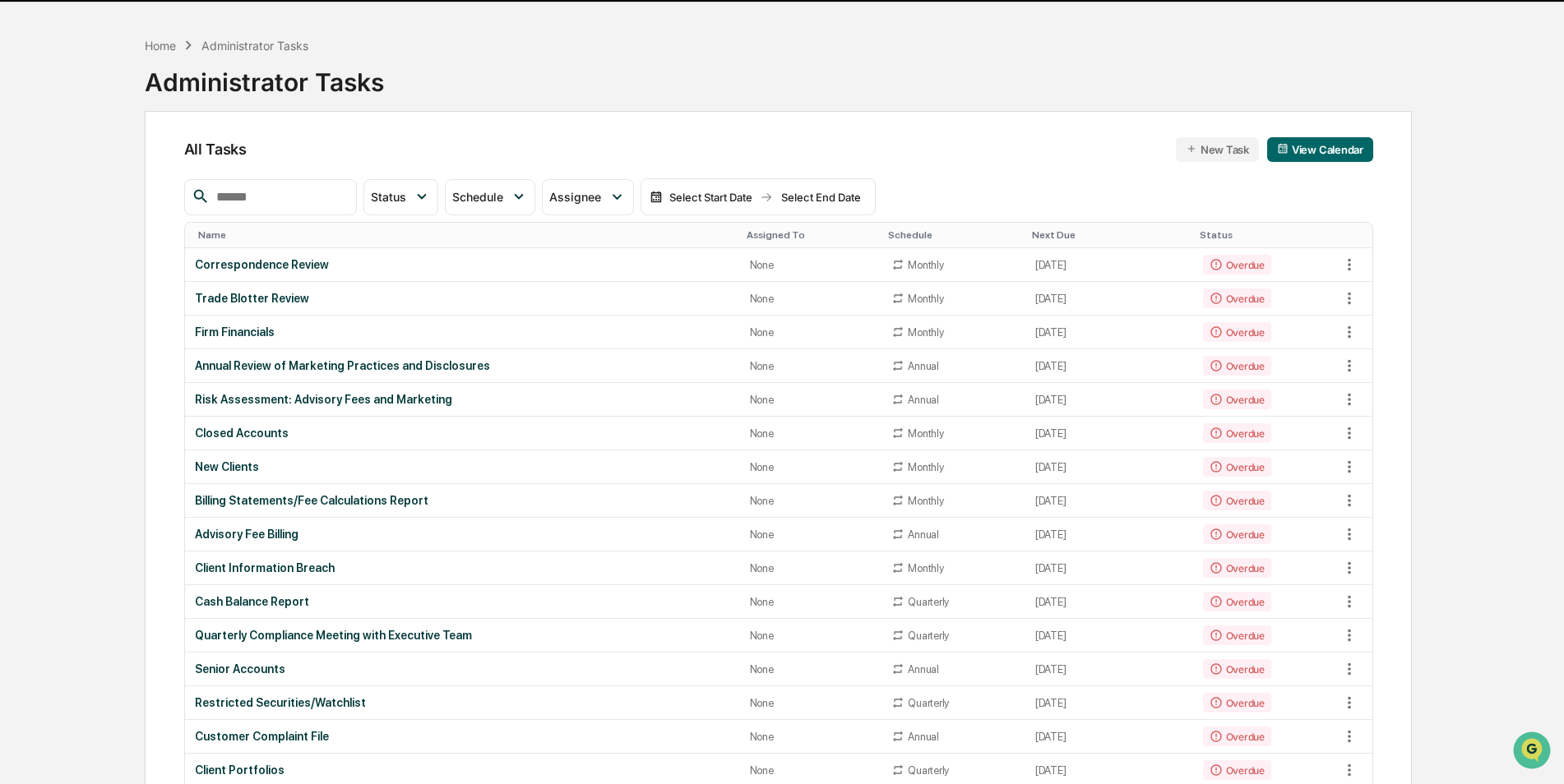
scroll to position [0, 0]
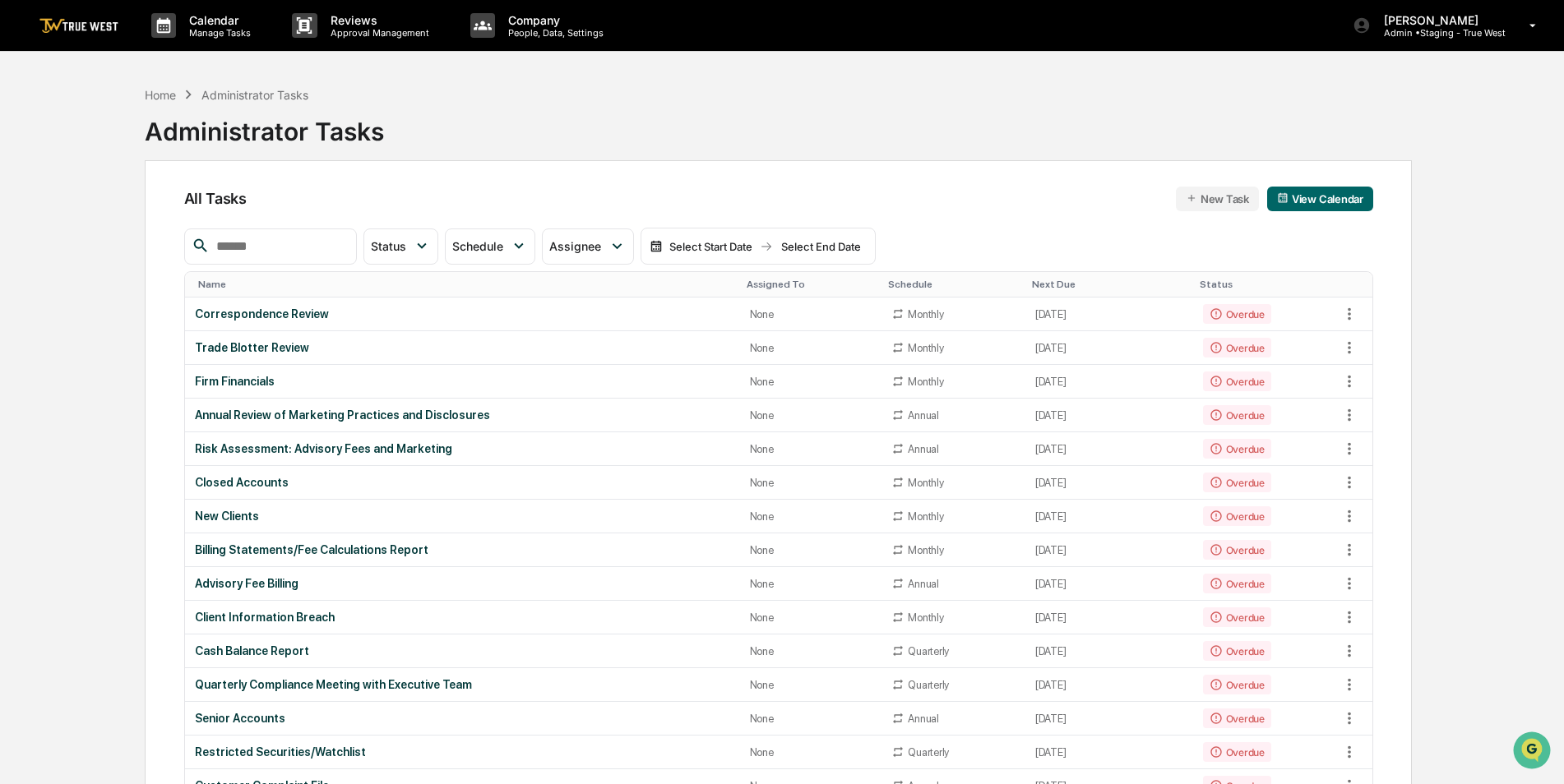
click at [258, 244] on input "text" at bounding box center [279, 247] width 140 height 22
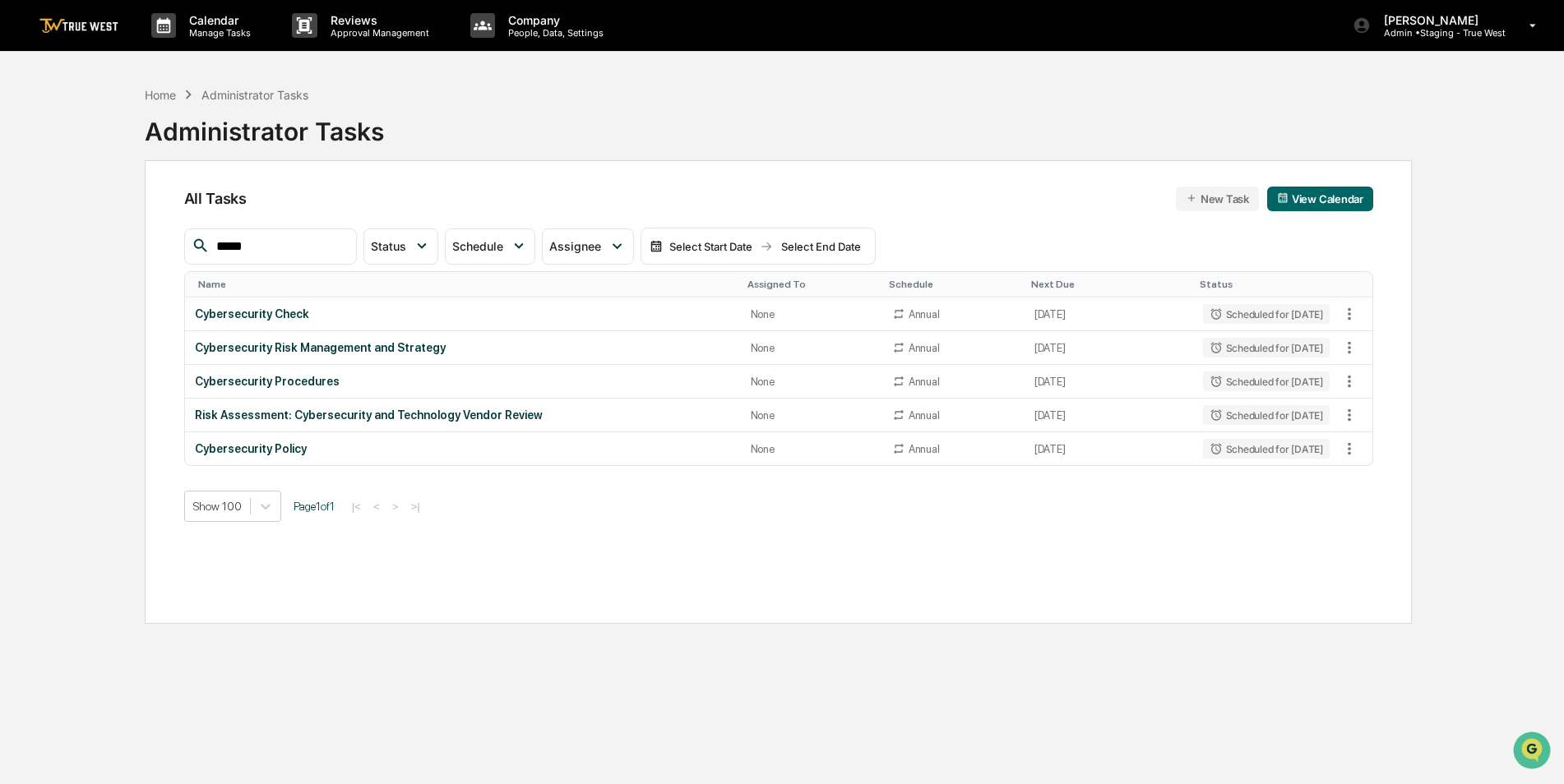
type input "*****"
click at [162, 92] on div "Home" at bounding box center [159, 95] width 31 height 14
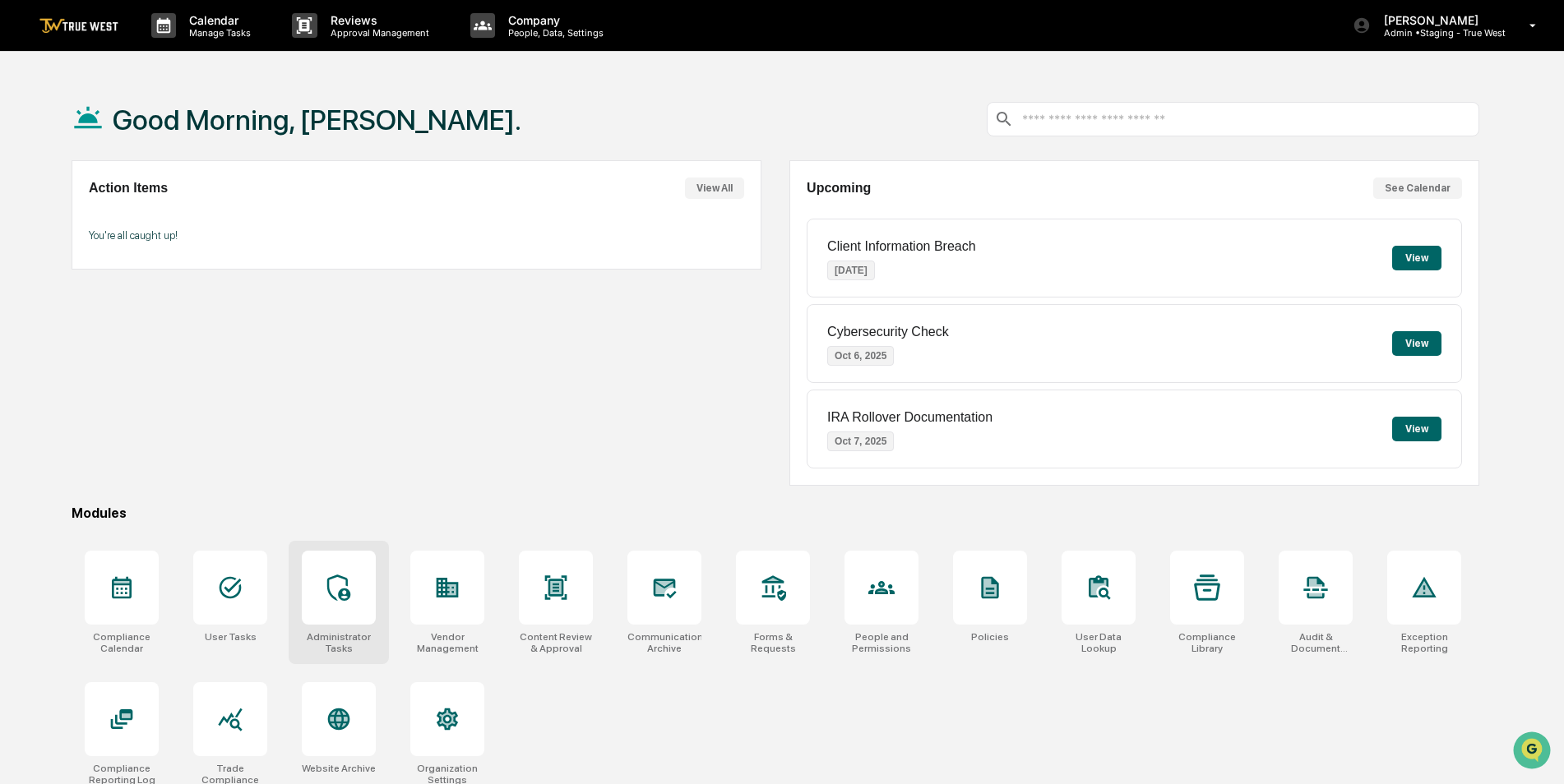
click at [344, 603] on div at bounding box center [339, 587] width 74 height 74
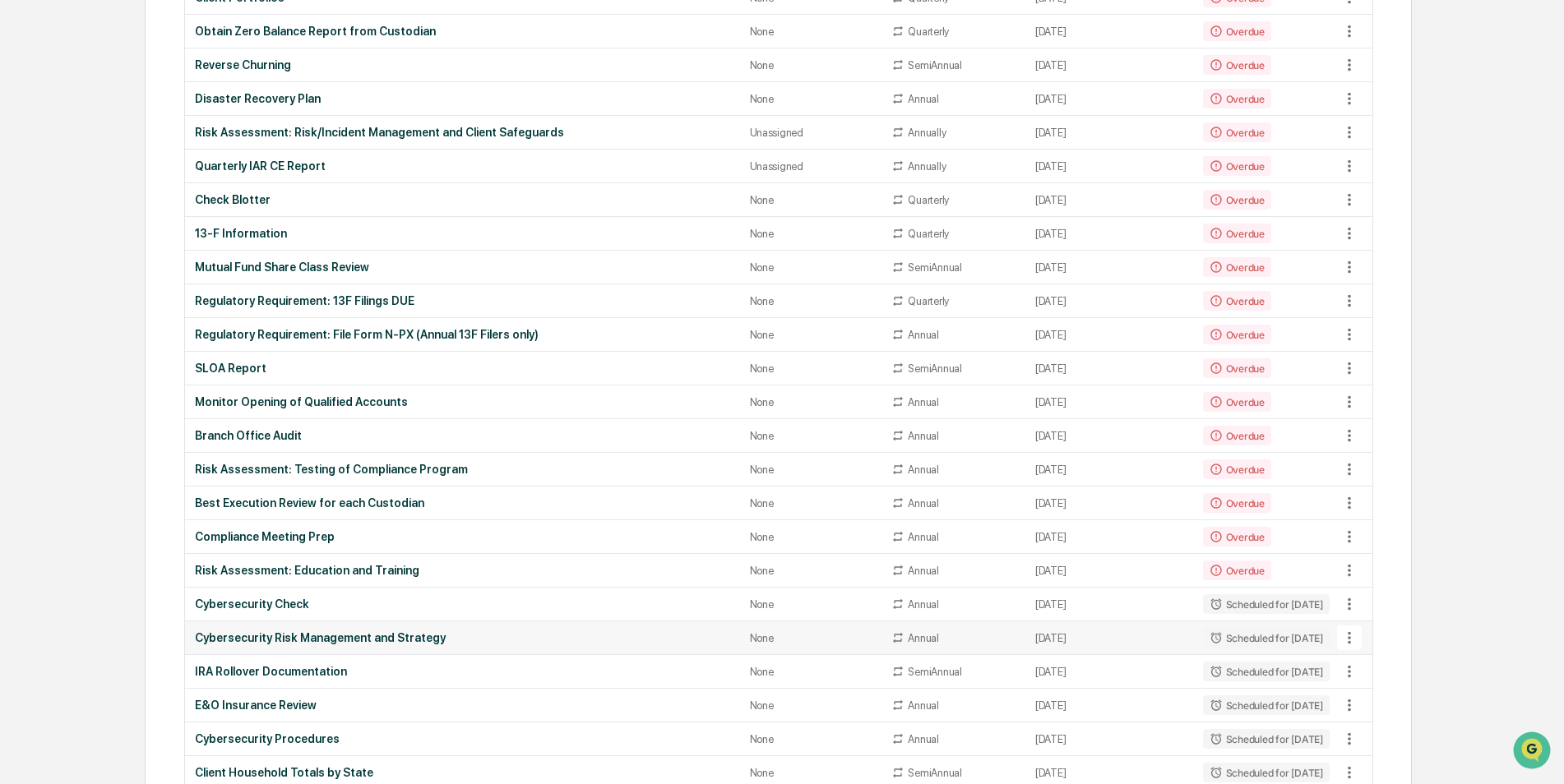
scroll to position [904, 0]
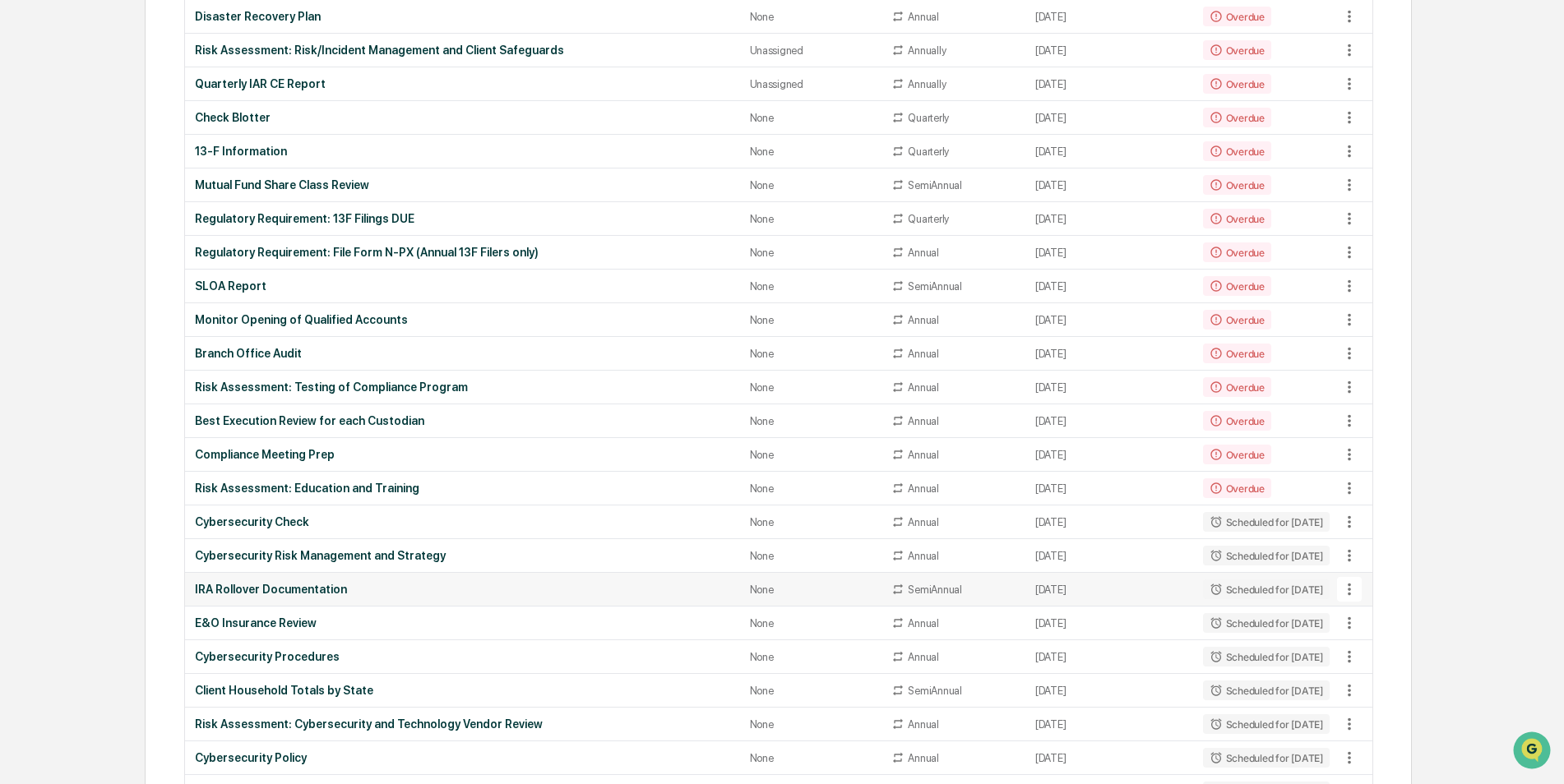
click at [328, 591] on div "IRA Rollover Documentation" at bounding box center [463, 589] width 536 height 13
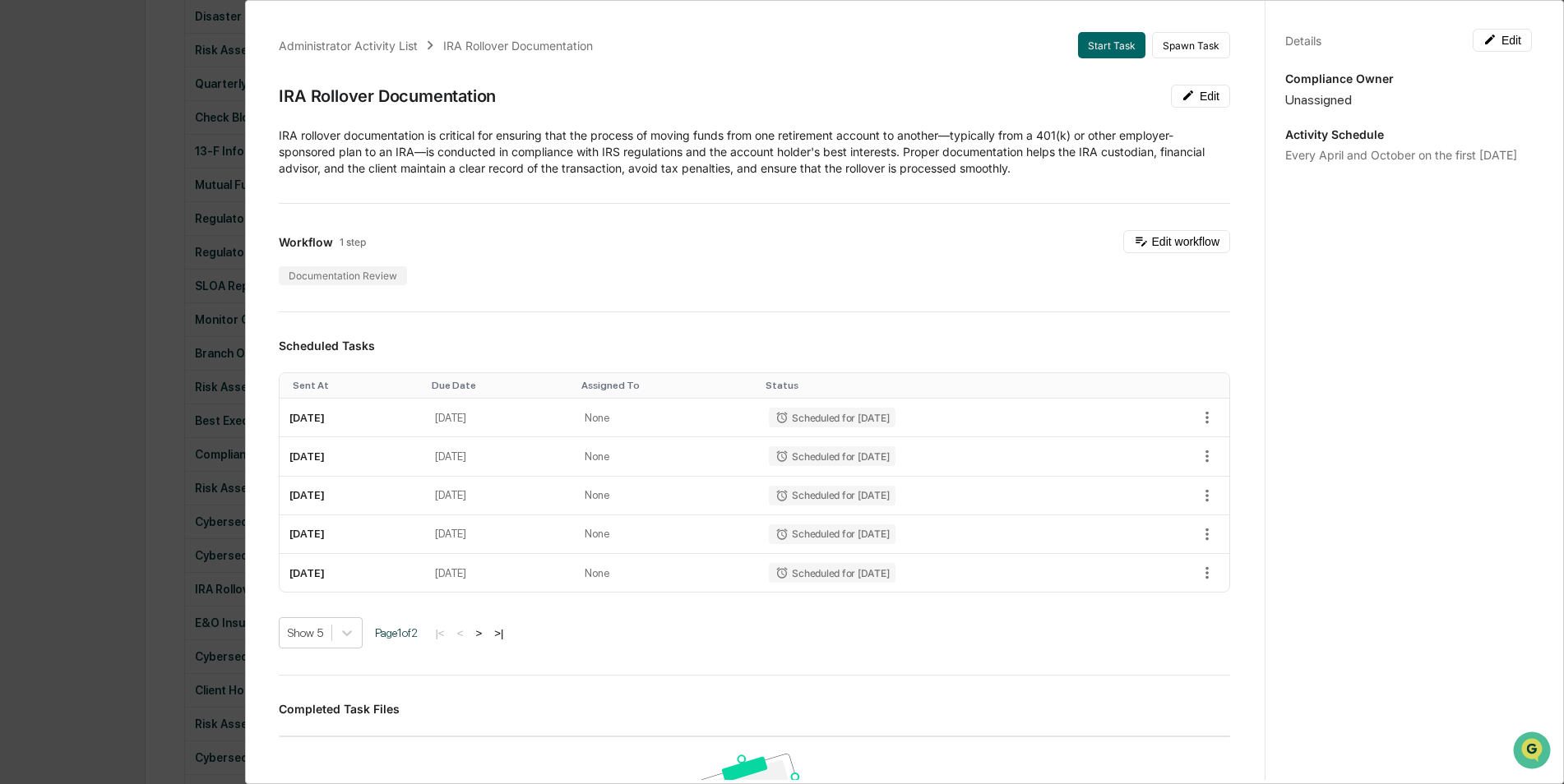
click at [95, 388] on div "Administrator Activity List IRA Rollover Documentation Start Task Spawn Task IR…" at bounding box center [782, 392] width 1564 height 784
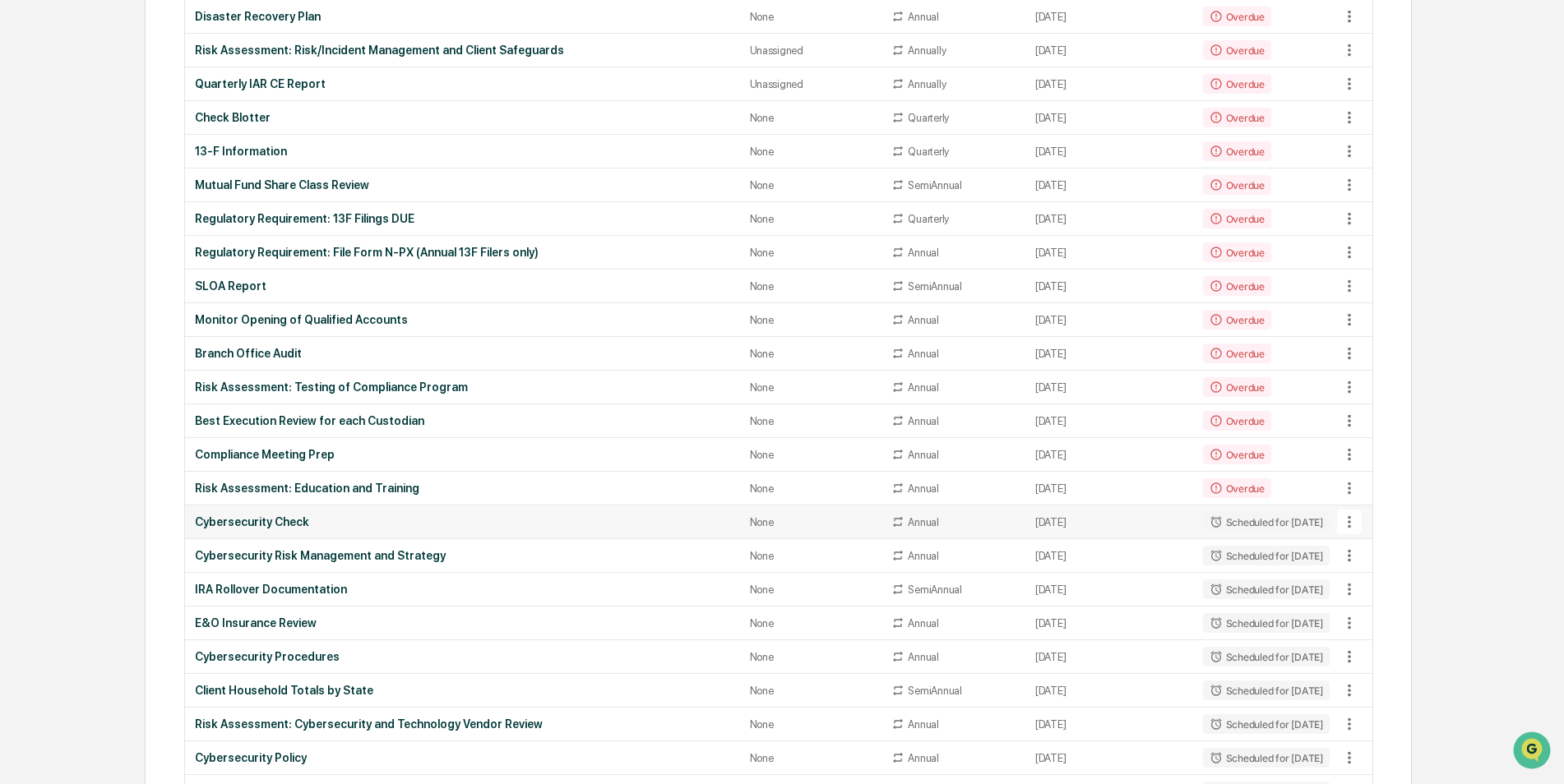
scroll to position [987, 0]
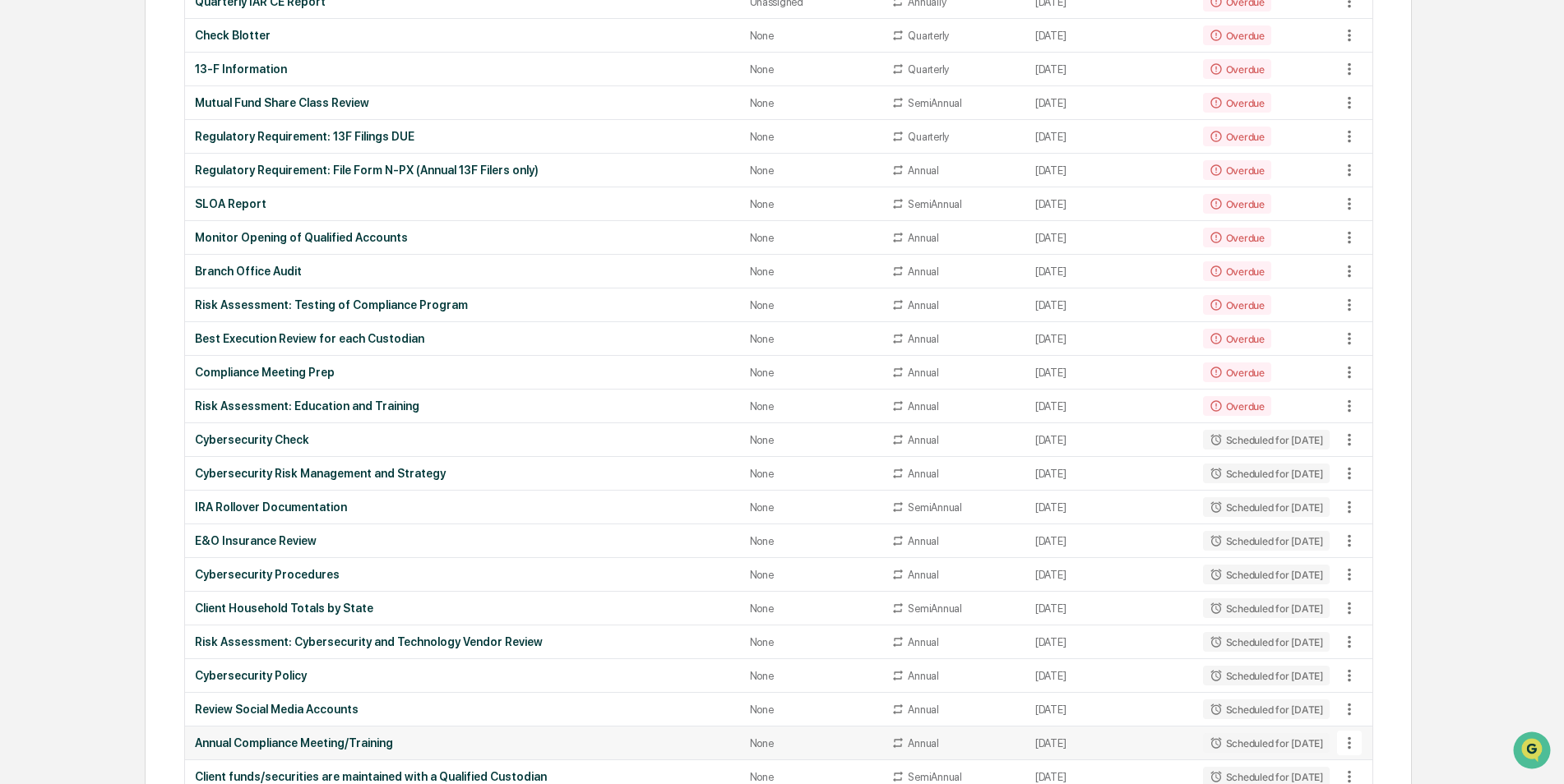
click at [261, 740] on div "Annual Compliance Meeting/Training" at bounding box center [463, 743] width 536 height 13
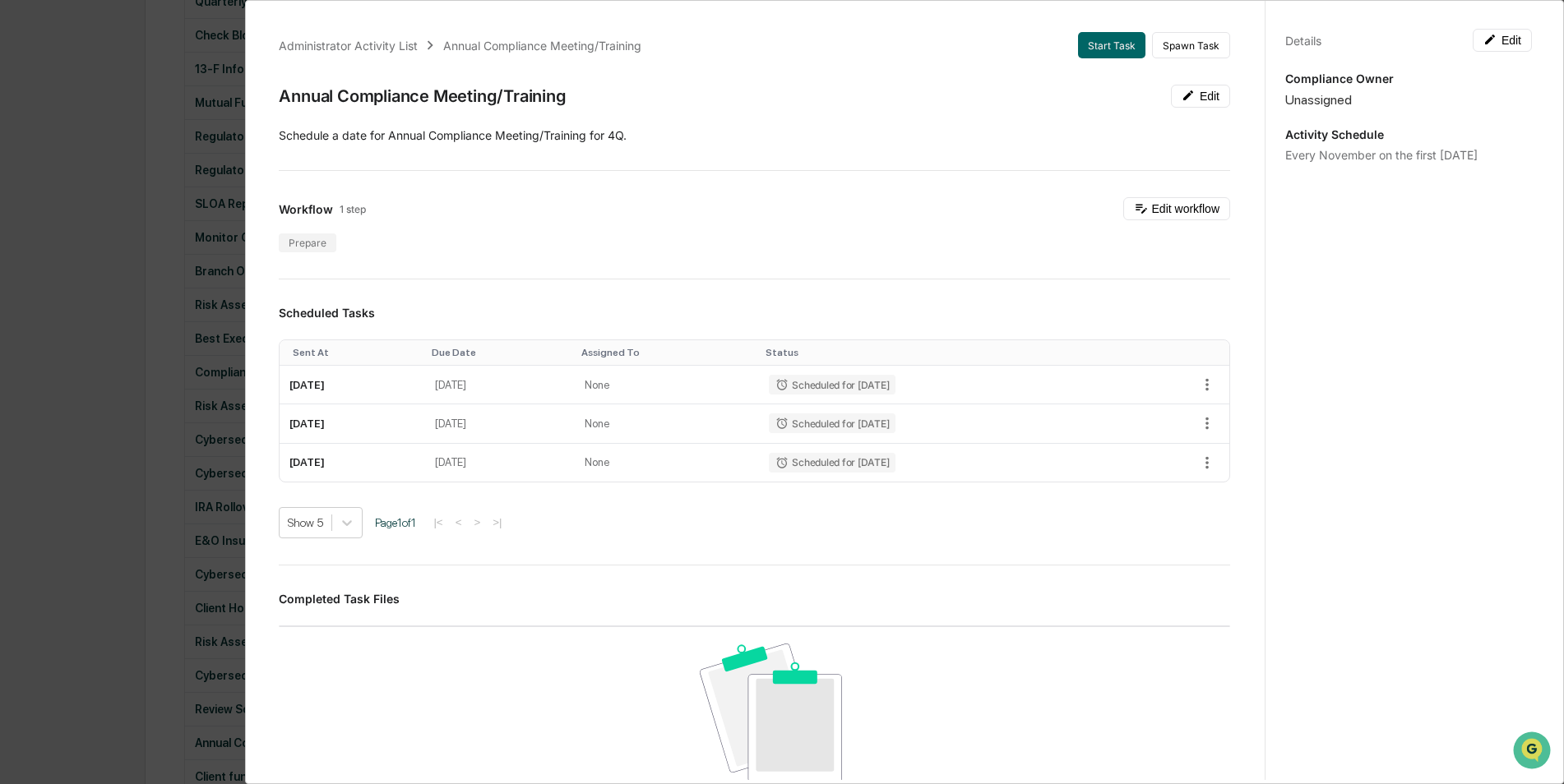
click at [106, 378] on div "Administrator Activity List Annual Compliance Meeting/Training Start Task Spawn…" at bounding box center [782, 392] width 1564 height 784
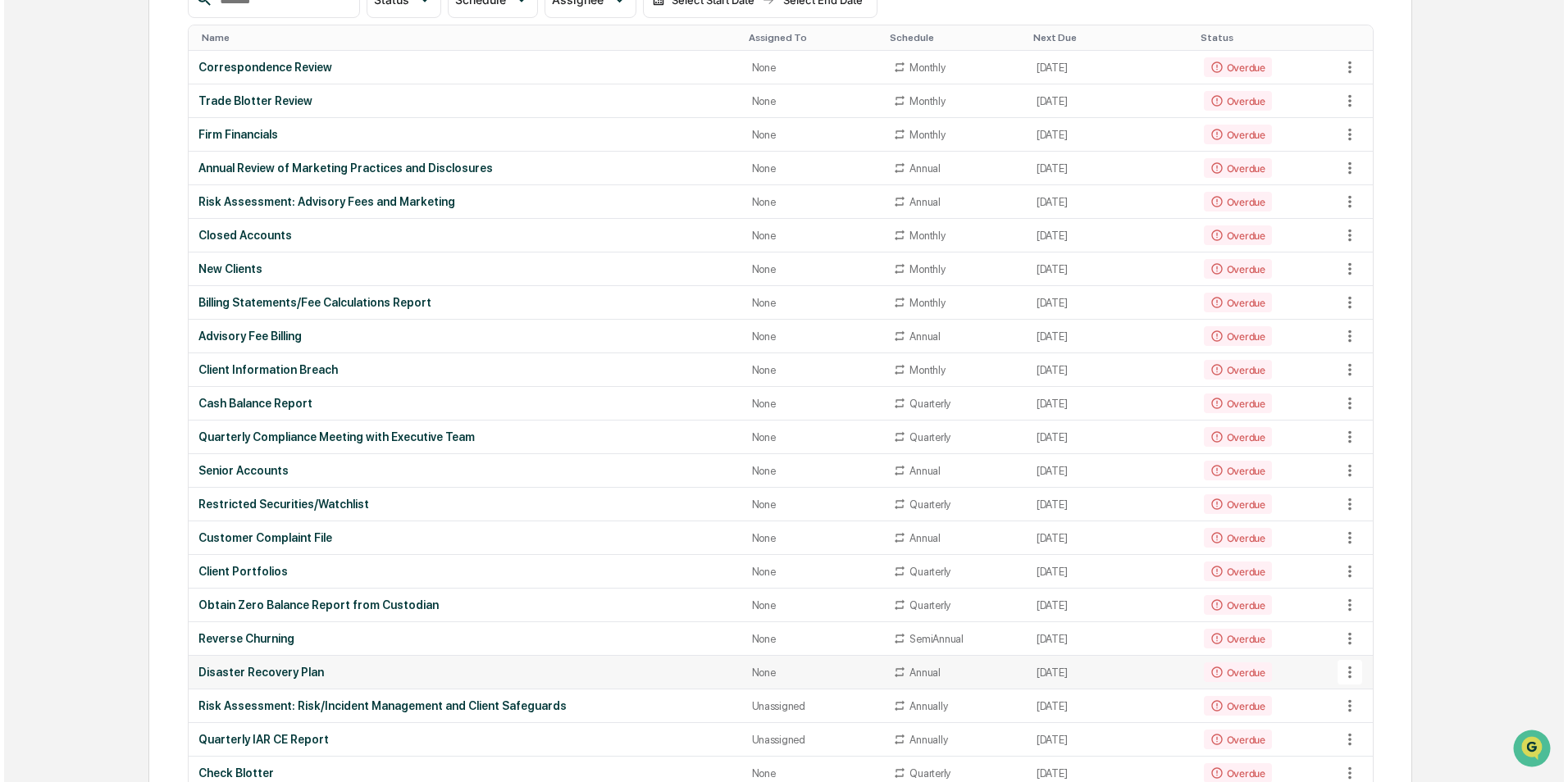
scroll to position [0, 0]
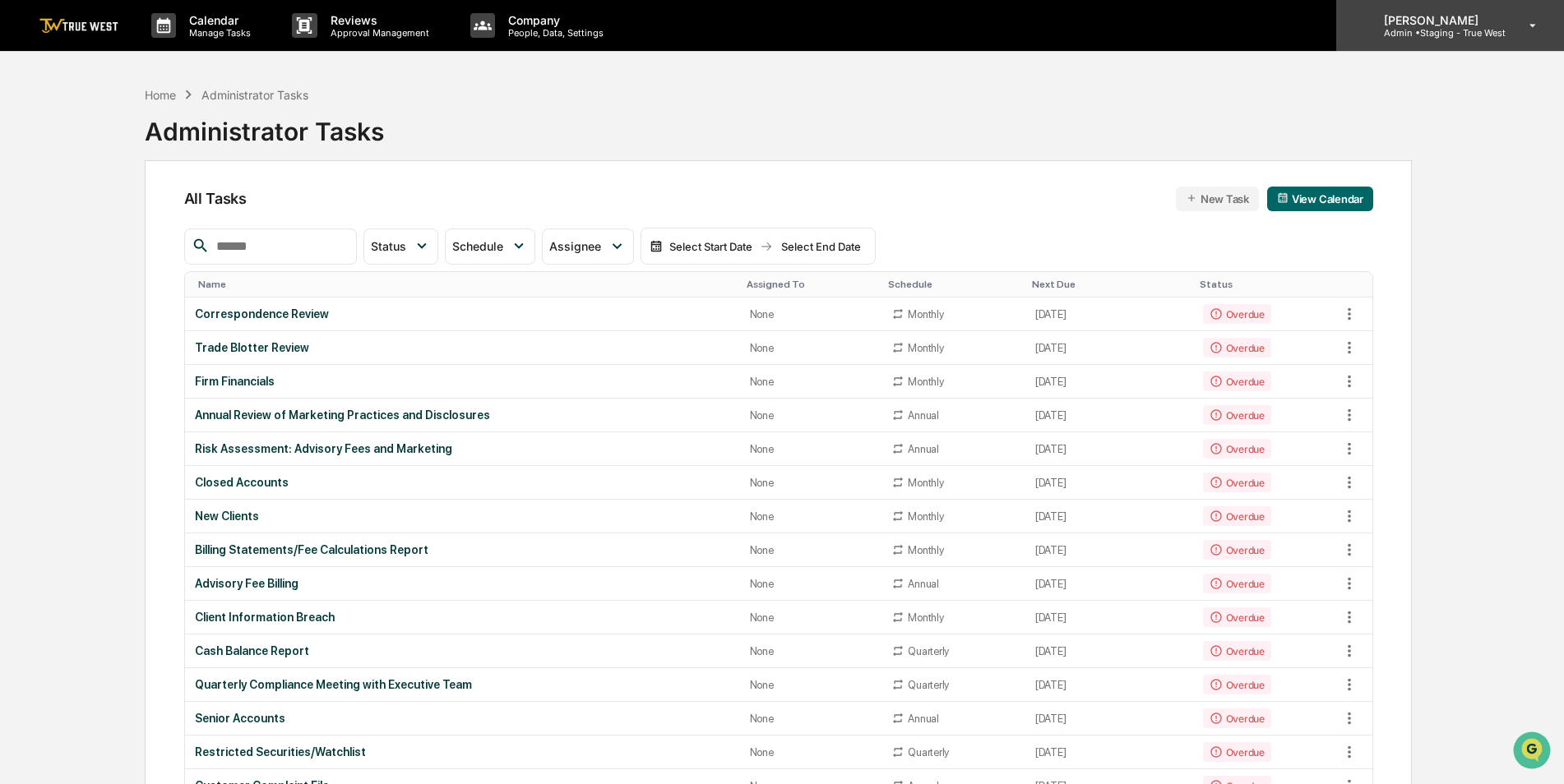
click at [1432, 38] on p "Admin • Staging - True West" at bounding box center [1438, 33] width 135 height 11
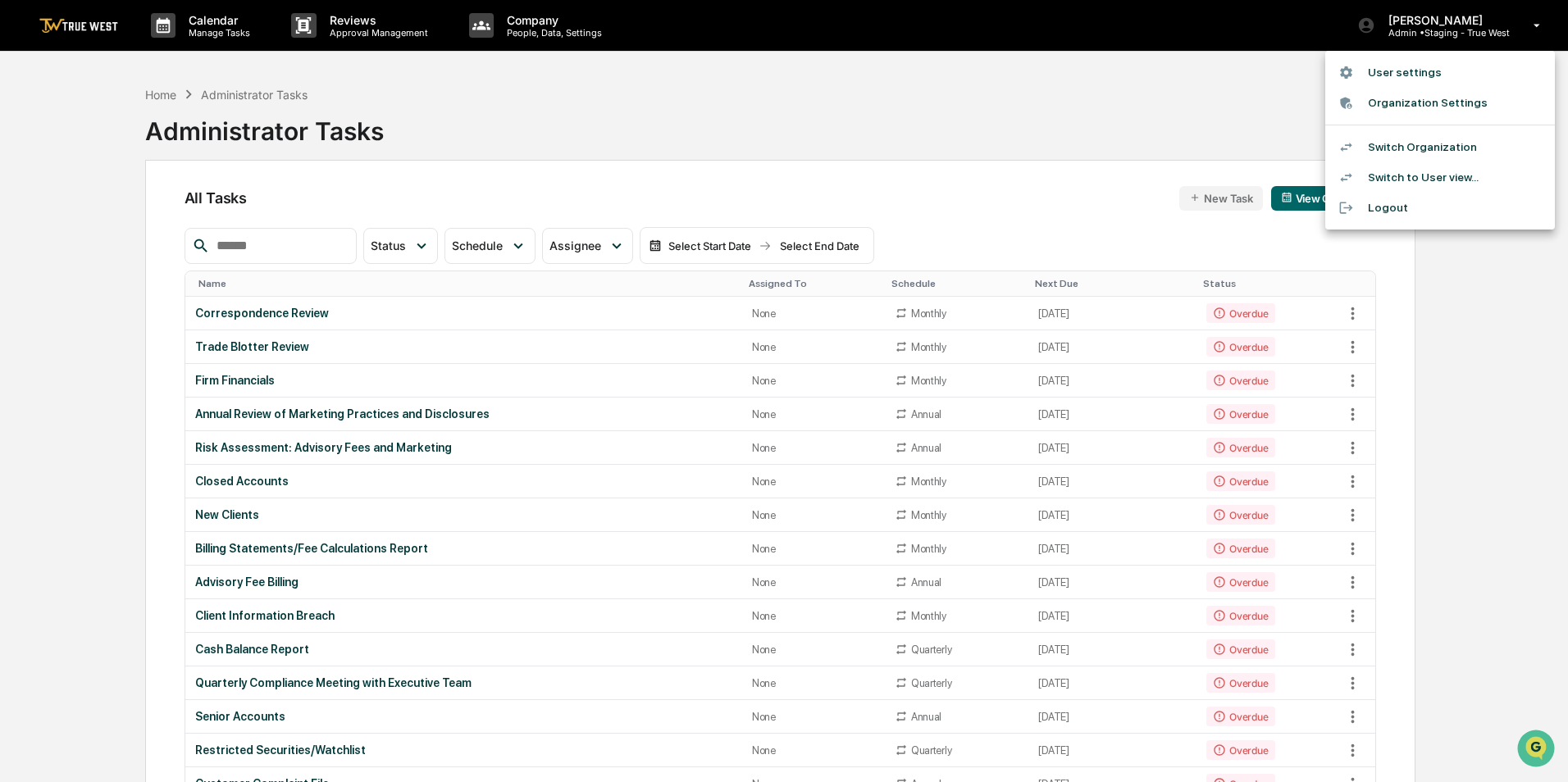
click at [1401, 142] on li "Switch Organization" at bounding box center [1439, 147] width 229 height 30
